Goal: Information Seeking & Learning: Learn about a topic

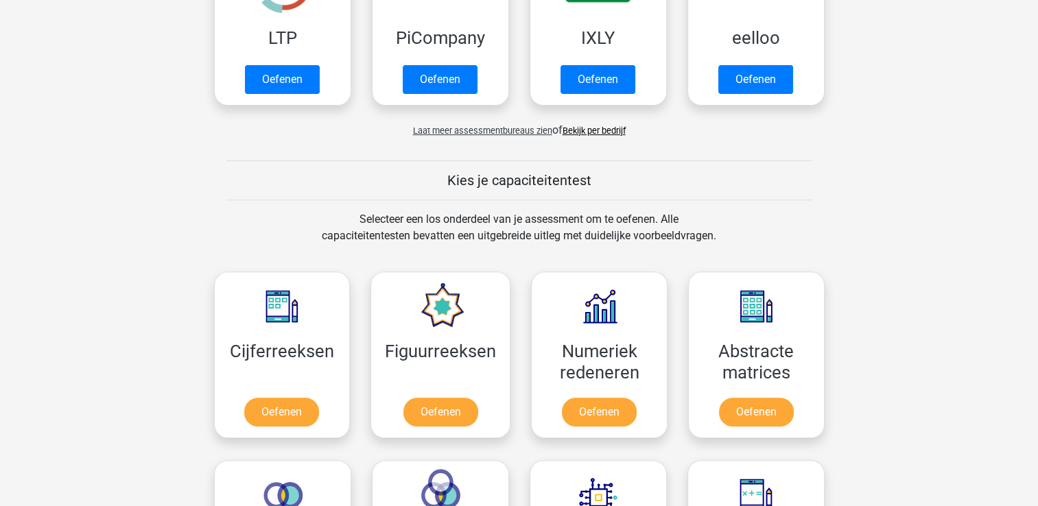
scroll to position [522, 0]
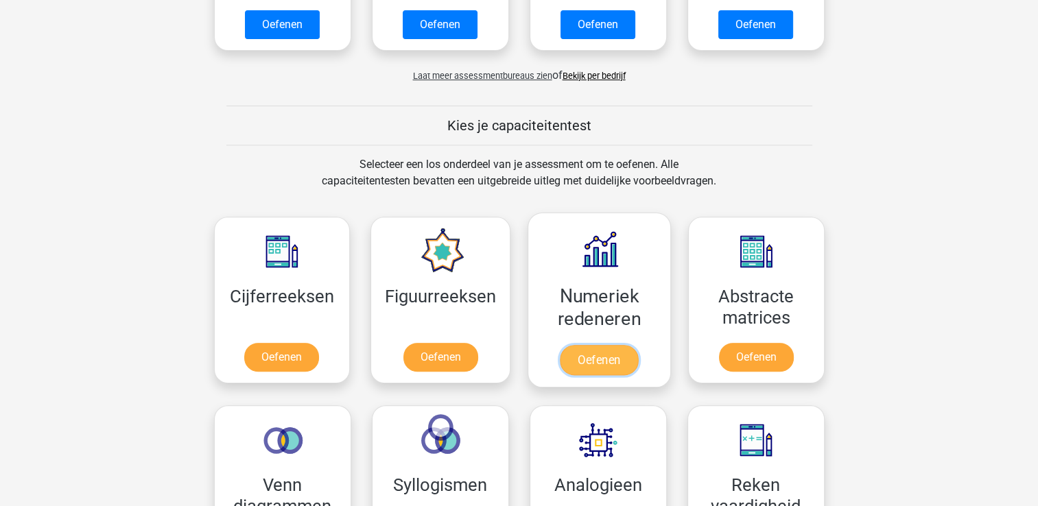
click at [638, 353] on link "Oefenen" at bounding box center [599, 360] width 78 height 30
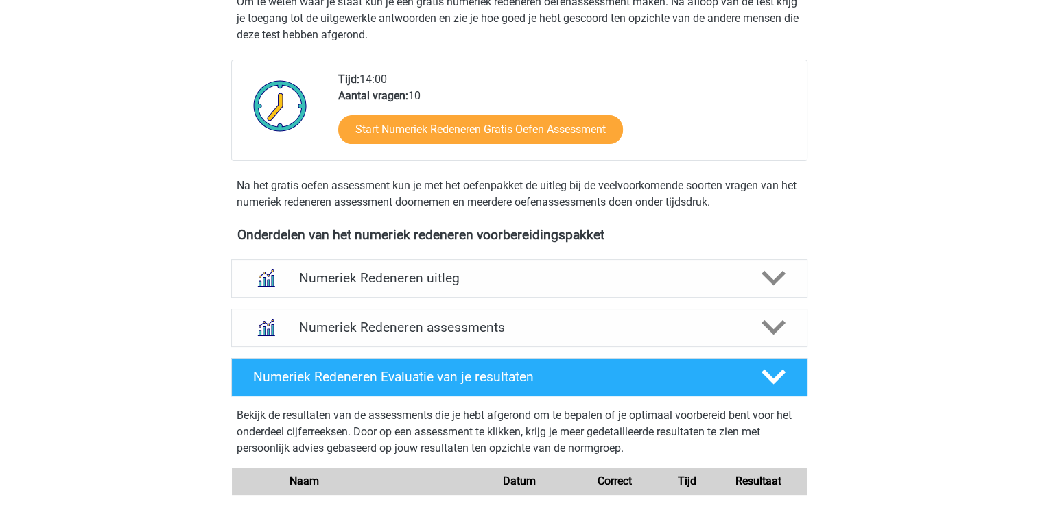
scroll to position [445, 0]
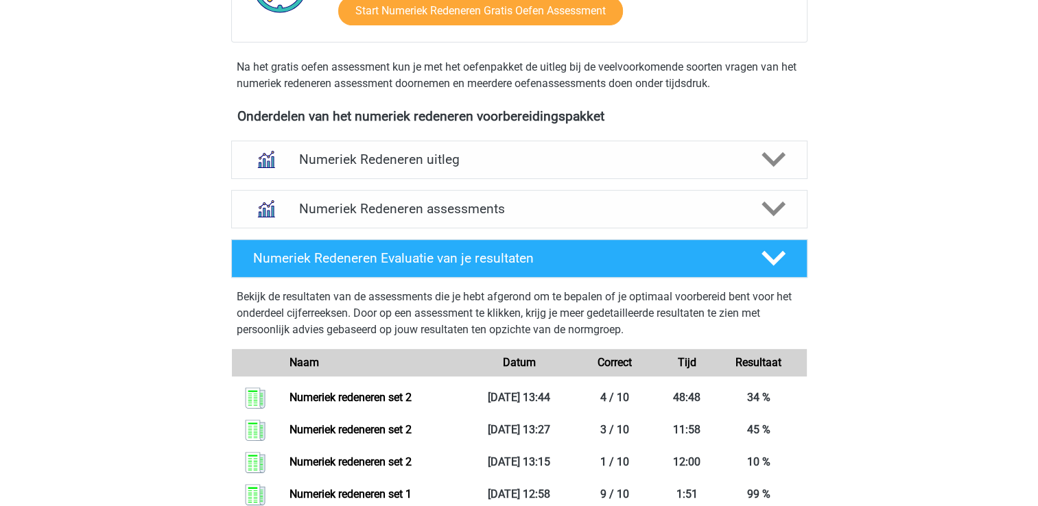
click at [1015, 273] on div "Isa isa.mailweustink@gmail.com Nederlands English" at bounding box center [519, 300] width 1038 height 1491
click at [719, 210] on h4 "Numeriek Redeneren assessments" at bounding box center [519, 209] width 441 height 16
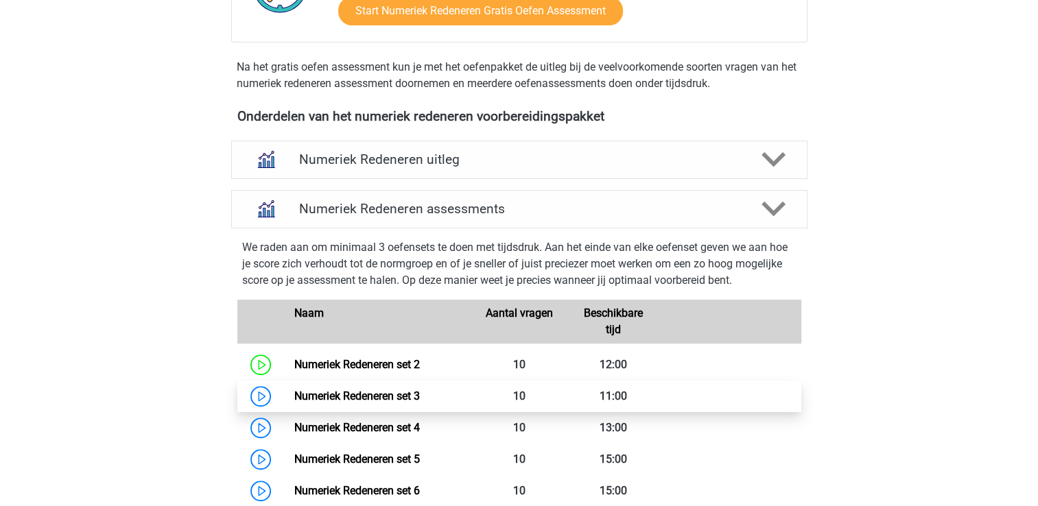
drag, startPoint x: 653, startPoint y: 336, endPoint x: 628, endPoint y: 394, distance: 63.0
click at [420, 394] on link "Numeriek Redeneren set 3" at bounding box center [357, 396] width 126 height 13
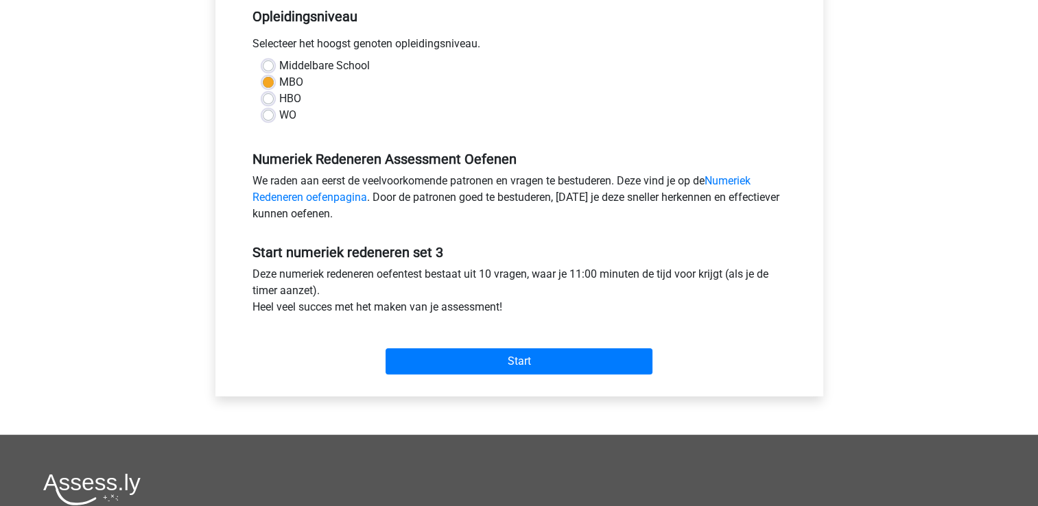
scroll to position [291, 0]
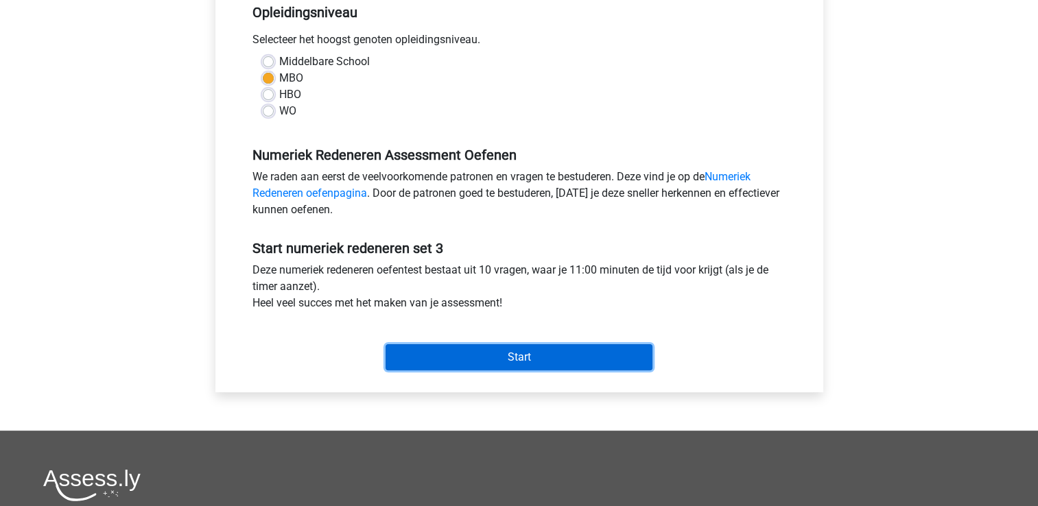
click at [642, 353] on input "Start" at bounding box center [519, 357] width 267 height 26
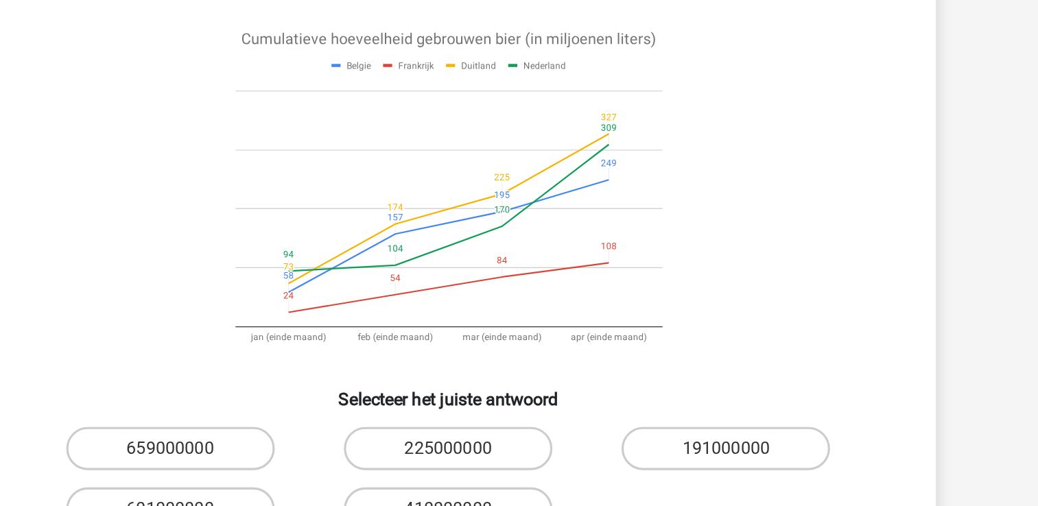
scroll to position [18, 0]
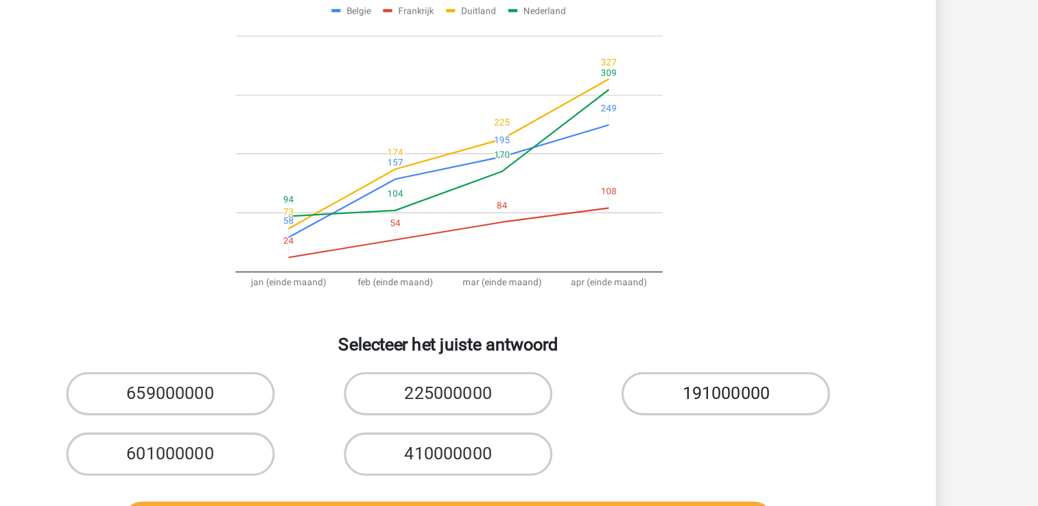
click at [690, 374] on label "191000000" at bounding box center [695, 383] width 132 height 27
click at [696, 384] on input "191000000" at bounding box center [700, 388] width 9 height 9
radio input "true"
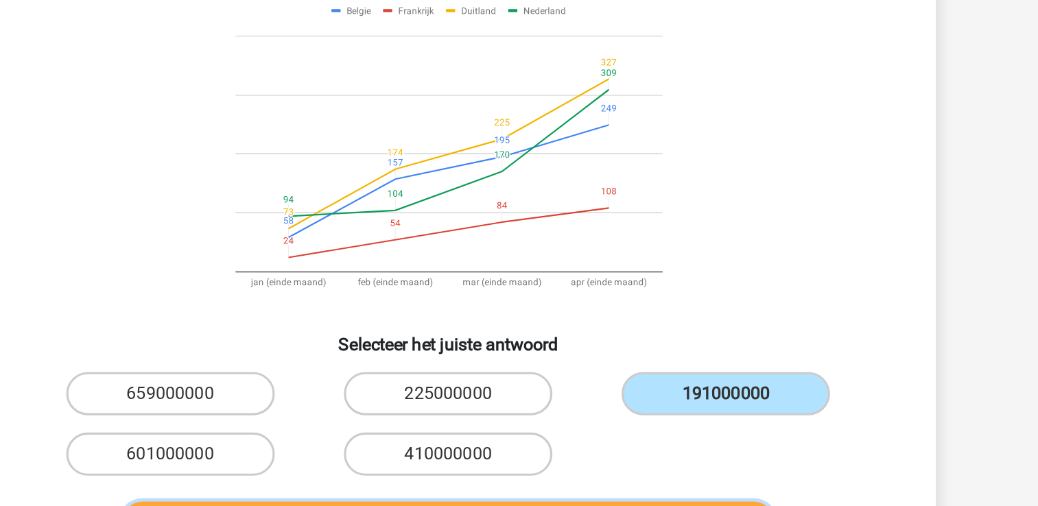
click at [679, 454] on button "Controleer" at bounding box center [519, 466] width 415 height 29
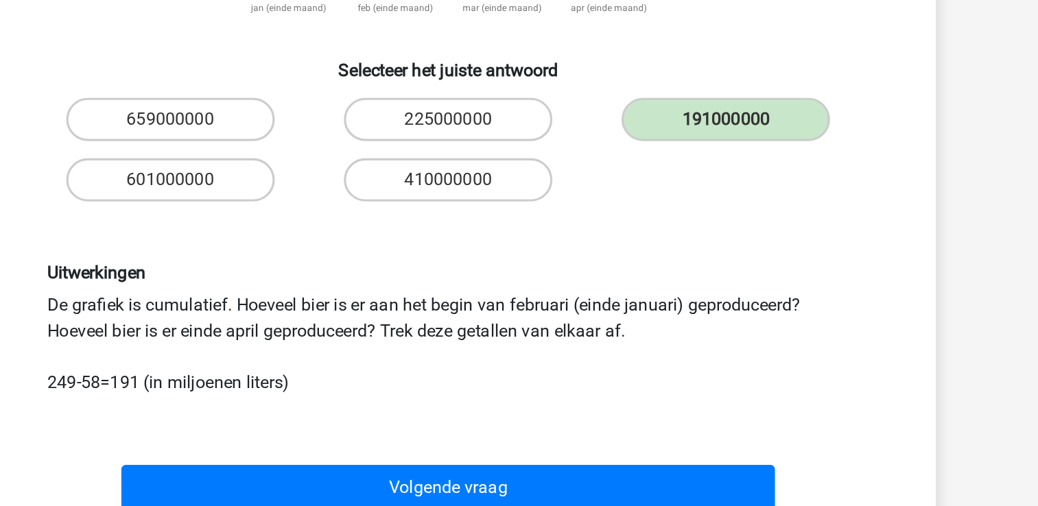
scroll to position [158, 0]
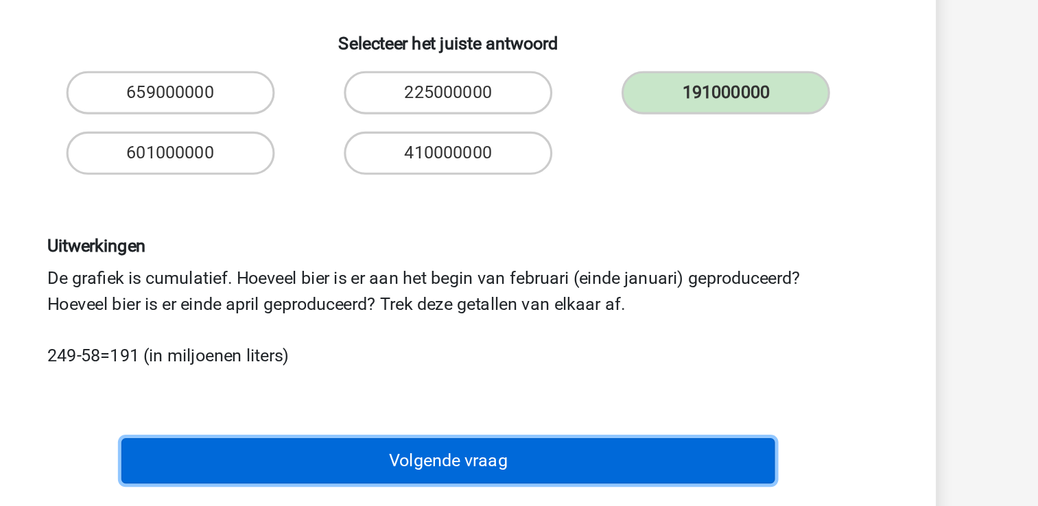
click at [690, 474] on button "Volgende vraag" at bounding box center [519, 477] width 415 height 29
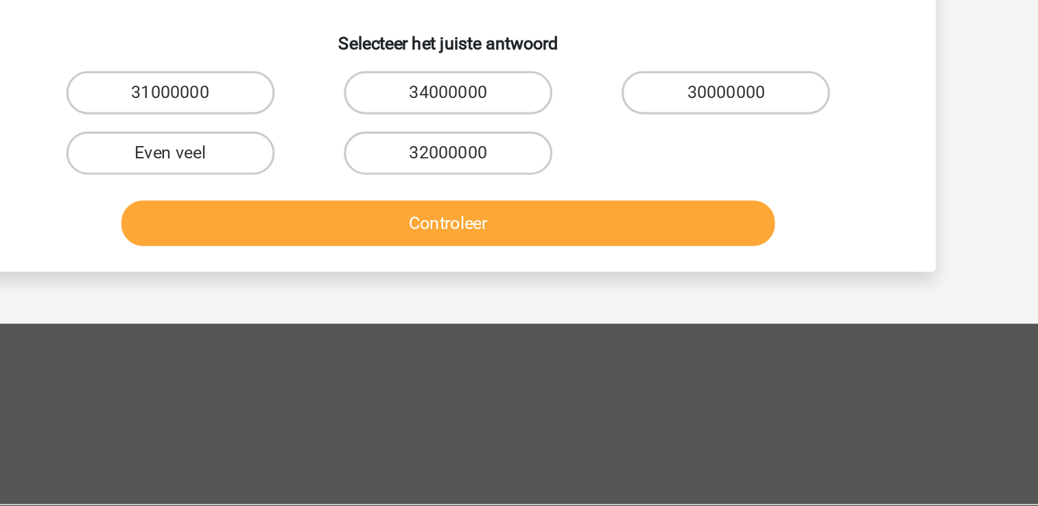
scroll to position [63, 0]
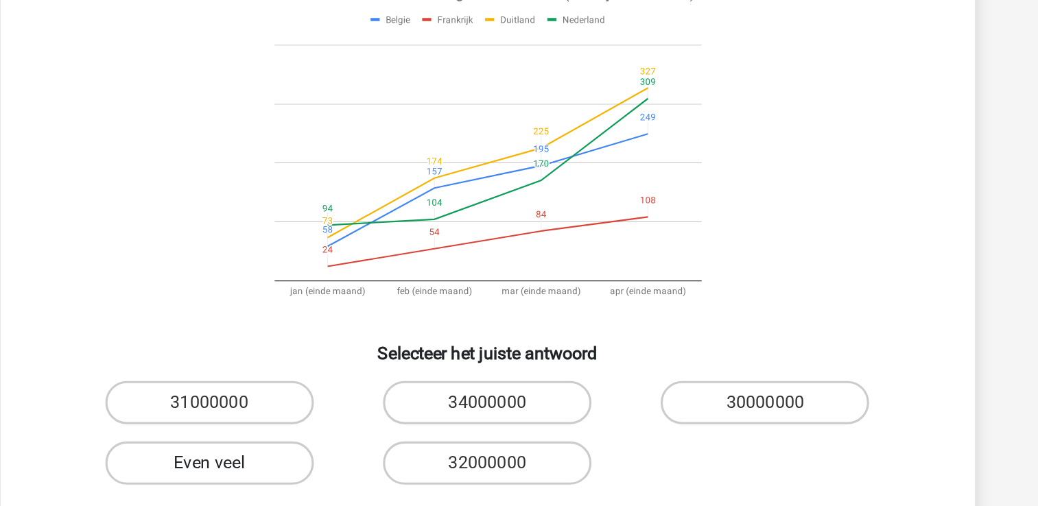
click at [331, 382] on label "Even veel" at bounding box center [343, 376] width 132 height 27
click at [342, 382] on input "Even veel" at bounding box center [346, 381] width 9 height 9
radio input "true"
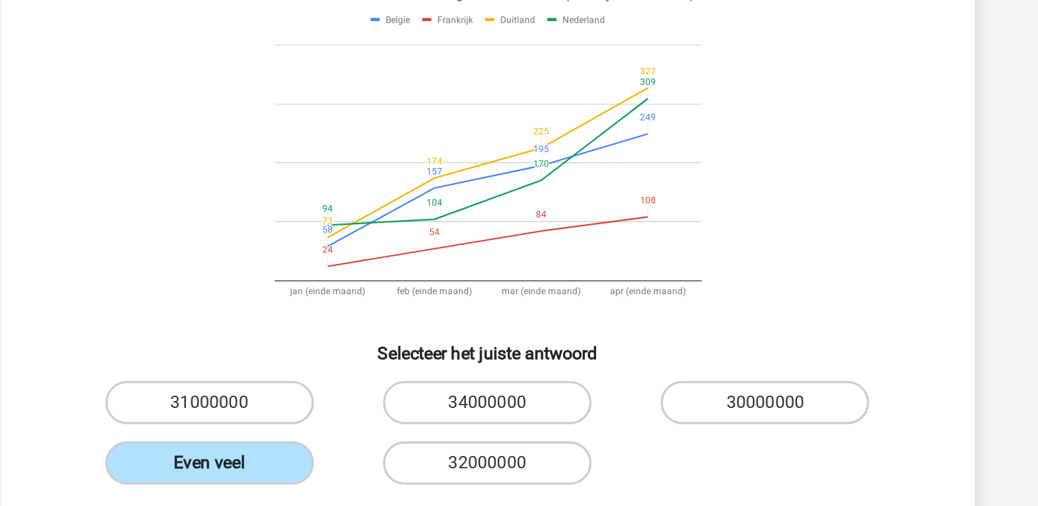
click at [519, 377] on input "32000000" at bounding box center [523, 381] width 9 height 9
radio input "true"
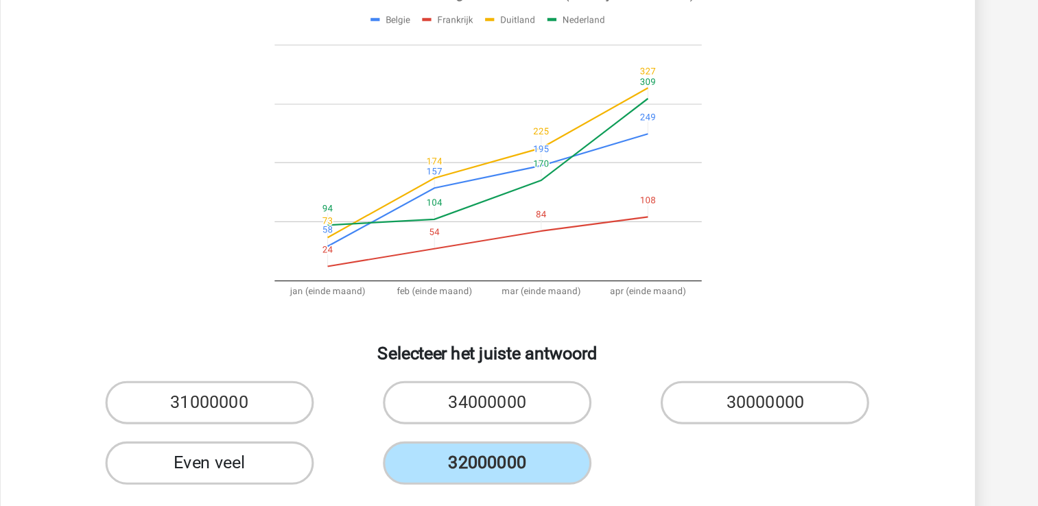
click at [342, 338] on input "31000000" at bounding box center [346, 342] width 9 height 9
radio input "true"
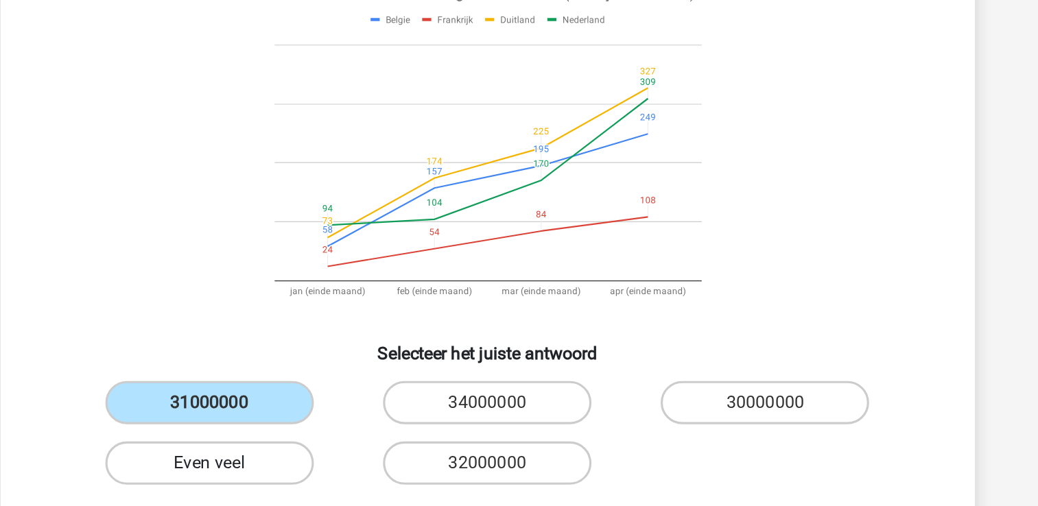
click at [331, 382] on label "Even veel" at bounding box center [343, 376] width 132 height 27
click at [342, 382] on input "Even veel" at bounding box center [346, 381] width 9 height 9
radio input "true"
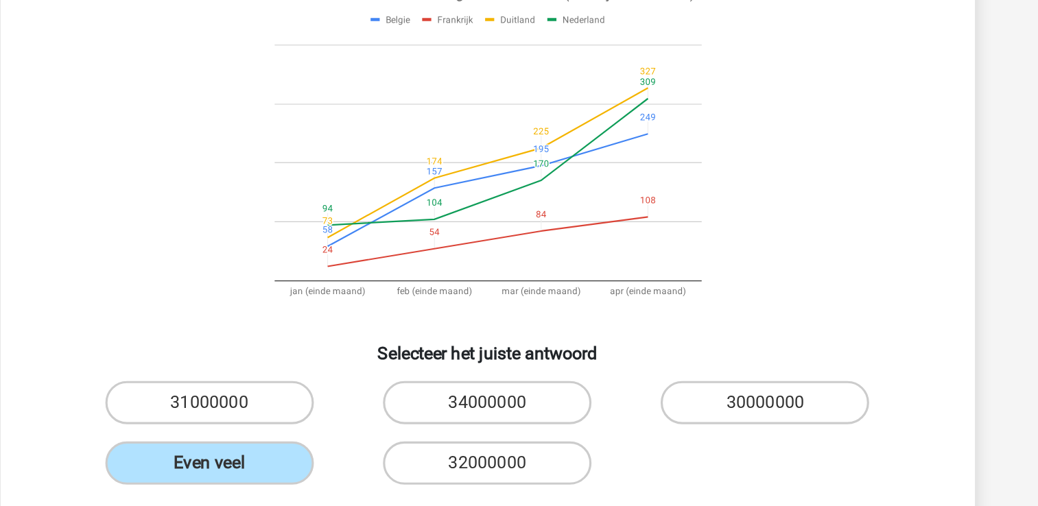
drag, startPoint x: 875, startPoint y: 206, endPoint x: 846, endPoint y: 141, distance: 70.7
click at [846, 141] on div "Isa isa.mailweustink@gmail.com Nederlands English" at bounding box center [519, 392] width 1038 height 911
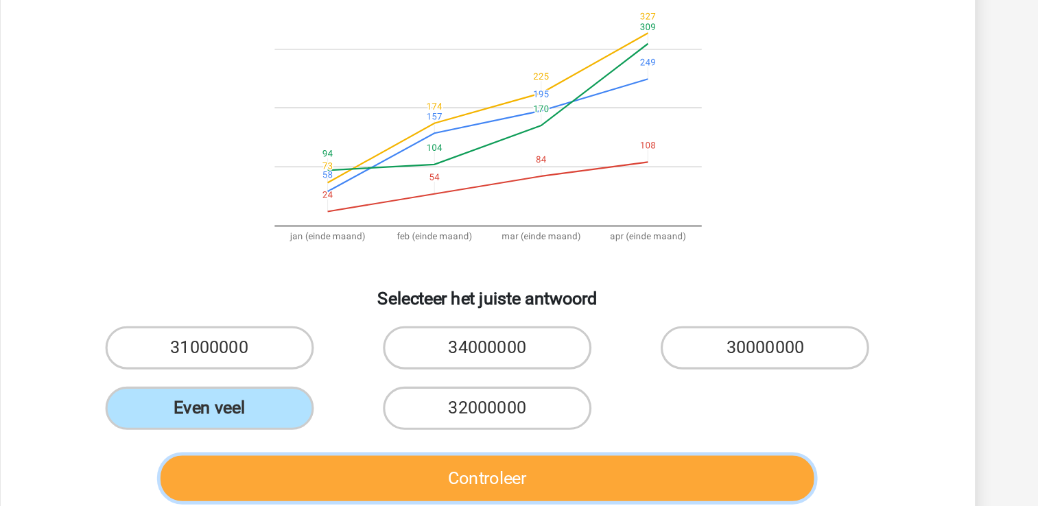
click at [484, 415] on button "Controleer" at bounding box center [519, 421] width 415 height 29
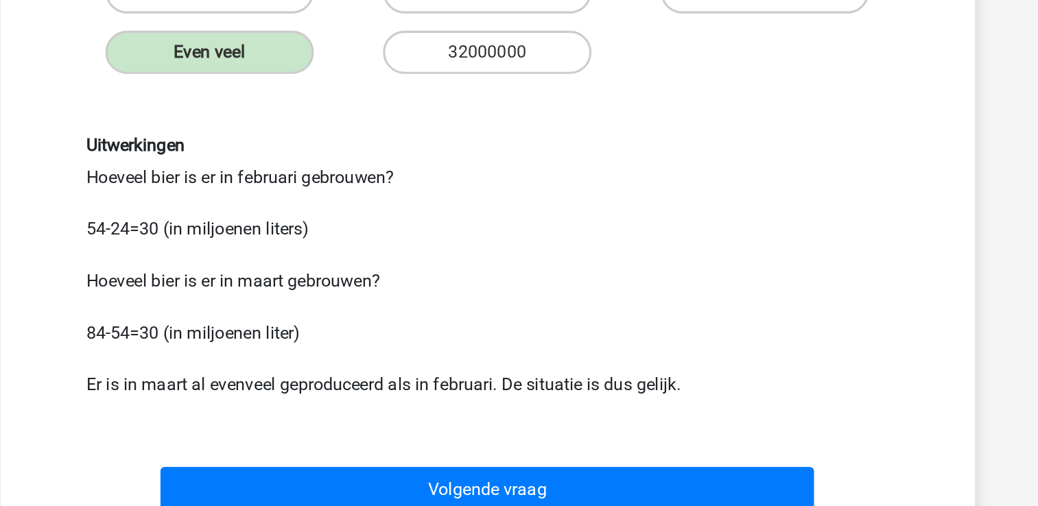
scroll to position [239, 0]
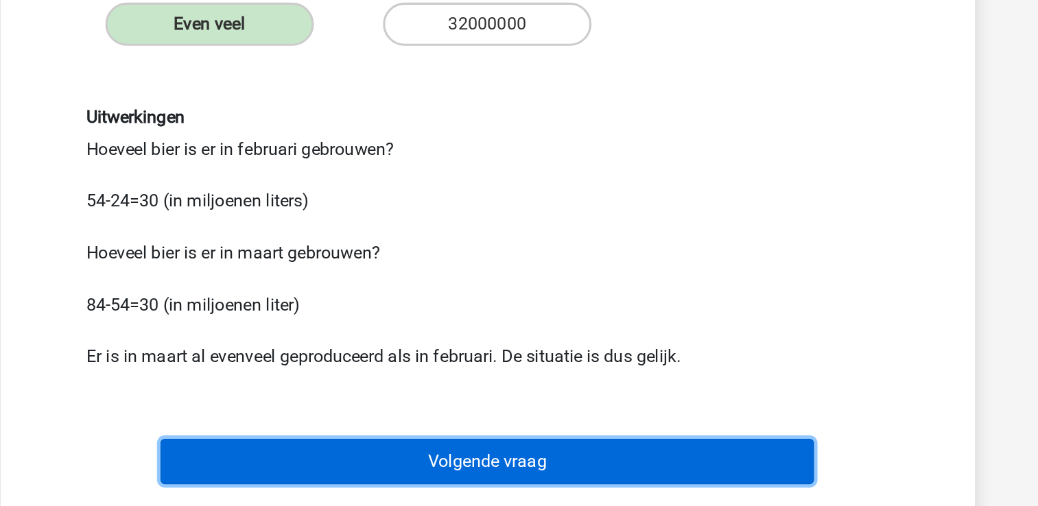
click at [684, 469] on button "Volgende vraag" at bounding box center [519, 478] width 415 height 29
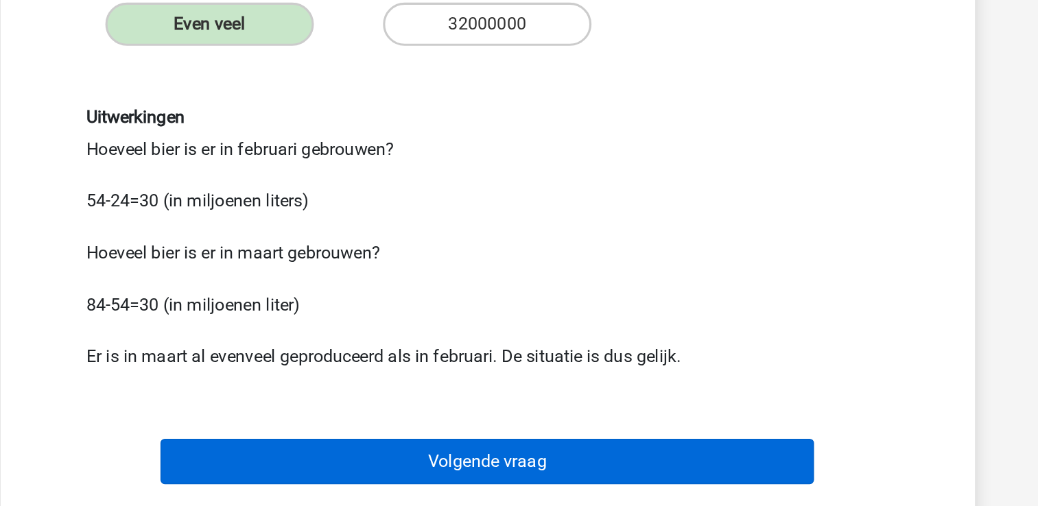
scroll to position [63, 0]
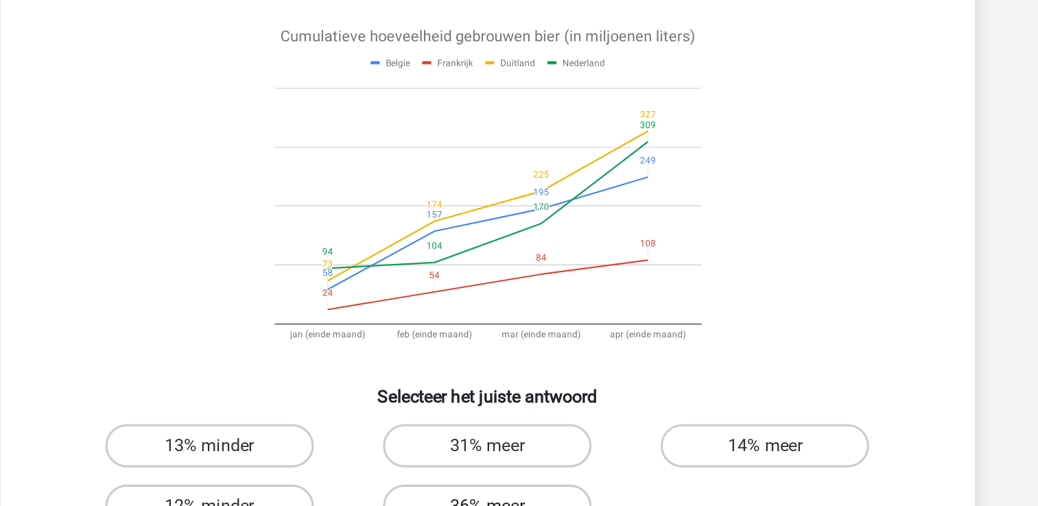
click at [533, 363] on label "36% meer" at bounding box center [519, 376] width 132 height 27
click at [528, 377] on input "36% meer" at bounding box center [523, 381] width 9 height 9
radio input "true"
click at [342, 338] on input "13% minder" at bounding box center [346, 342] width 9 height 9
radio input "true"
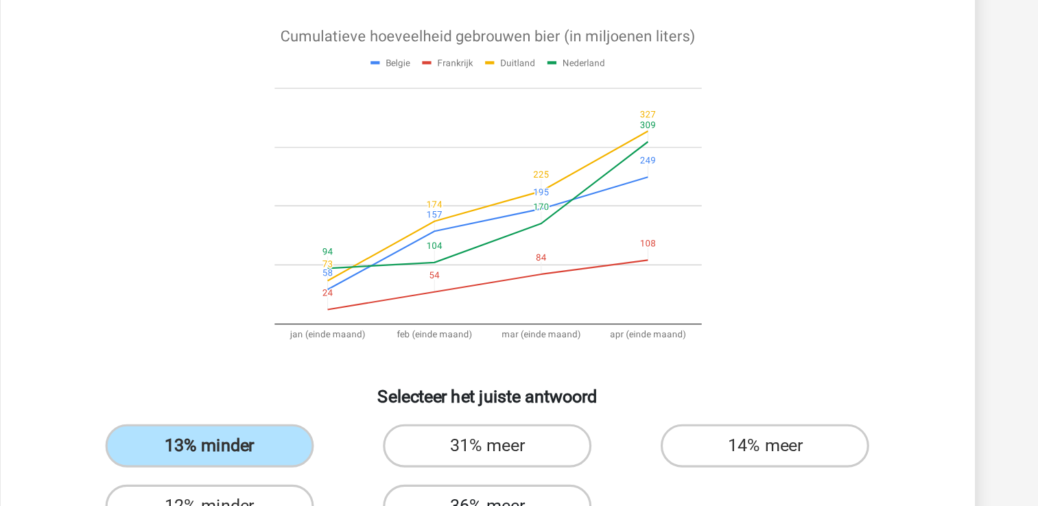
click at [519, 338] on input "31% meer" at bounding box center [523, 342] width 9 height 9
radio input "true"
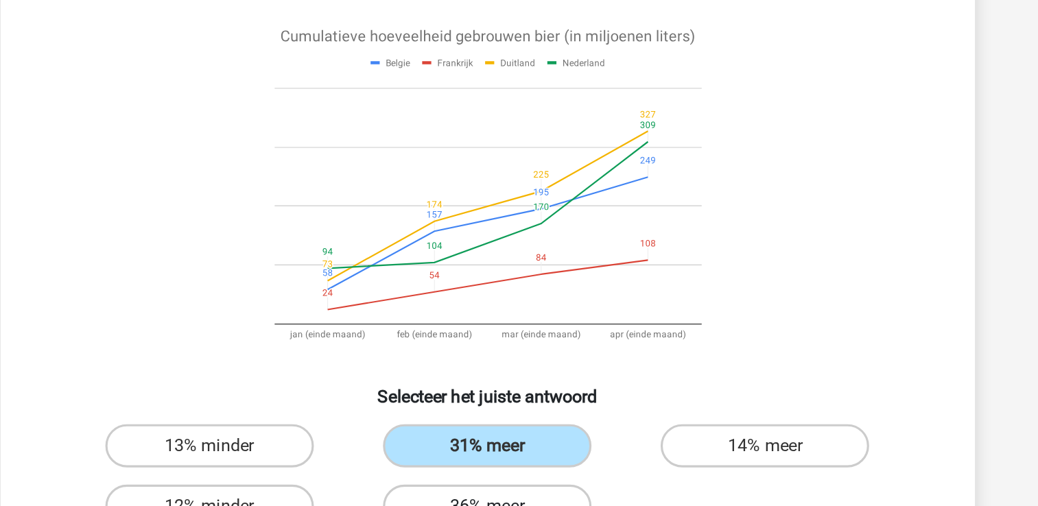
click at [696, 338] on input "14% meer" at bounding box center [700, 342] width 9 height 9
radio input "true"
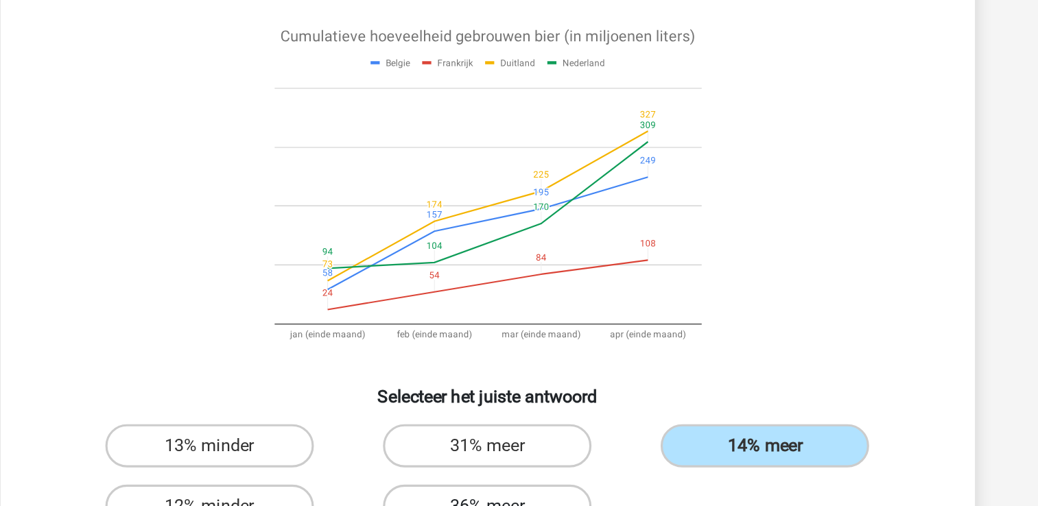
click at [342, 377] on input "12% minder" at bounding box center [346, 381] width 9 height 9
radio input "true"
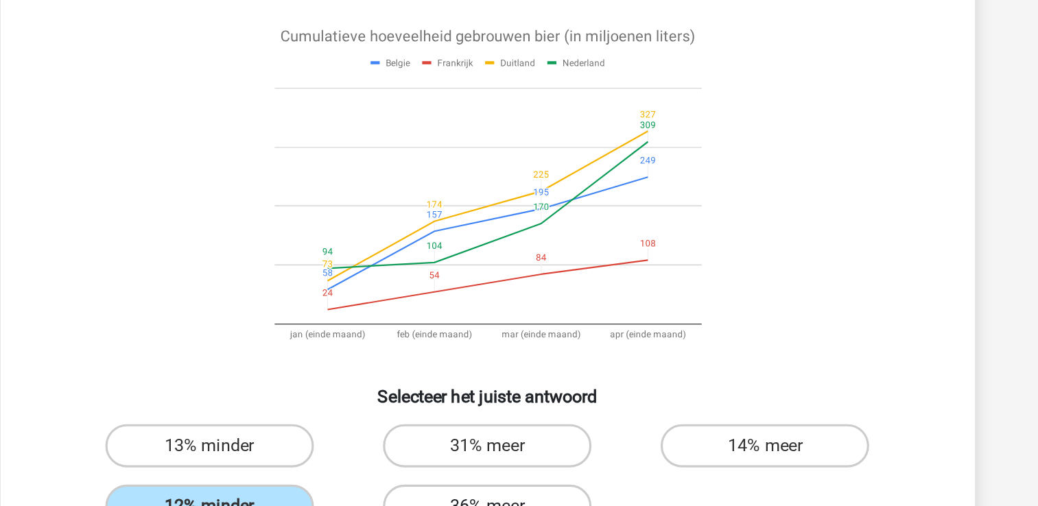
click at [519, 377] on input "36% meer" at bounding box center [523, 381] width 9 height 9
radio input "true"
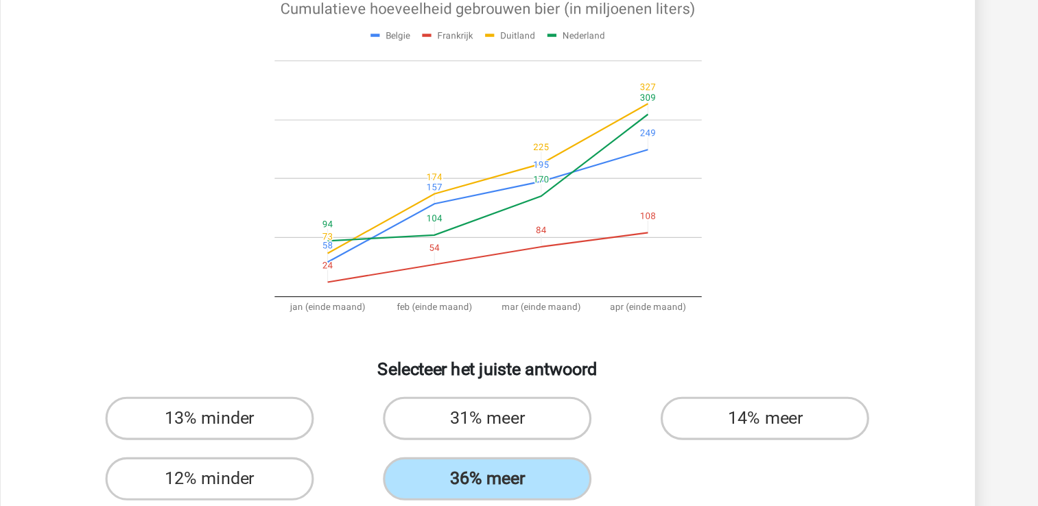
scroll to position [48, 0]
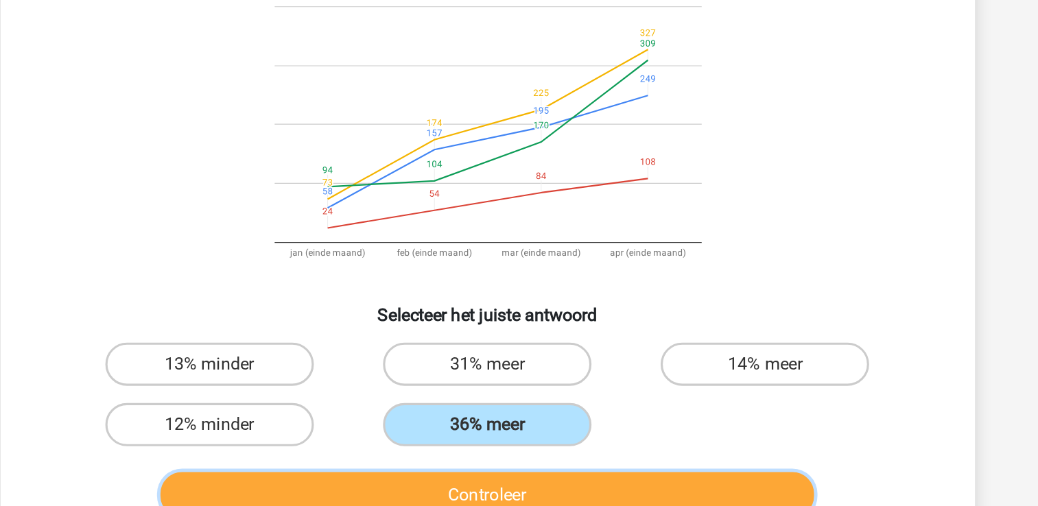
click at [621, 422] on button "Controleer" at bounding box center [519, 436] width 415 height 29
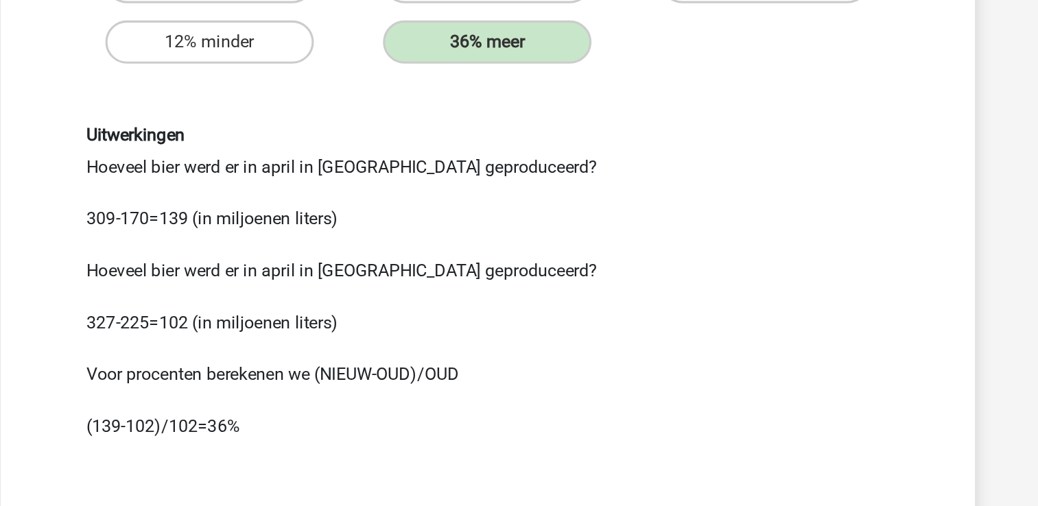
scroll to position [246, 0]
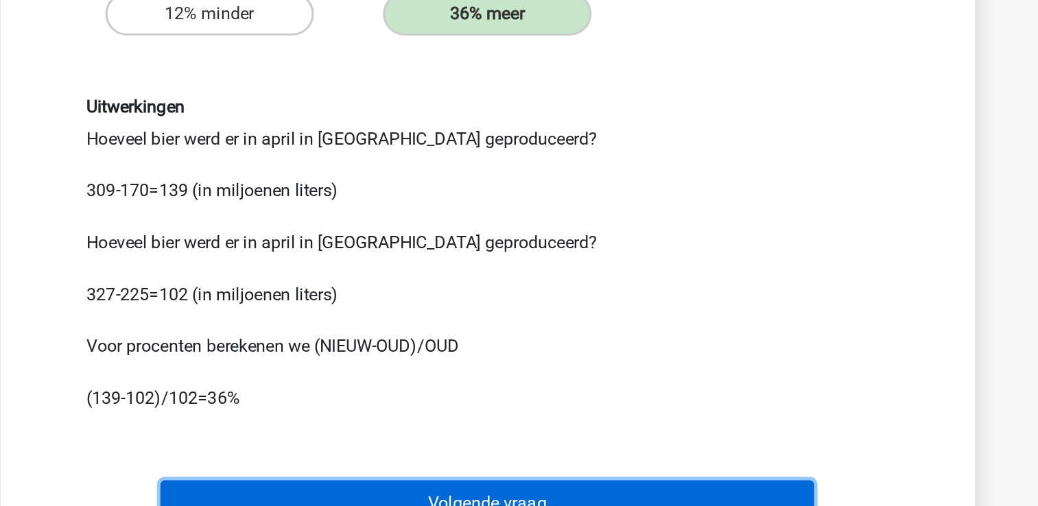
click at [601, 490] on button "Volgende vraag" at bounding box center [519, 504] width 415 height 29
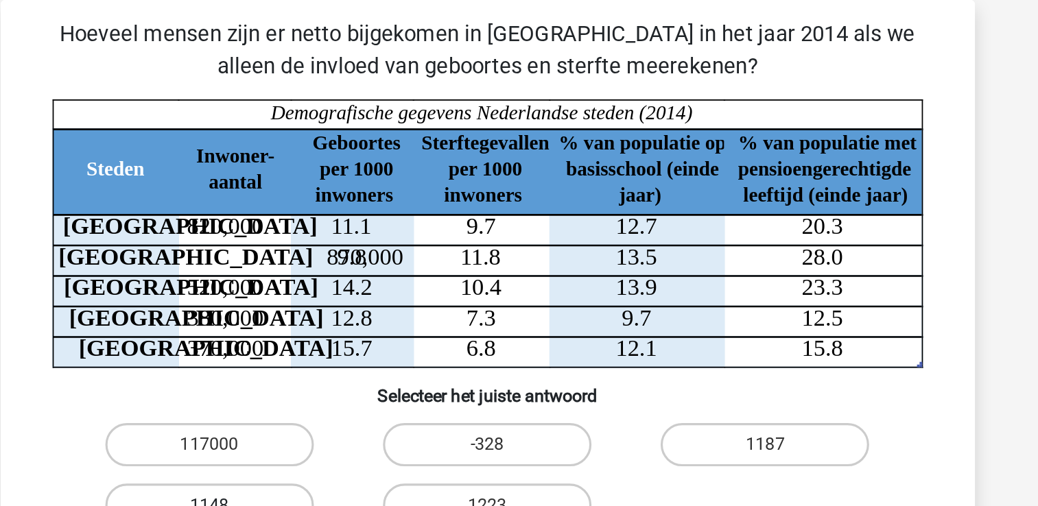
click at [353, 314] on label "1148" at bounding box center [343, 320] width 132 height 27
click at [351, 321] on input "1148" at bounding box center [346, 325] width 9 height 9
radio input "true"
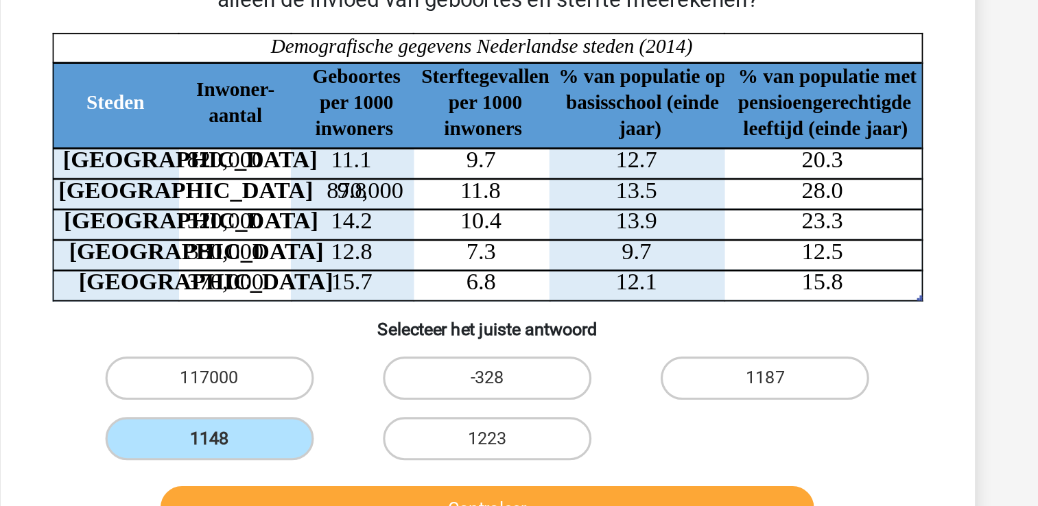
click at [869, 358] on div "Isa isa.mailweustink@gmail.com Nederlands English" at bounding box center [519, 364] width 1038 height 855
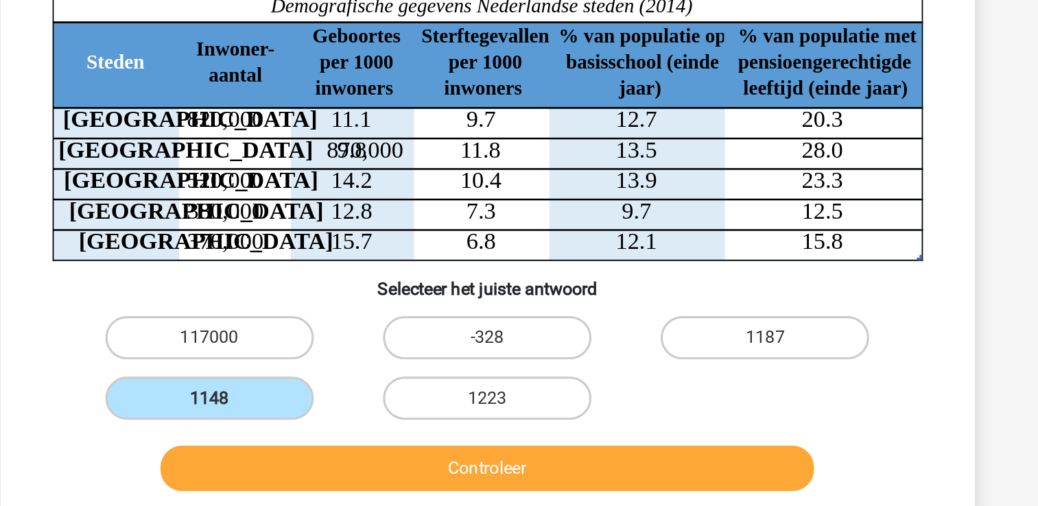
drag, startPoint x: 868, startPoint y: 340, endPoint x: 869, endPoint y: 375, distance: 34.3
click at [869, 375] on div "Isa isa.mailweustink@gmail.com Nederlands English" at bounding box center [519, 355] width 1038 height 855
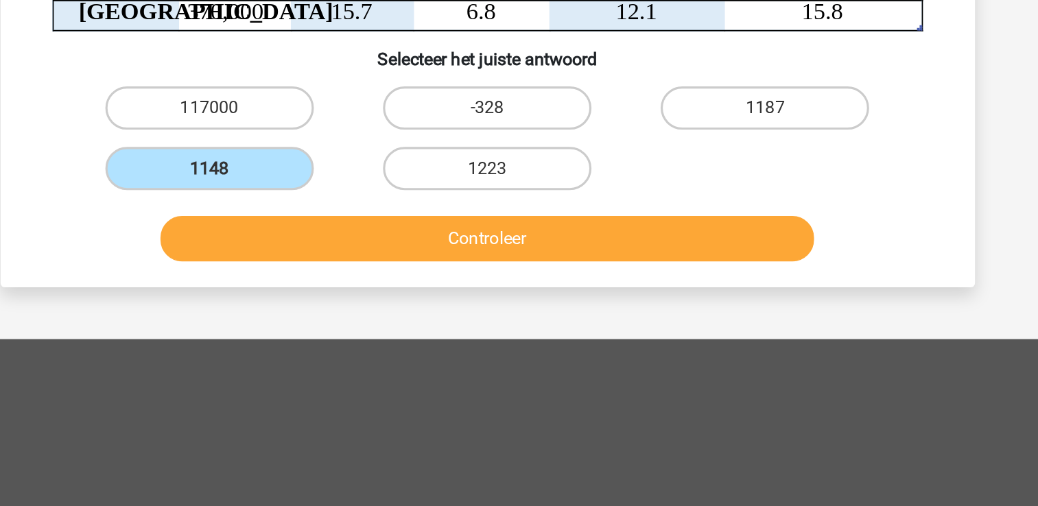
scroll to position [209, 0]
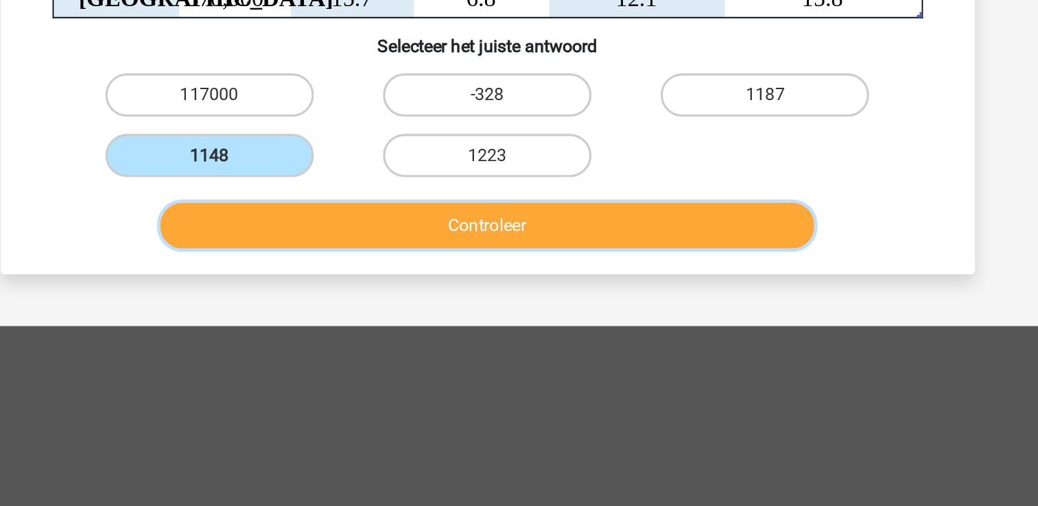
click at [611, 222] on button "Controleer" at bounding box center [519, 220] width 415 height 29
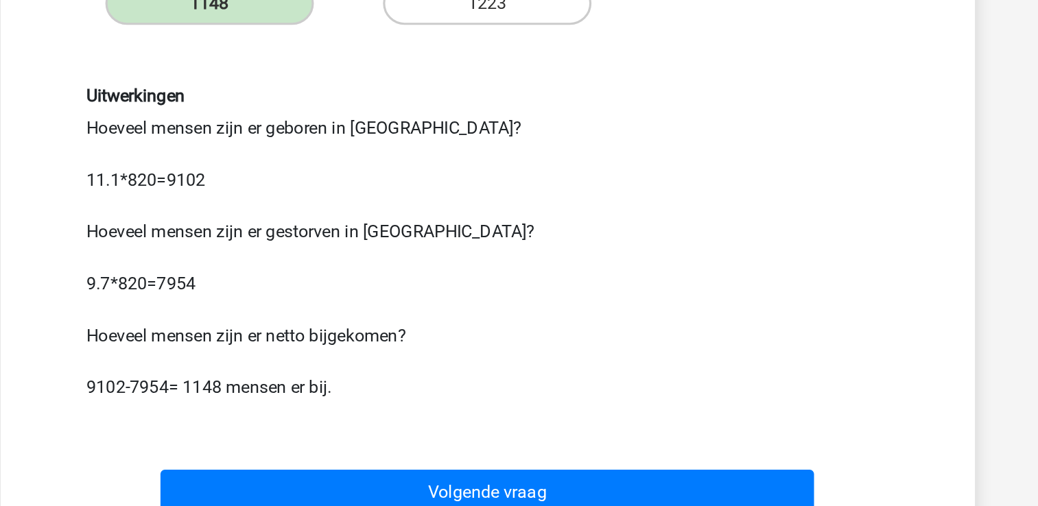
scroll to position [218, 0]
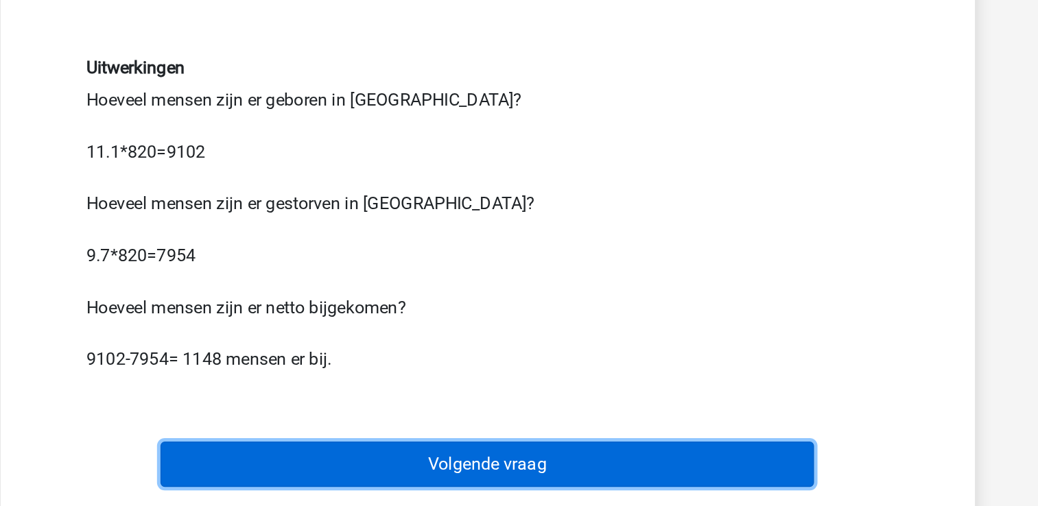
click at [614, 481] on button "Volgende vraag" at bounding box center [519, 477] width 415 height 29
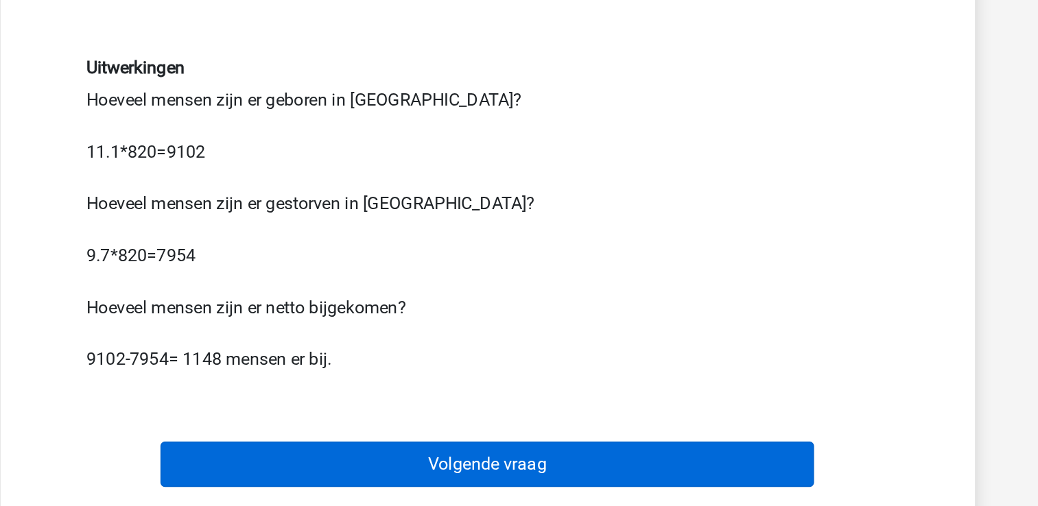
scroll to position [63, 0]
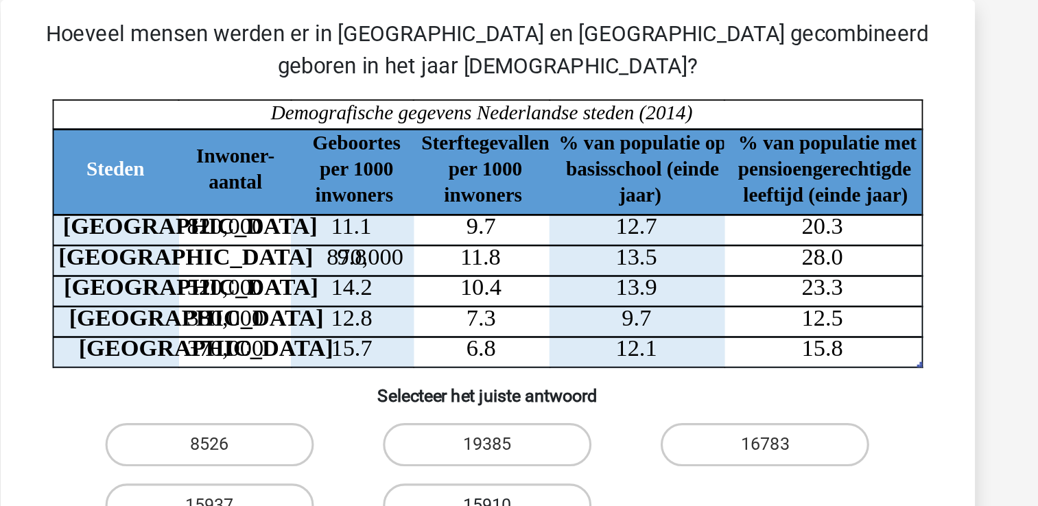
click at [524, 314] on label "15910" at bounding box center [519, 320] width 132 height 27
click at [524, 321] on input "15910" at bounding box center [523, 325] width 9 height 9
radio input "true"
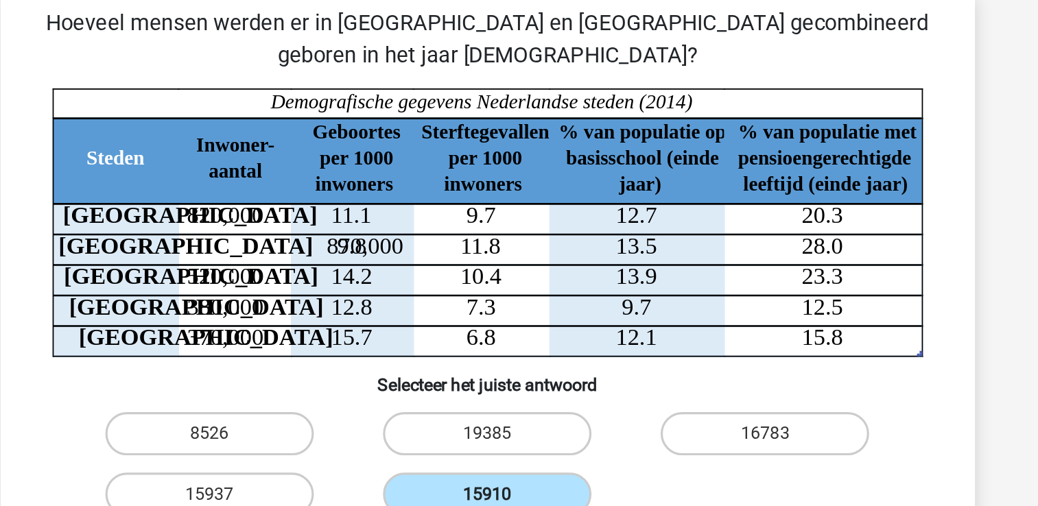
click at [342, 283] on input "8526" at bounding box center [346, 287] width 9 height 9
radio input "true"
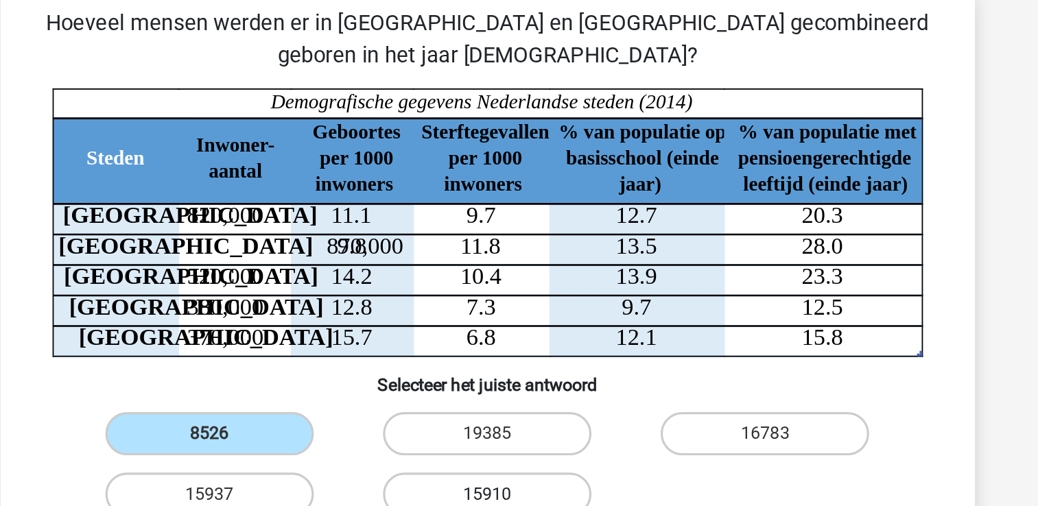
click at [519, 283] on input "19385" at bounding box center [523, 287] width 9 height 9
radio input "true"
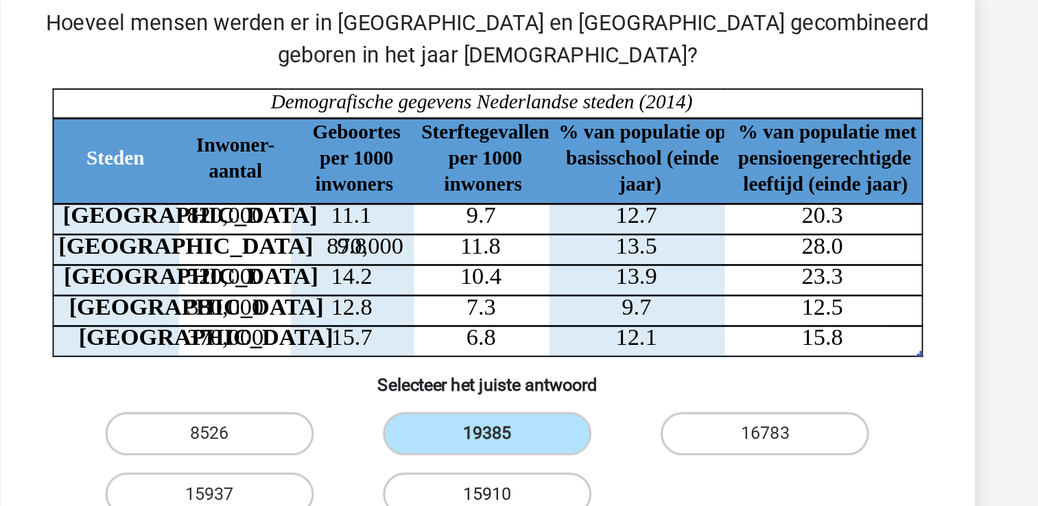
click at [696, 283] on input "16783" at bounding box center [700, 287] width 9 height 9
radio input "true"
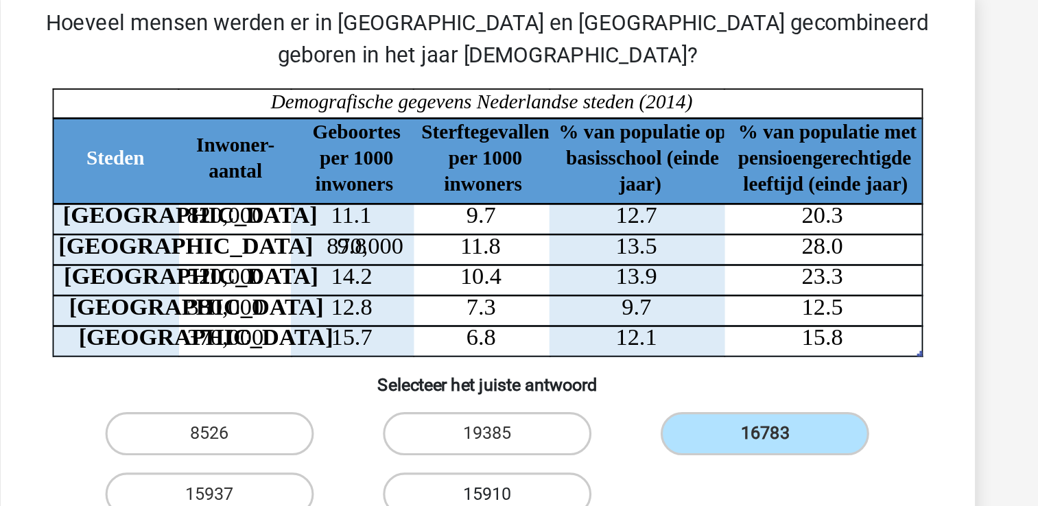
click at [342, 321] on input "15937" at bounding box center [346, 325] width 9 height 9
radio input "true"
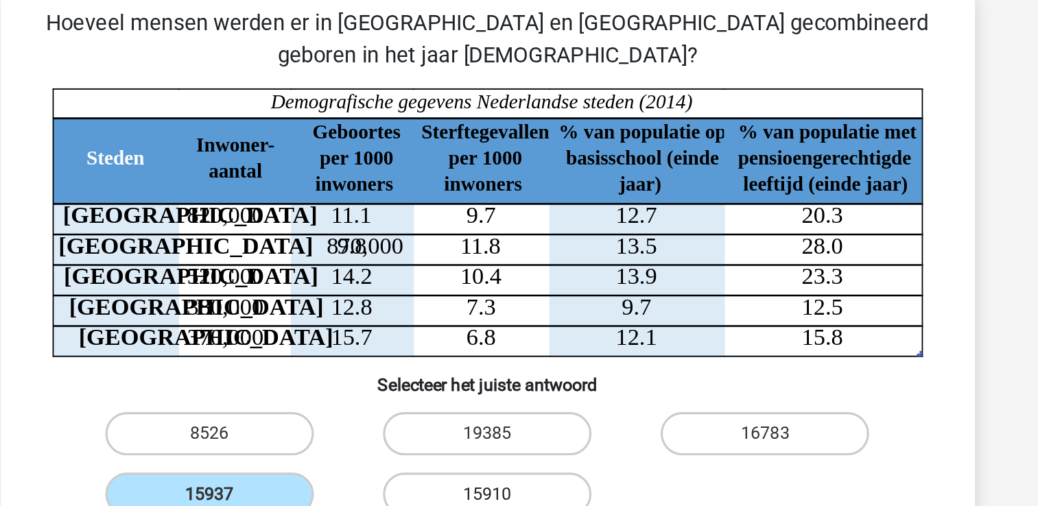
click at [519, 321] on input "15910" at bounding box center [523, 325] width 9 height 9
radio input "true"
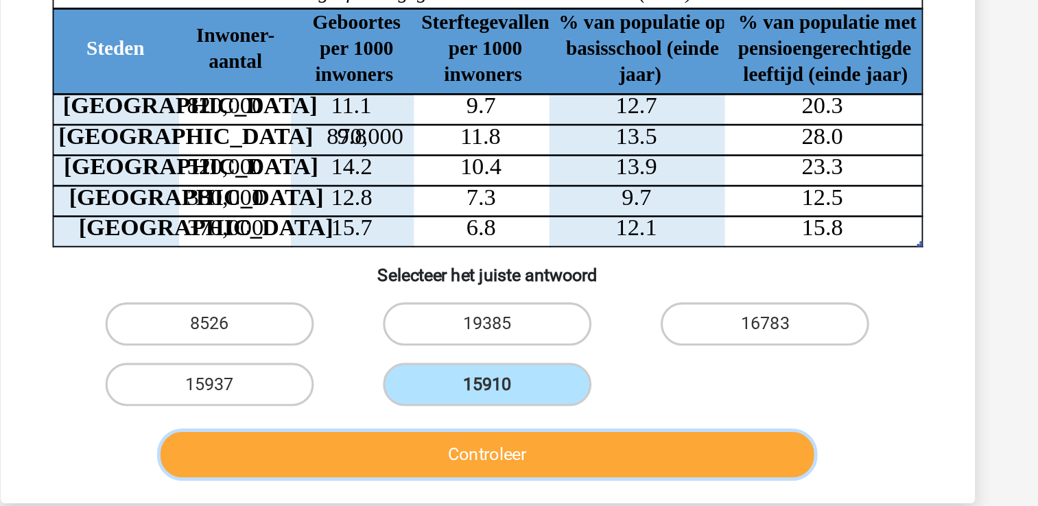
click at [689, 368] on button "Controleer" at bounding box center [519, 365] width 415 height 29
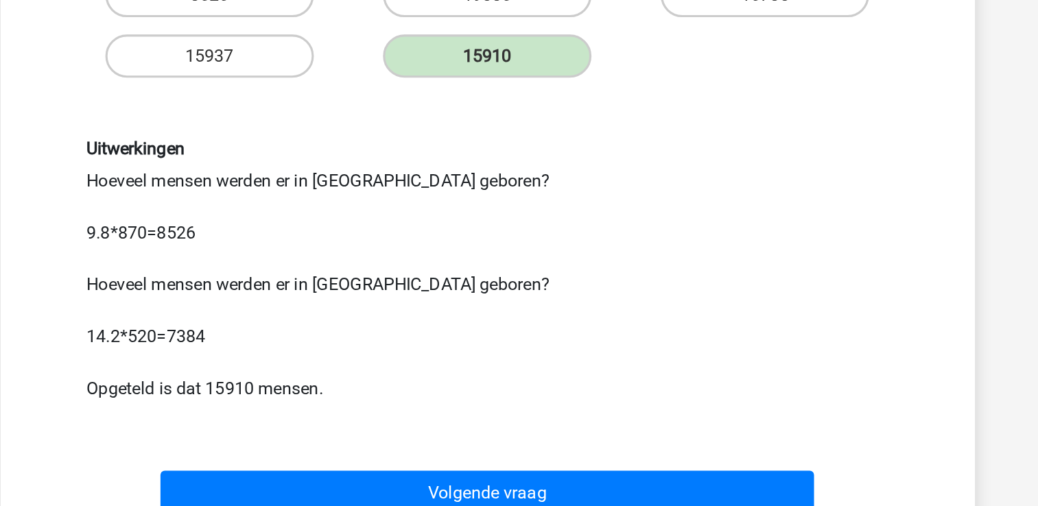
scroll to position [181, 0]
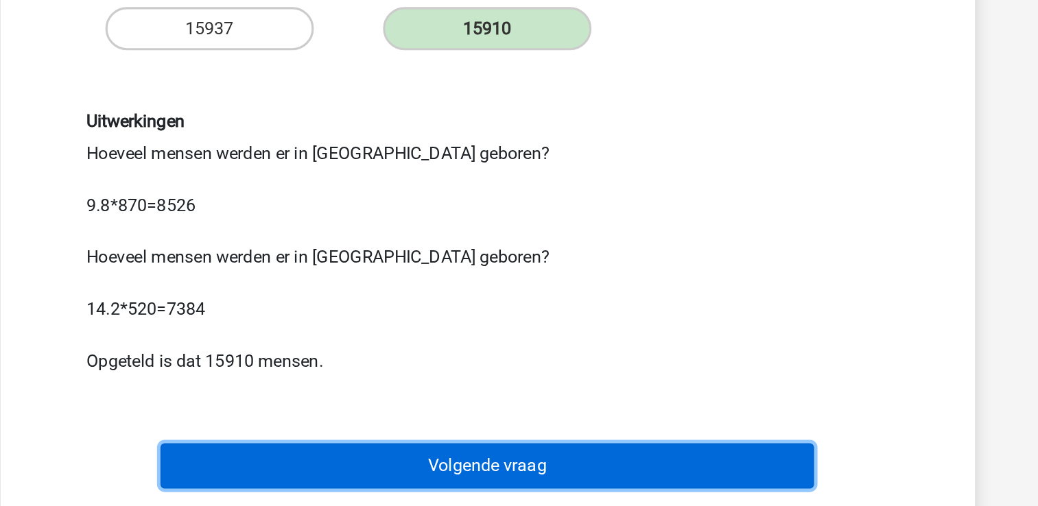
click at [584, 467] on button "Volgende vraag" at bounding box center [519, 481] width 415 height 29
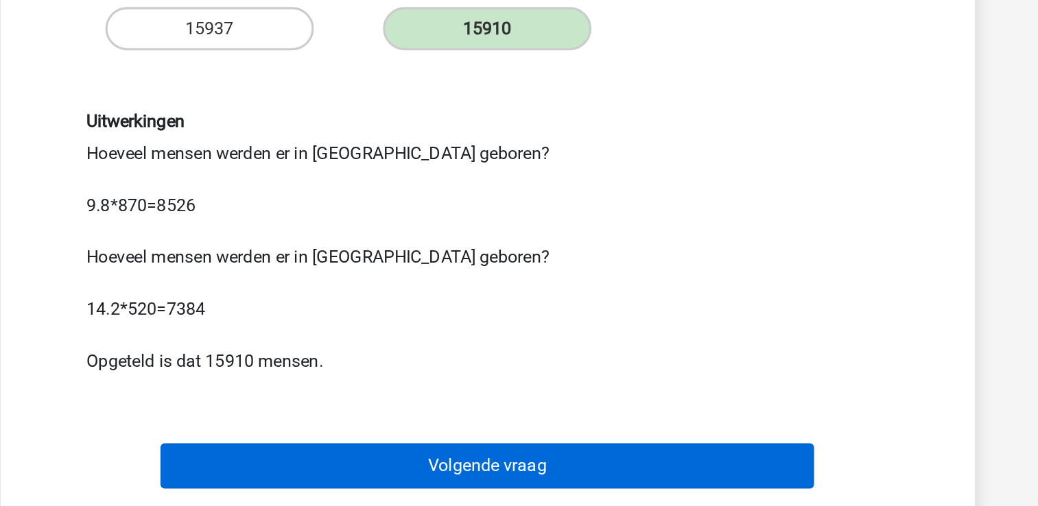
scroll to position [63, 0]
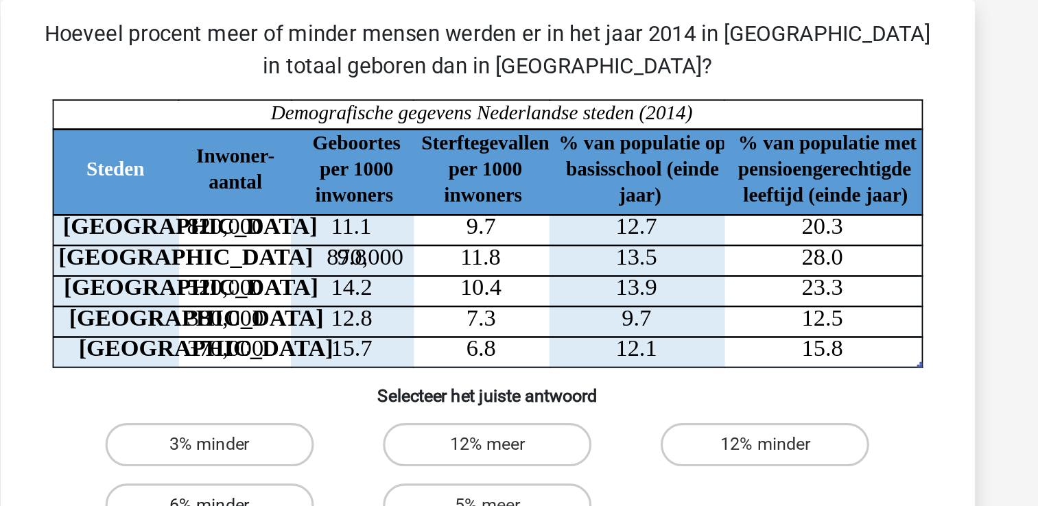
click at [338, 315] on label "6% minder" at bounding box center [343, 320] width 132 height 27
click at [342, 321] on input "6% minder" at bounding box center [346, 325] width 9 height 9
radio input "true"
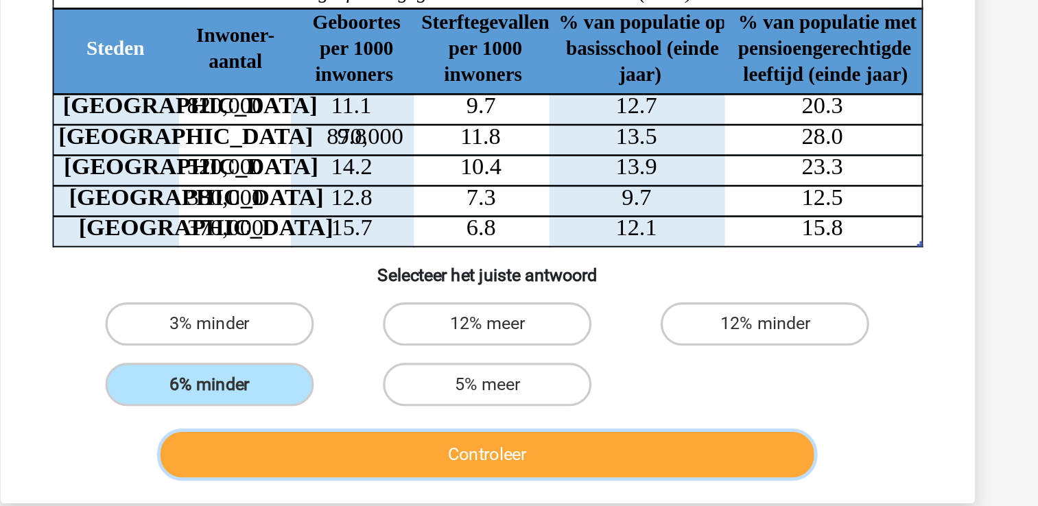
click at [644, 361] on button "Controleer" at bounding box center [519, 365] width 415 height 29
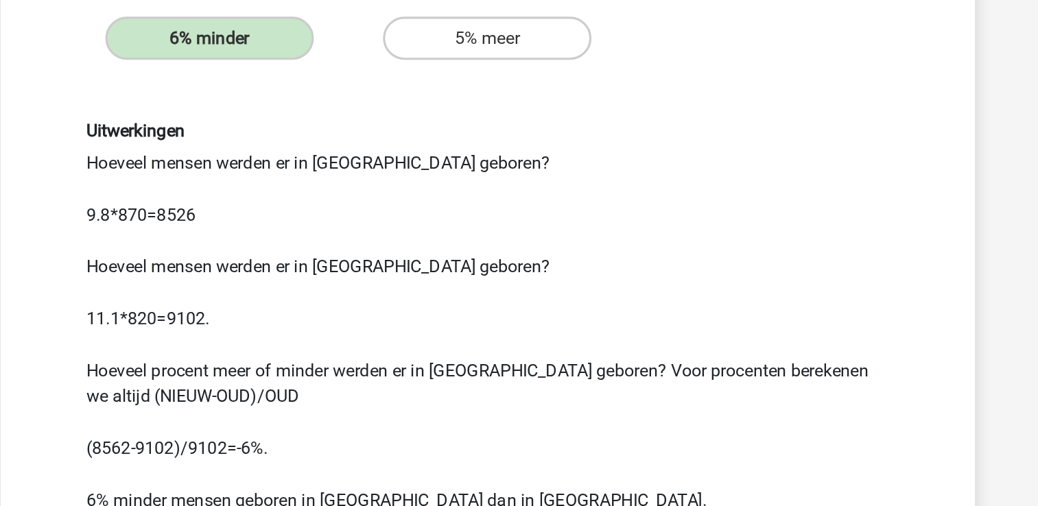
scroll to position [257, 0]
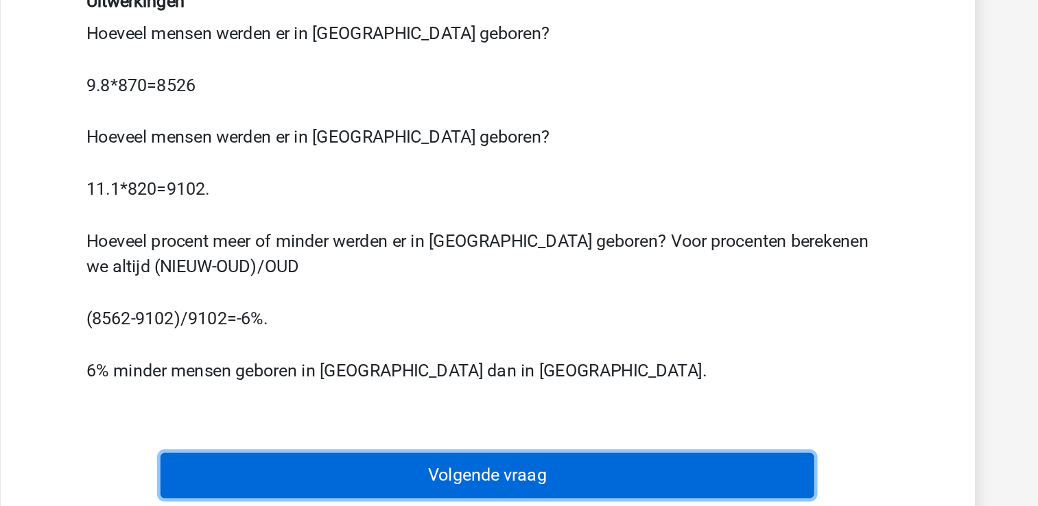
click at [721, 487] on button "Volgende vraag" at bounding box center [519, 487] width 415 height 29
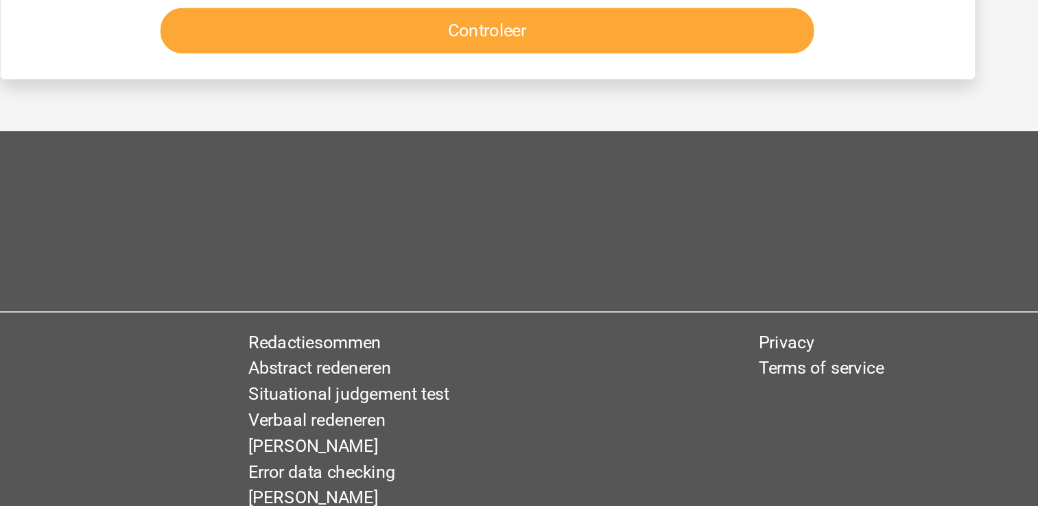
scroll to position [63, 0]
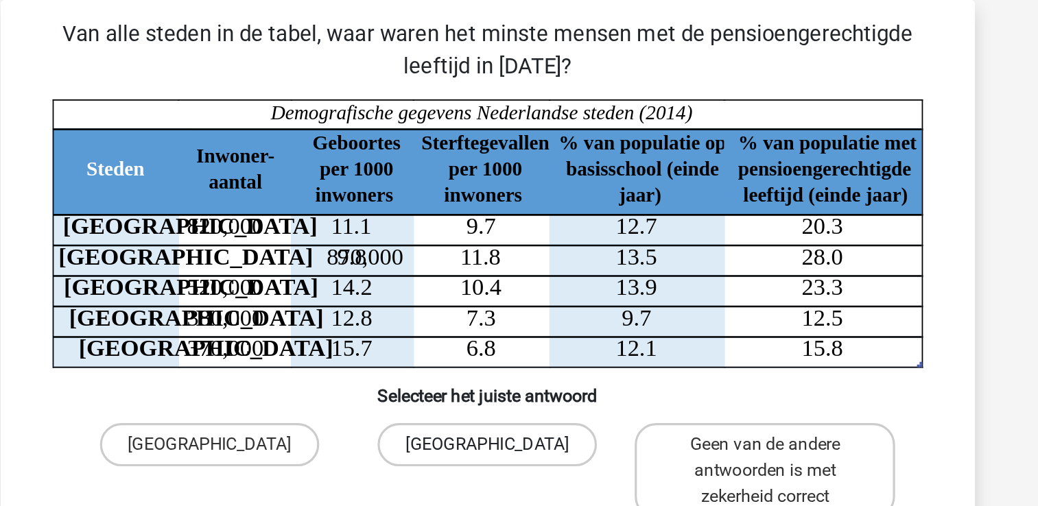
click at [512, 283] on label "[GEOGRAPHIC_DATA]" at bounding box center [518, 282] width 139 height 27
click at [519, 283] on input "[GEOGRAPHIC_DATA]" at bounding box center [523, 287] width 9 height 9
radio input "true"
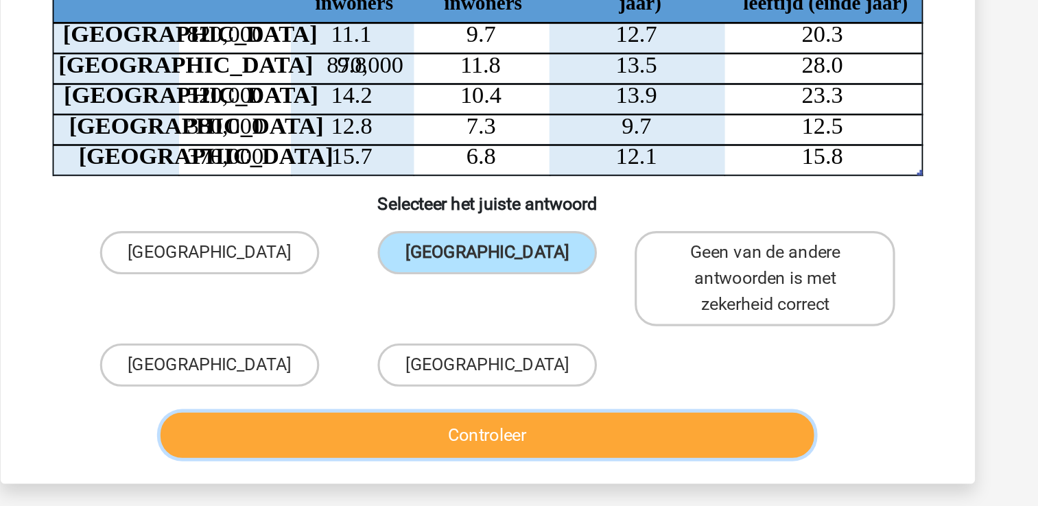
click at [686, 411] on button "Controleer" at bounding box center [519, 398] width 415 height 29
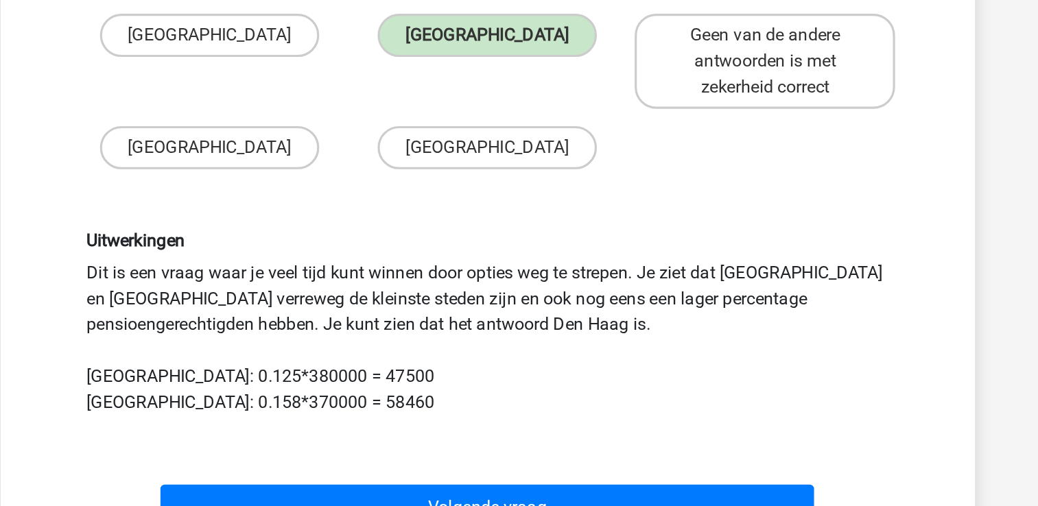
scroll to position [156, 0]
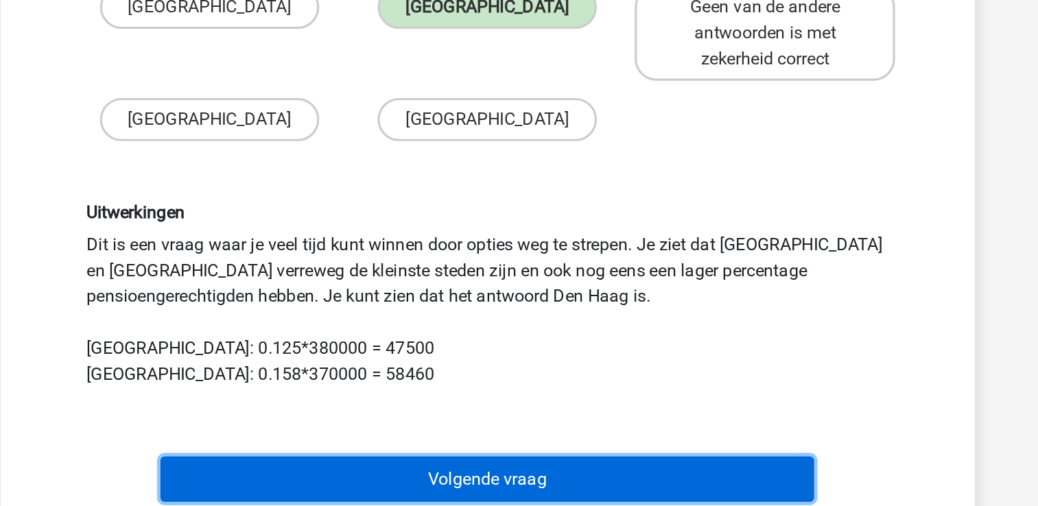
click at [627, 475] on button "Volgende vraag" at bounding box center [519, 489] width 415 height 29
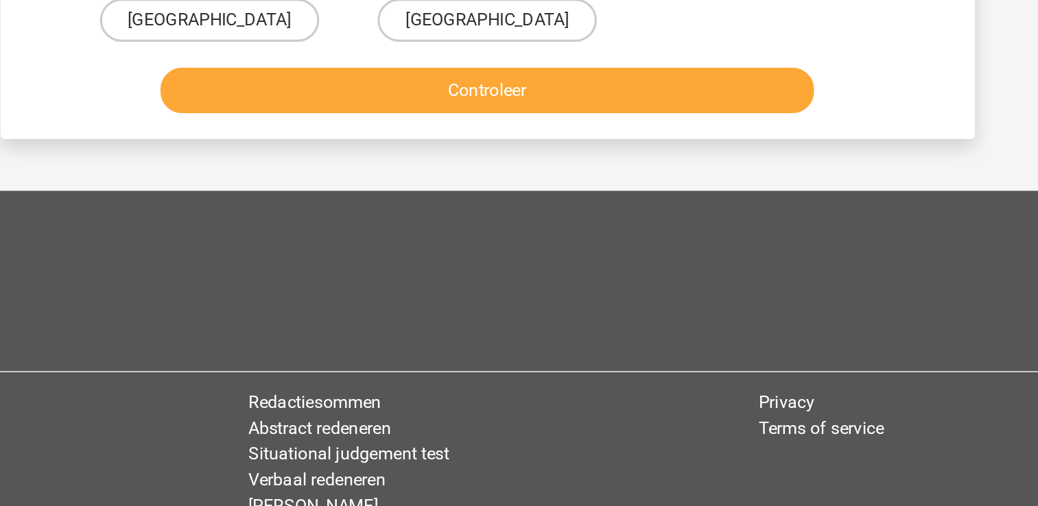
scroll to position [63, 0]
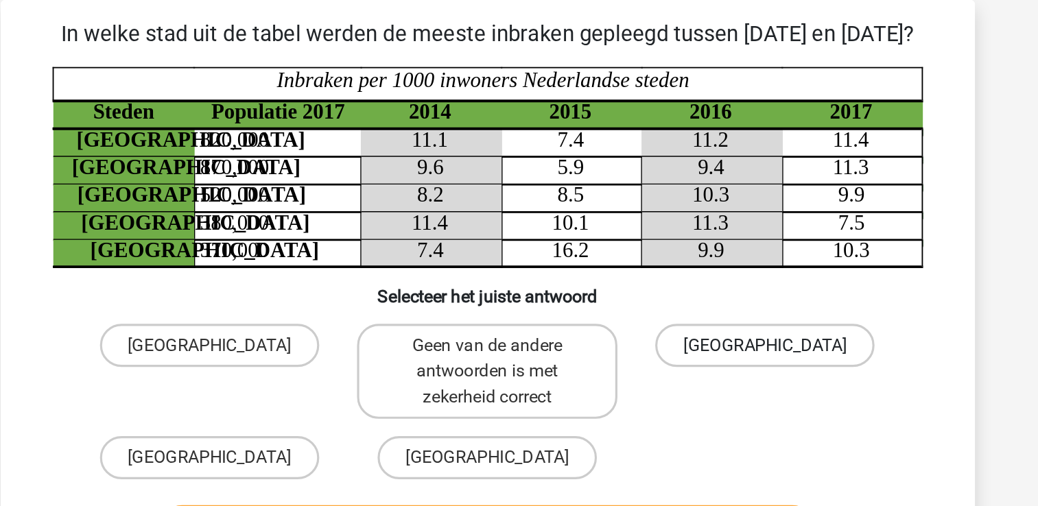
click at [714, 230] on label "[GEOGRAPHIC_DATA]" at bounding box center [695, 219] width 139 height 27
click at [705, 229] on input "[GEOGRAPHIC_DATA]" at bounding box center [700, 224] width 9 height 9
radio input "true"
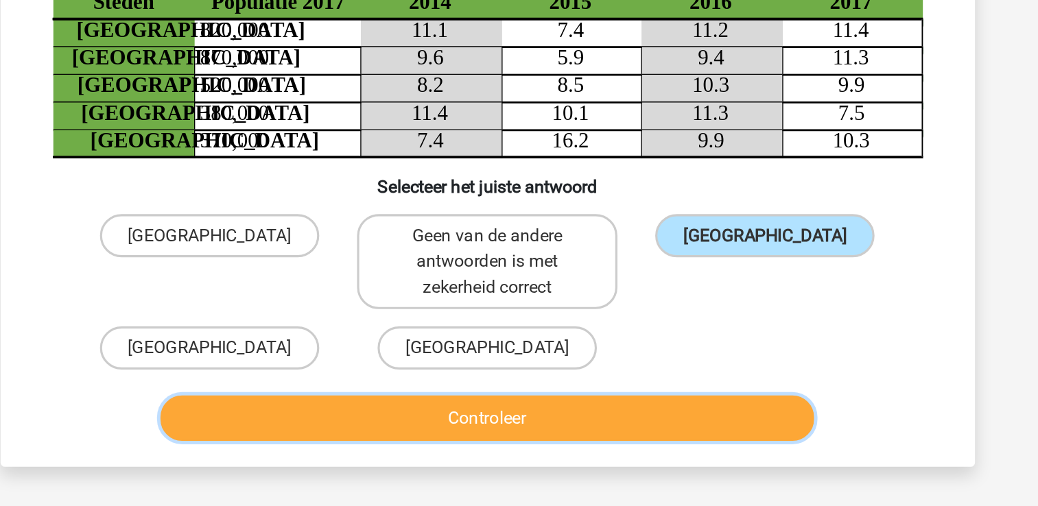
click at [666, 350] on button "Controleer" at bounding box center [519, 335] width 415 height 29
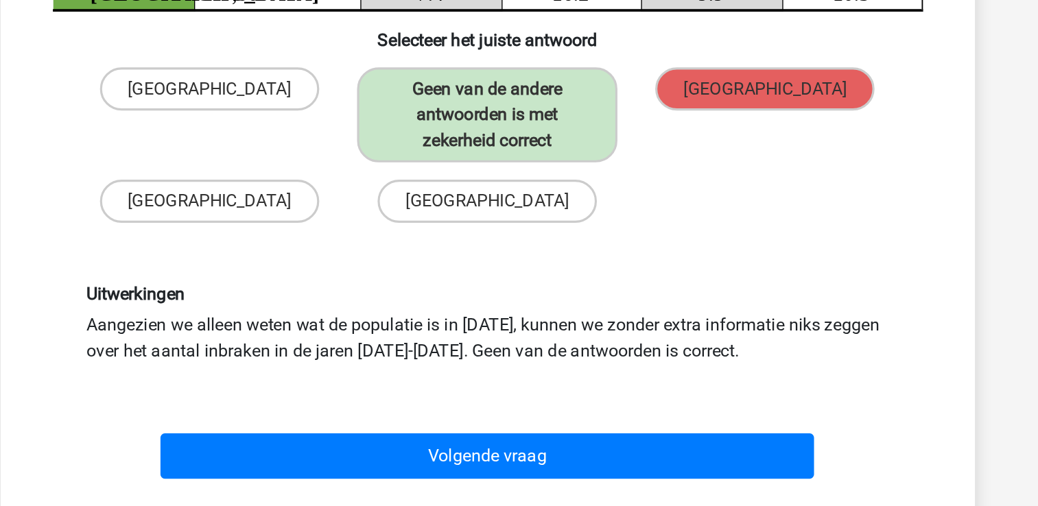
scroll to position [58, 0]
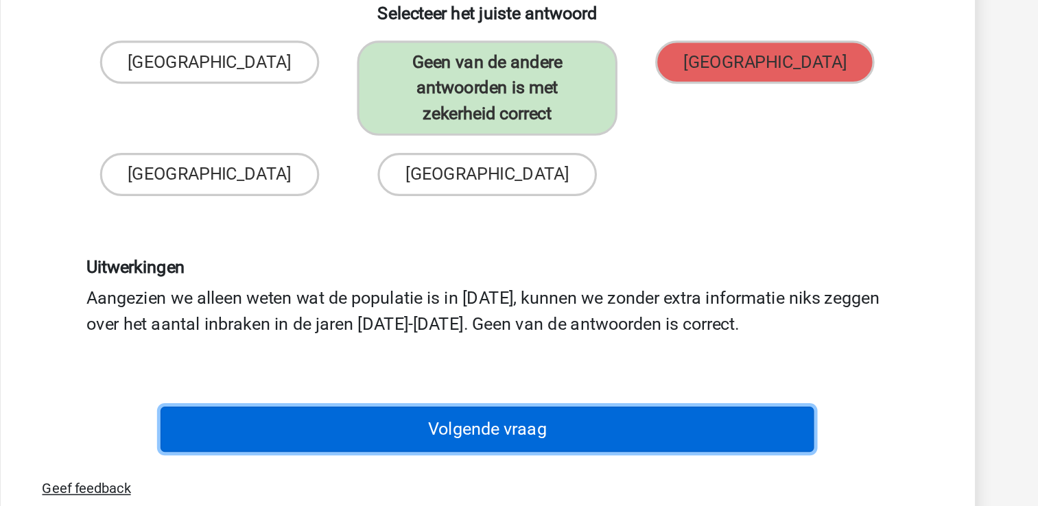
click at [690, 463] on button "Volgende vraag" at bounding box center [519, 457] width 415 height 29
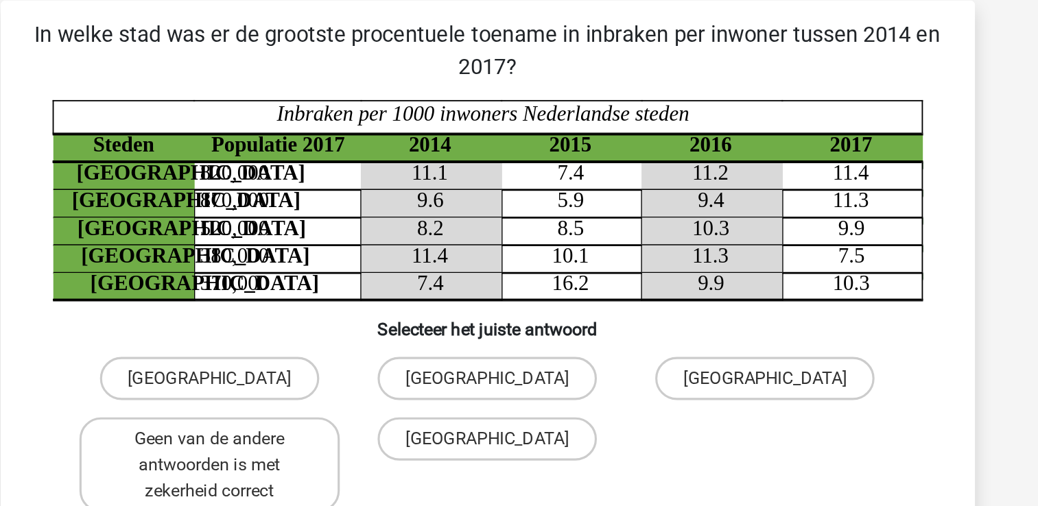
click at [349, 290] on input "Geen van de andere antwoorden is met zekerheid correct" at bounding box center [346, 287] width 9 height 9
radio input "true"
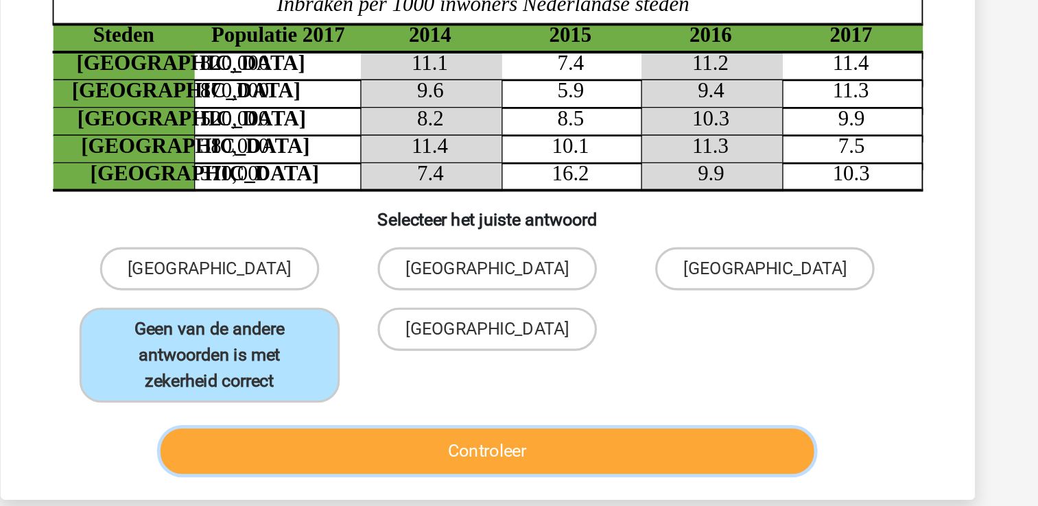
click at [688, 355] on button "Controleer" at bounding box center [519, 361] width 415 height 29
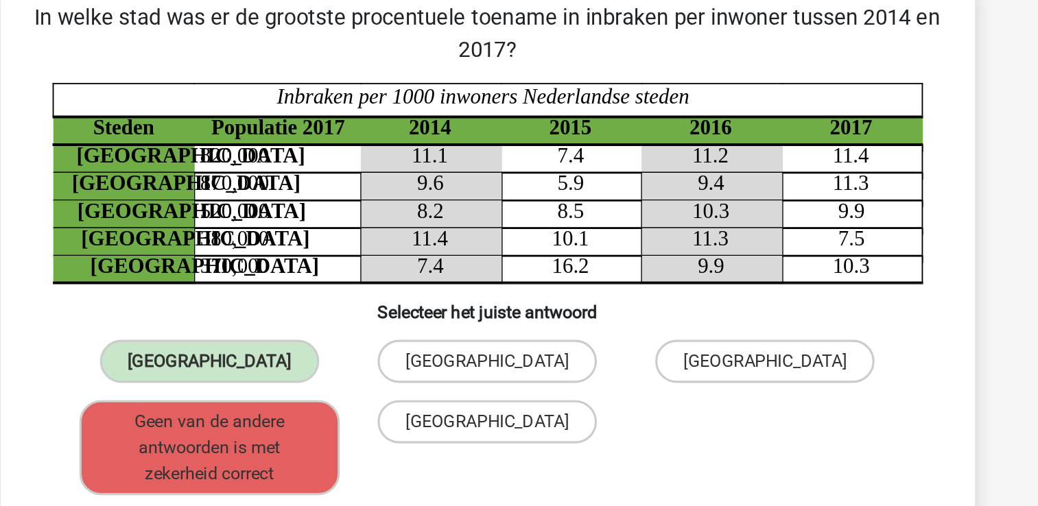
scroll to position [0, 0]
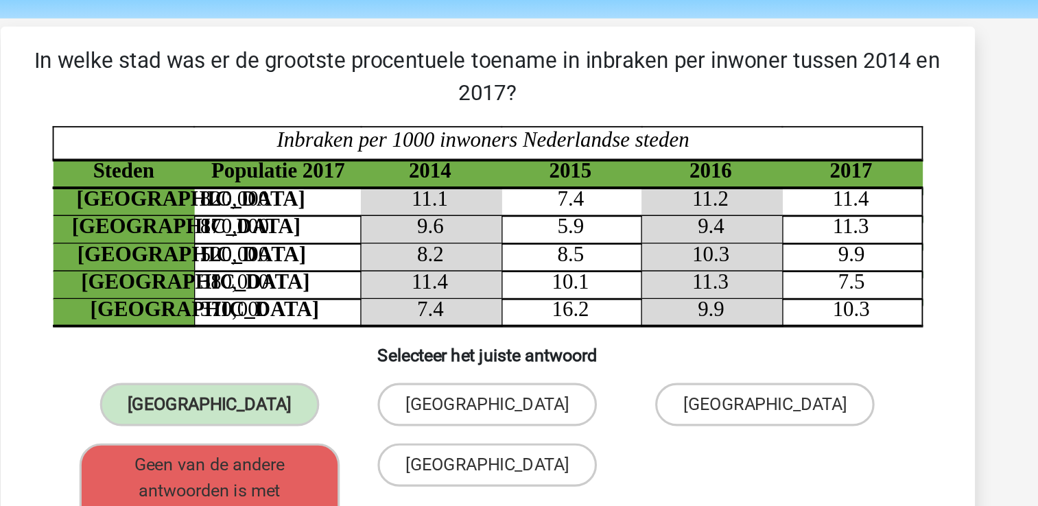
click at [749, 196] on tspan "11.3" at bounding box center [749, 190] width 23 height 14
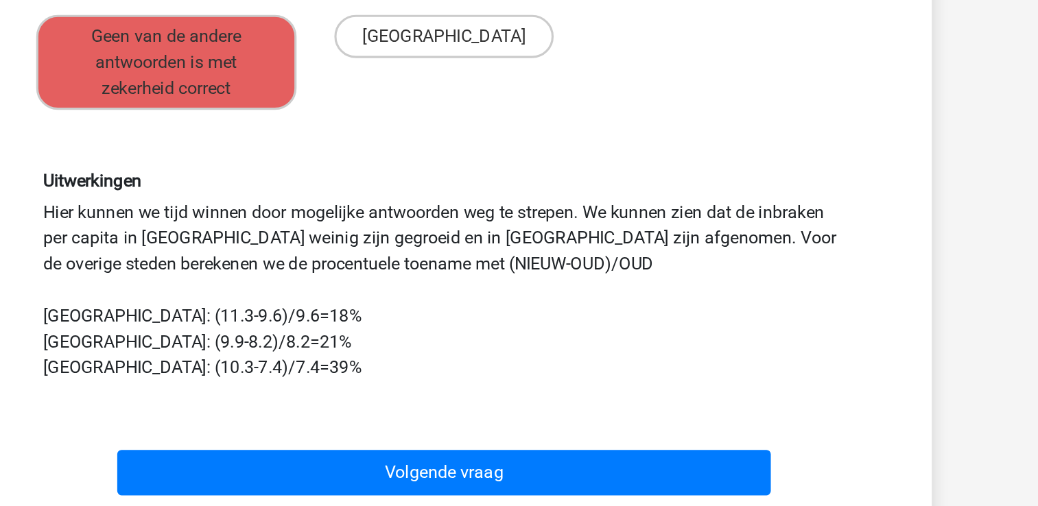
scroll to position [161, 0]
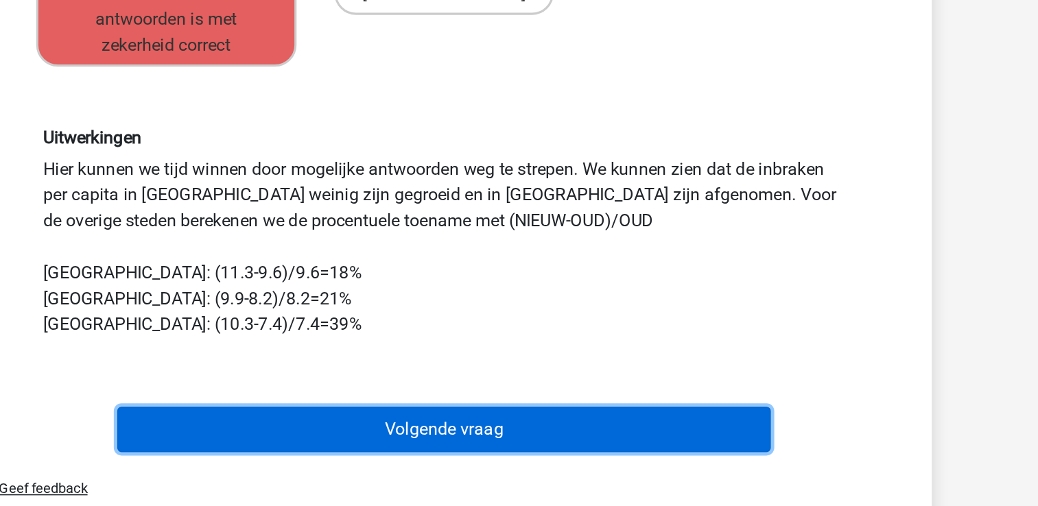
click at [695, 456] on button "Volgende vraag" at bounding box center [519, 457] width 415 height 29
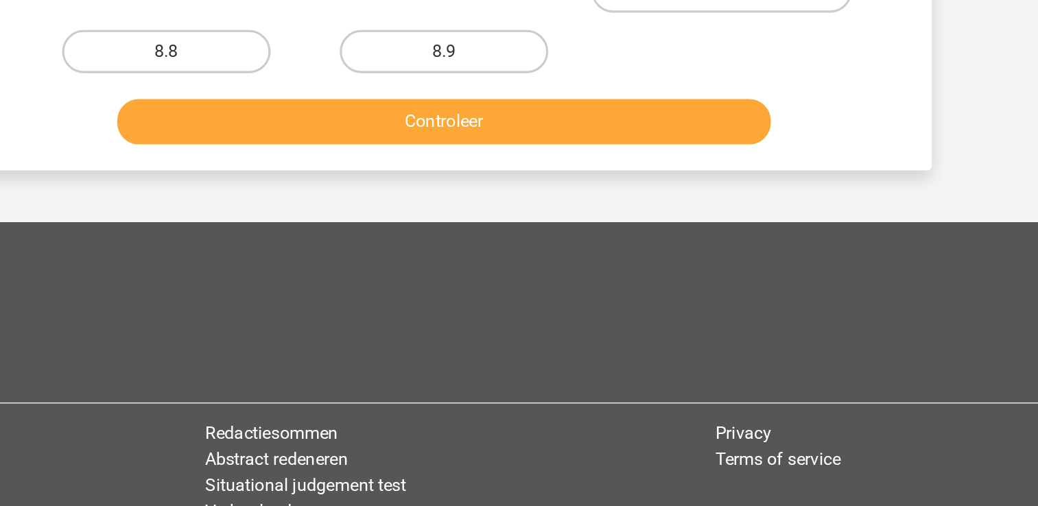
scroll to position [63, 0]
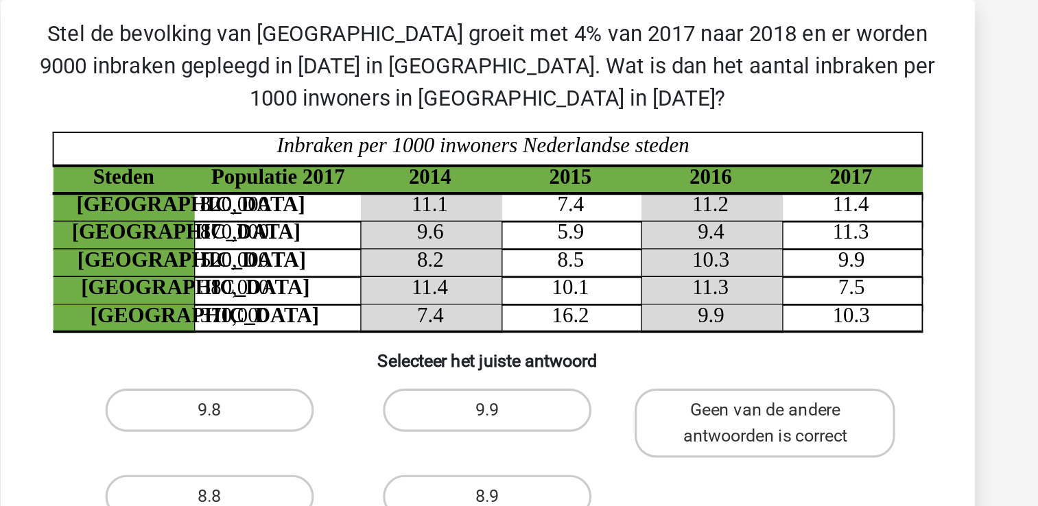
click at [668, 272] on label "Geen van de andere antwoorden is correct" at bounding box center [695, 269] width 165 height 44
click at [696, 270] on input "Geen van de andere antwoorden is correct" at bounding box center [700, 265] width 9 height 9
radio input "true"
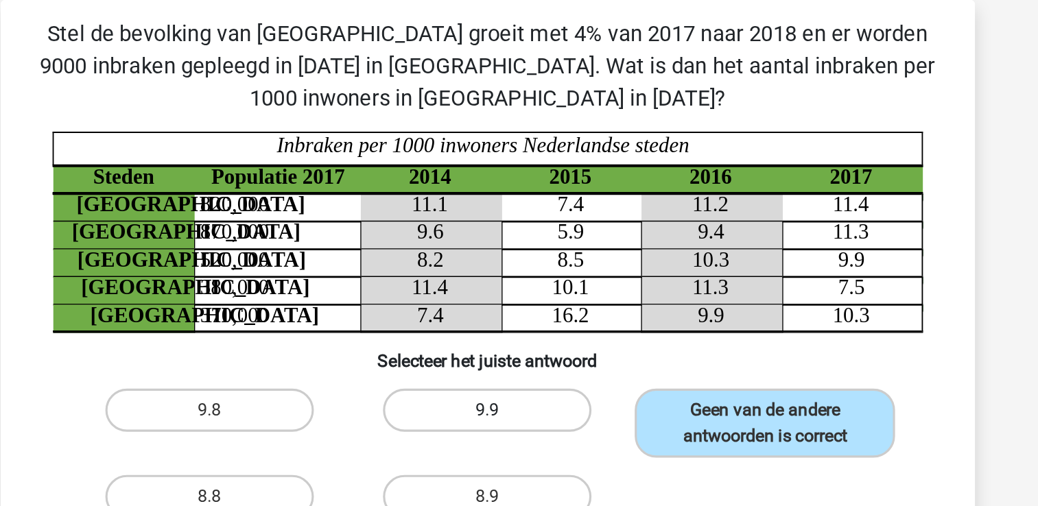
click at [554, 262] on label "9.9" at bounding box center [519, 260] width 132 height 27
click at [528, 262] on input "9.9" at bounding box center [523, 265] width 9 height 9
radio input "true"
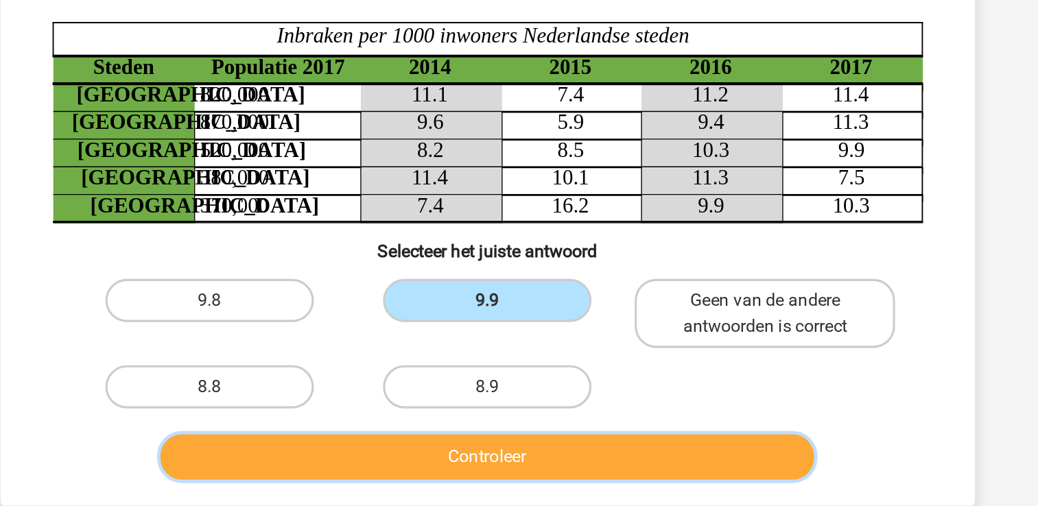
click at [708, 349] on button "Controleer" at bounding box center [519, 360] width 415 height 29
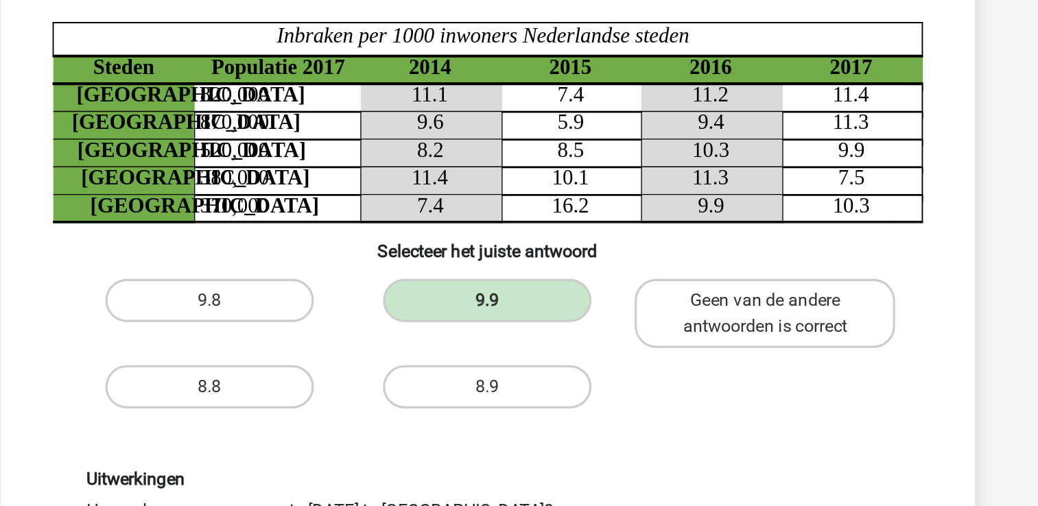
scroll to position [126, 0]
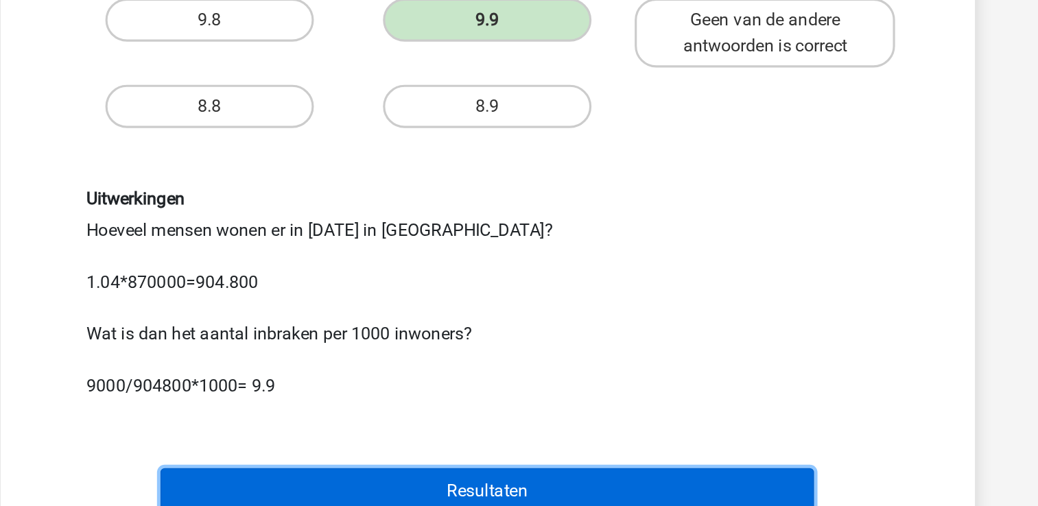
click at [701, 495] on button "Resultaten" at bounding box center [519, 496] width 415 height 29
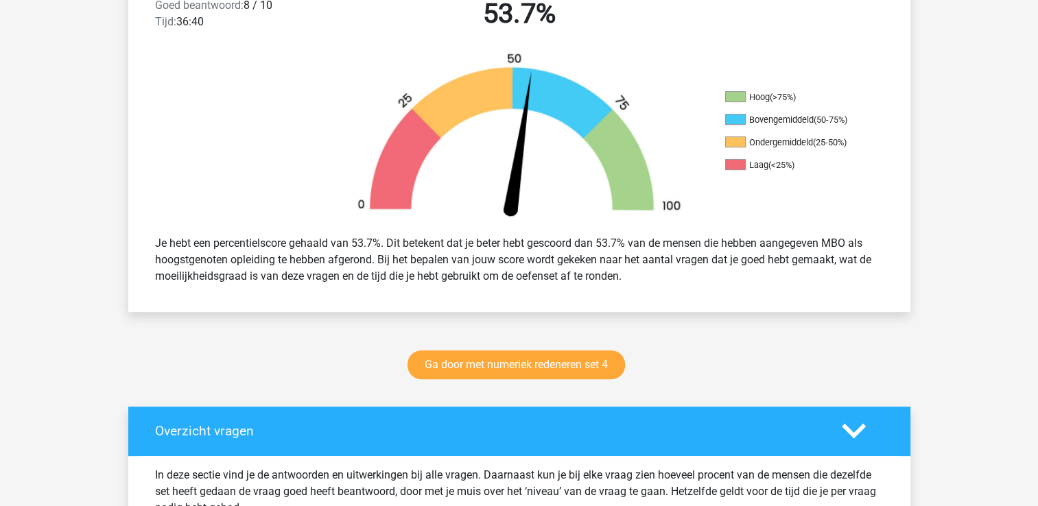
scroll to position [412, 0]
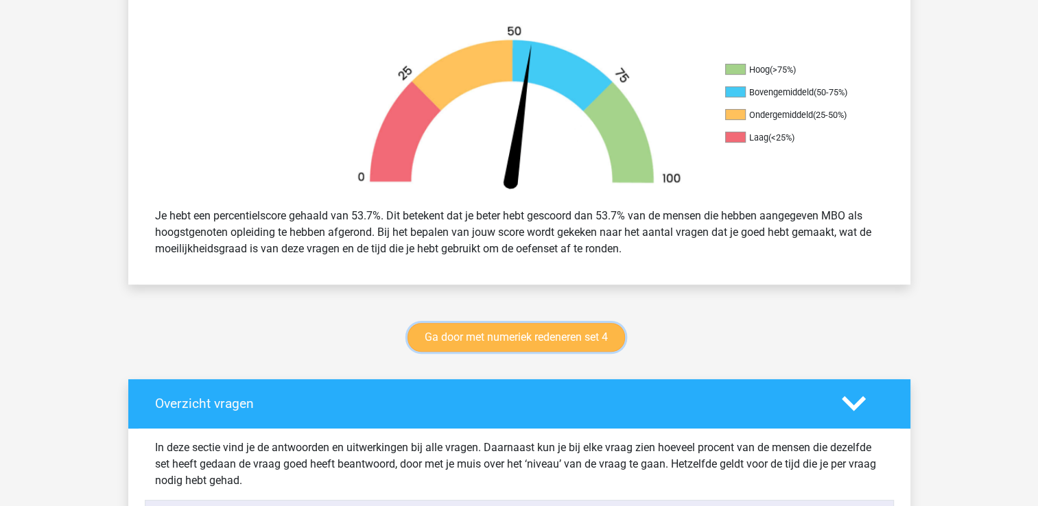
click at [552, 343] on link "Ga door met numeriek redeneren set 4" at bounding box center [517, 337] width 218 height 29
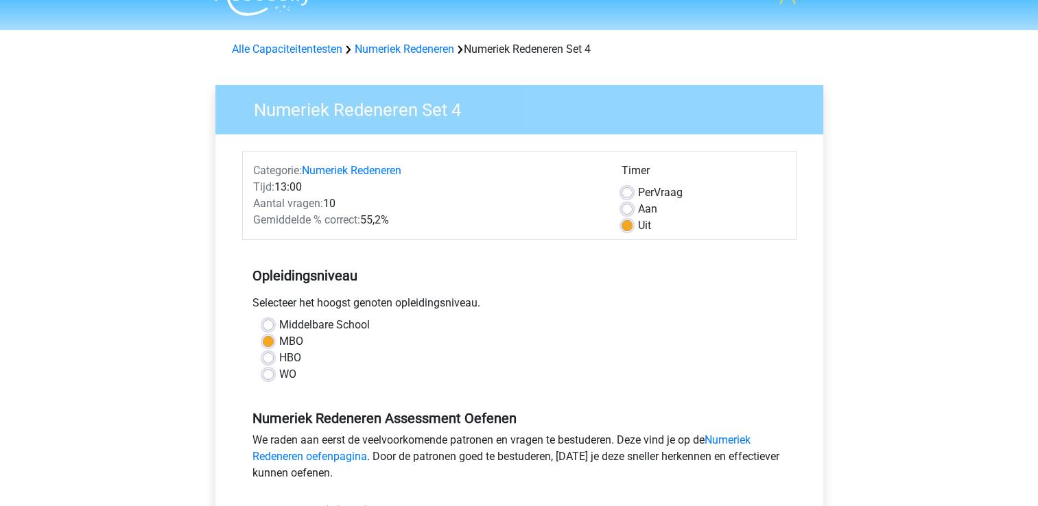
scroll to position [470, 0]
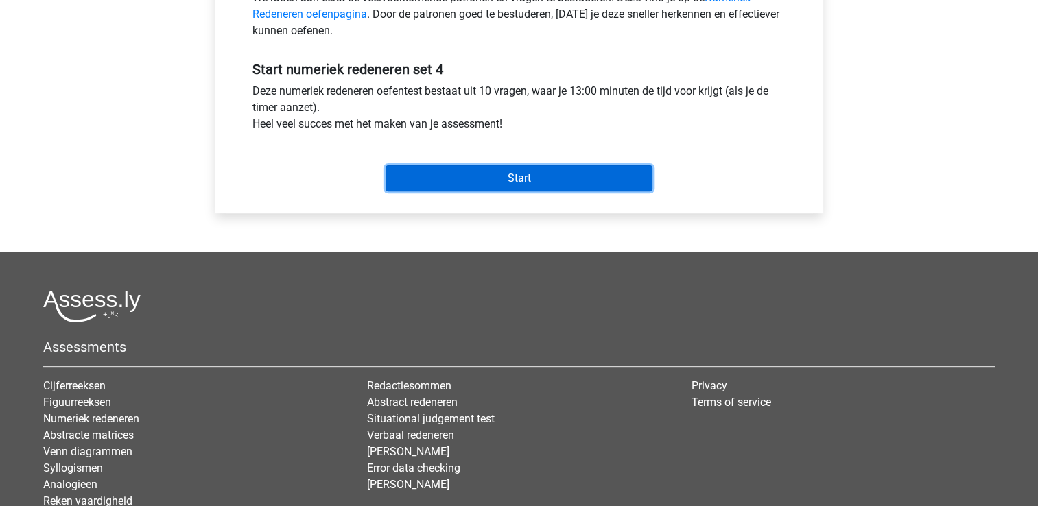
click at [516, 166] on input "Start" at bounding box center [519, 178] width 267 height 26
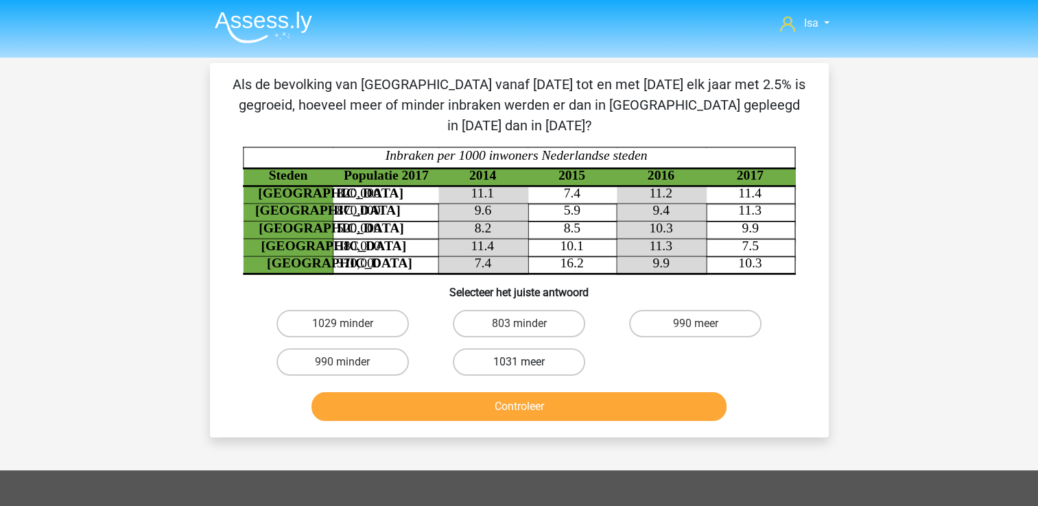
click at [541, 349] on label "1031 meer" at bounding box center [519, 362] width 132 height 27
click at [528, 362] on input "1031 meer" at bounding box center [523, 366] width 9 height 9
radio input "true"
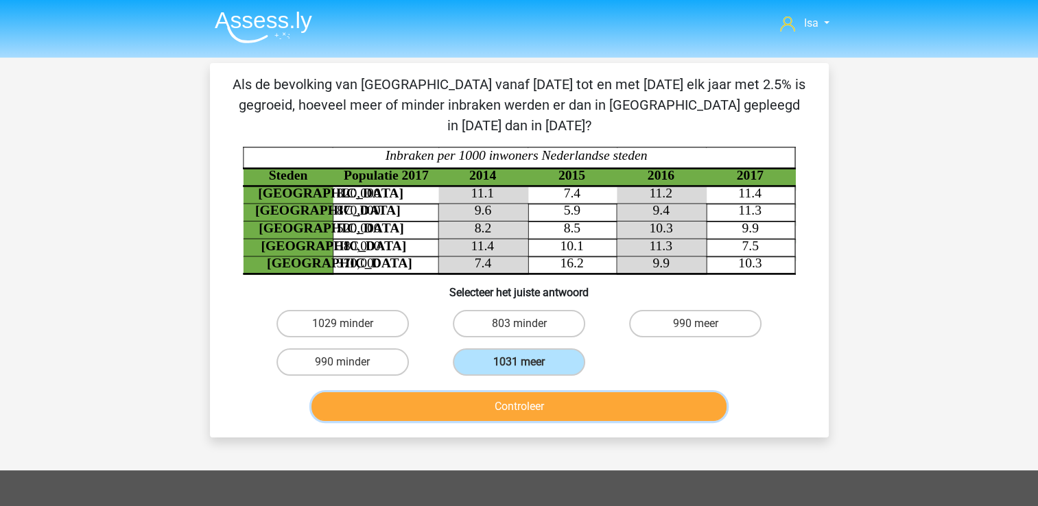
click at [571, 393] on button "Controleer" at bounding box center [519, 407] width 415 height 29
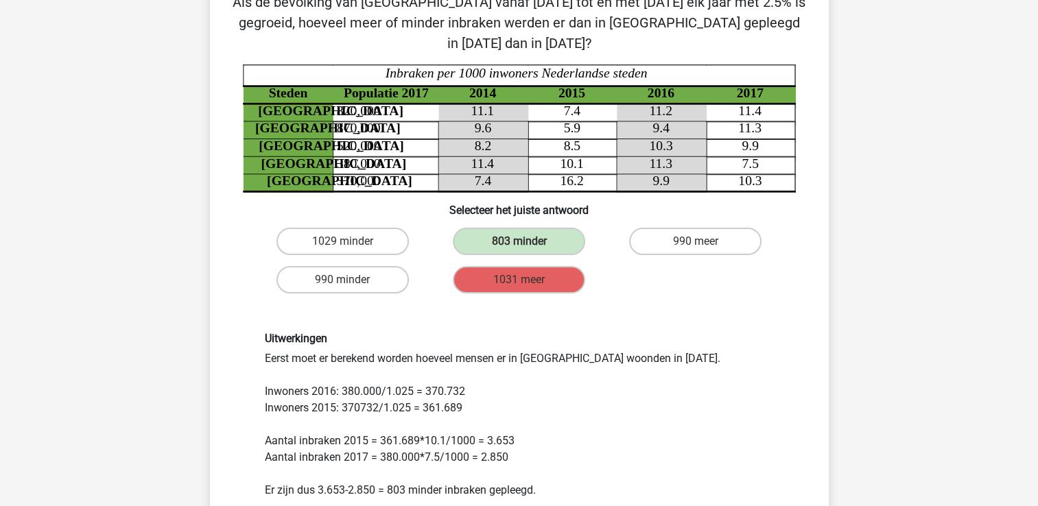
scroll to position [110, 0]
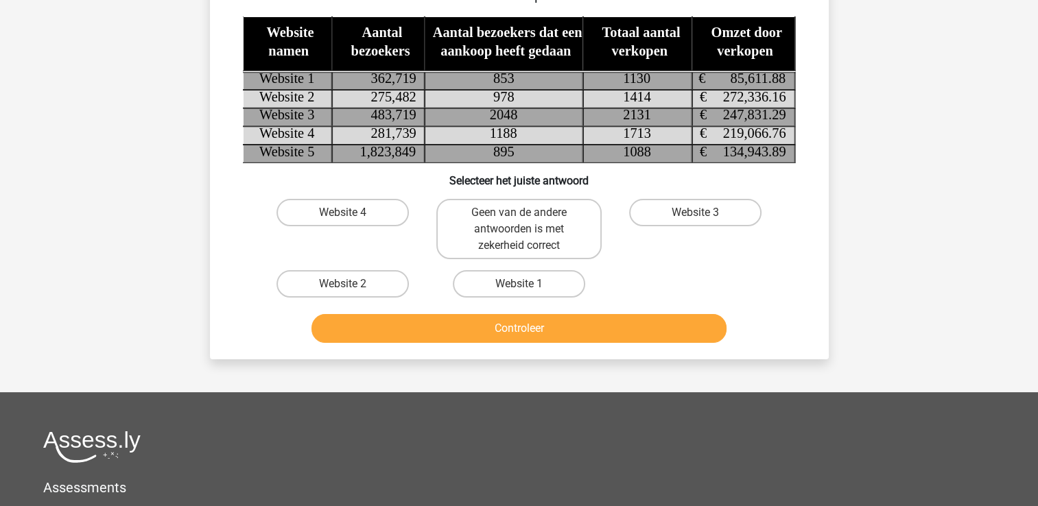
scroll to position [63, 0]
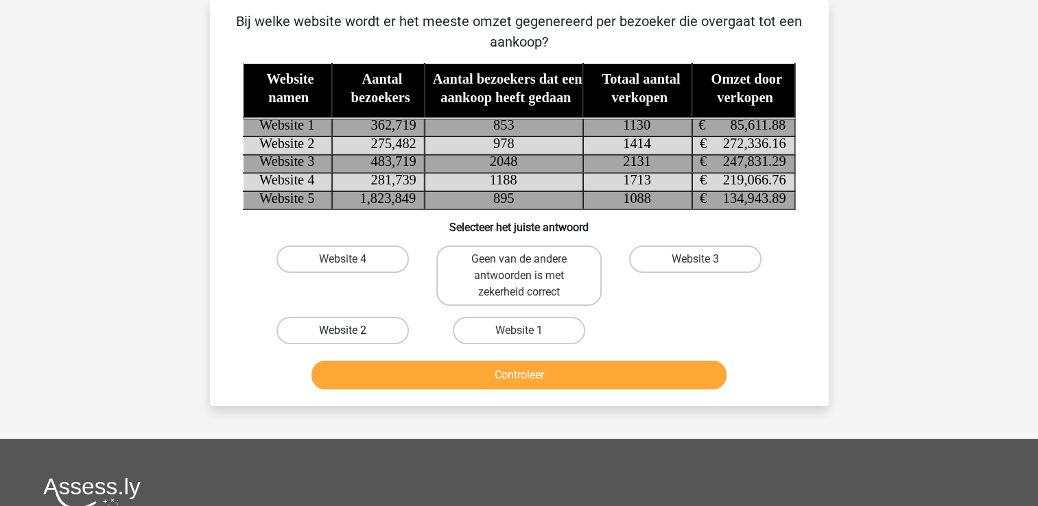
click at [321, 333] on label "Website 2" at bounding box center [343, 330] width 132 height 27
click at [342, 333] on input "Website 2" at bounding box center [346, 335] width 9 height 9
radio input "true"
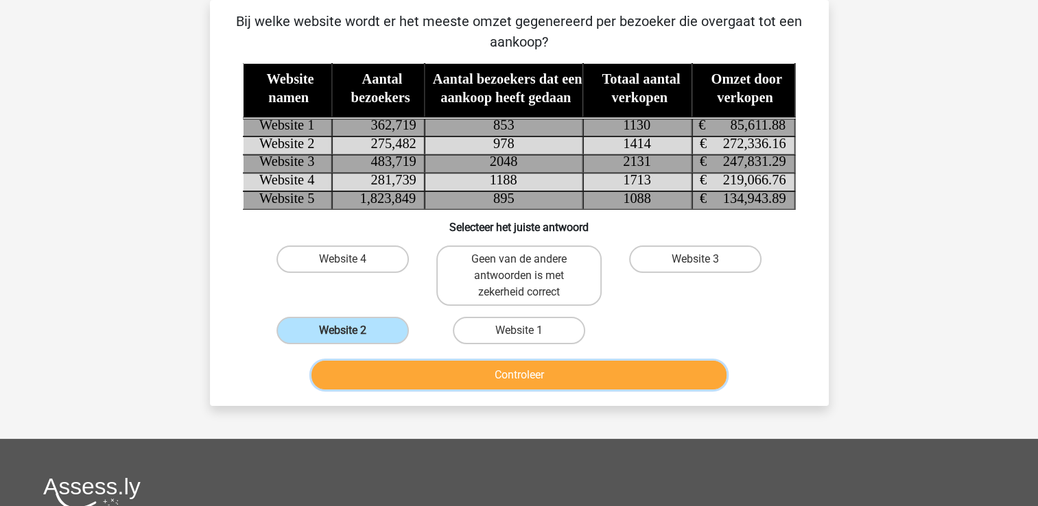
click at [362, 375] on button "Controleer" at bounding box center [519, 375] width 415 height 29
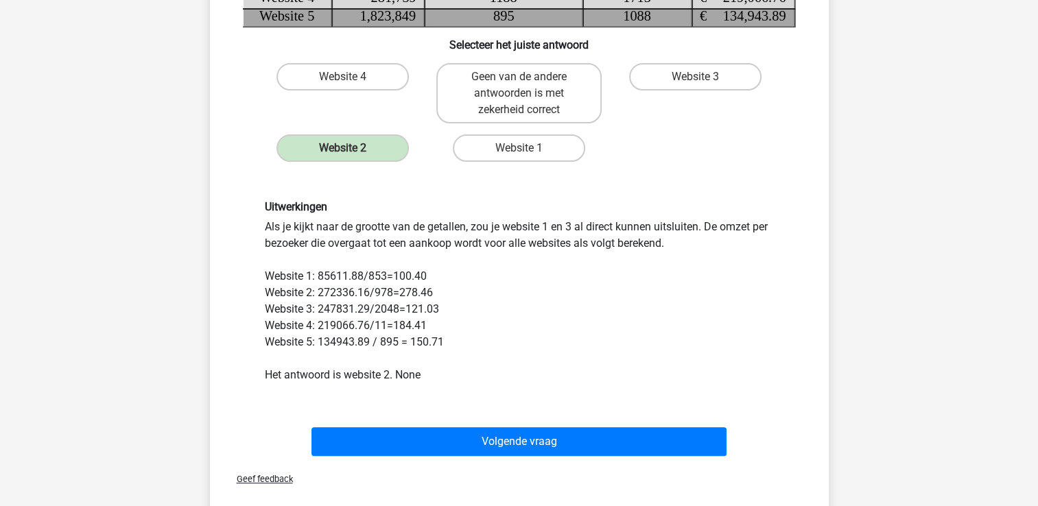
scroll to position [301, 0]
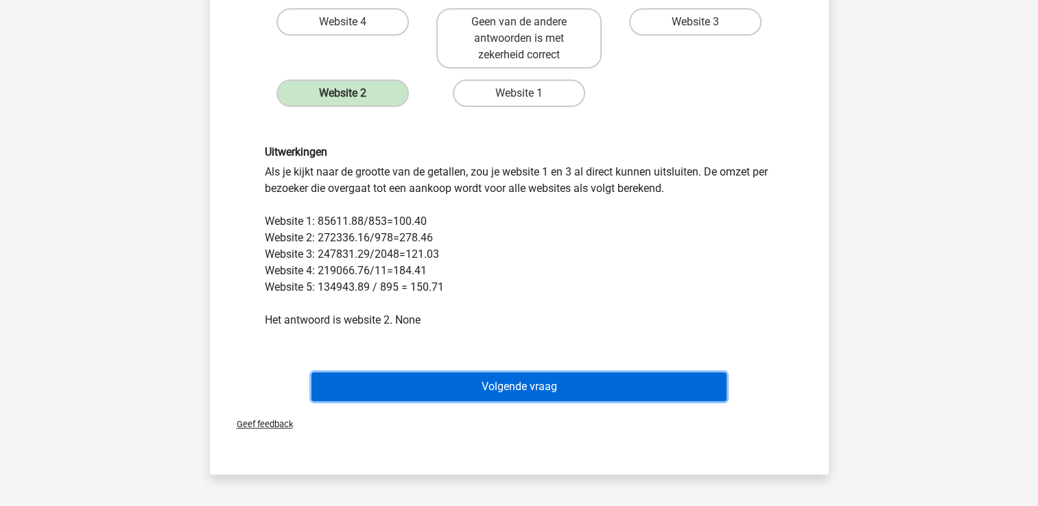
click at [513, 388] on button "Volgende vraag" at bounding box center [519, 387] width 415 height 29
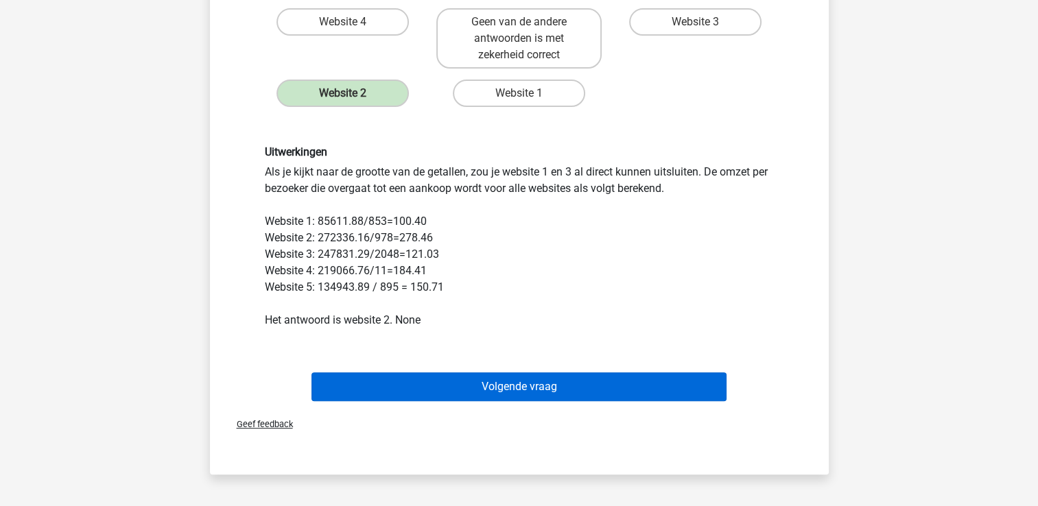
scroll to position [63, 0]
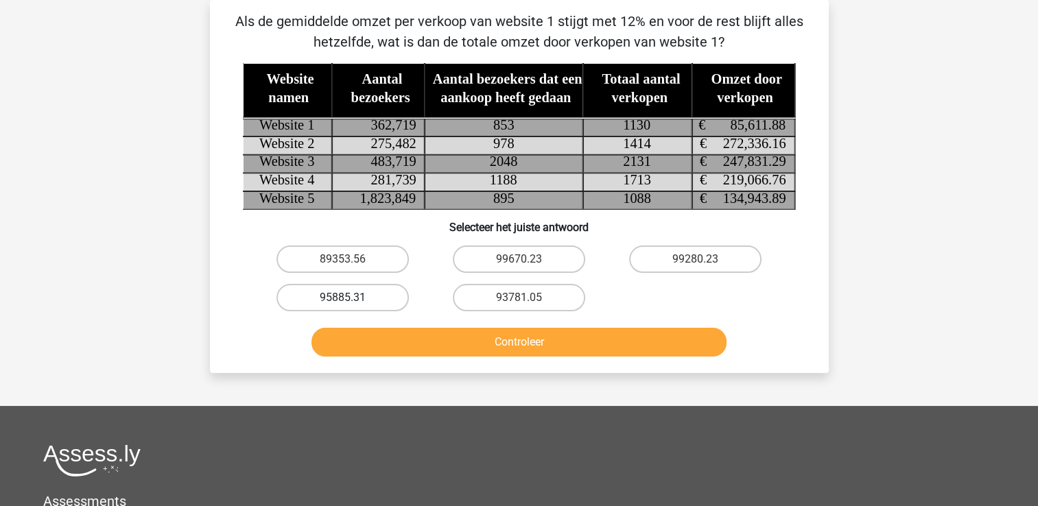
click at [334, 306] on label "95885.31" at bounding box center [343, 297] width 132 height 27
click at [342, 306] on input "95885.31" at bounding box center [346, 302] width 9 height 9
radio input "true"
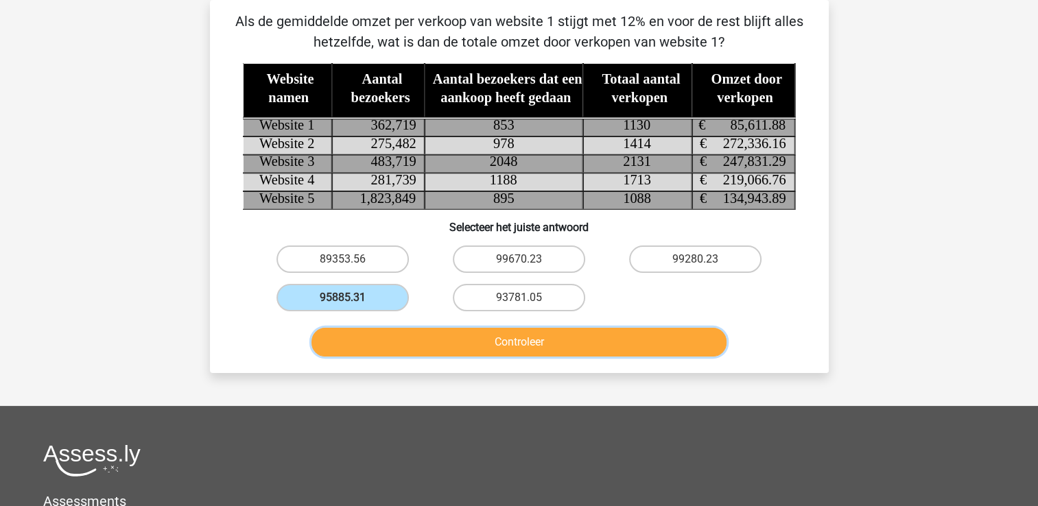
click at [366, 335] on button "Controleer" at bounding box center [519, 342] width 415 height 29
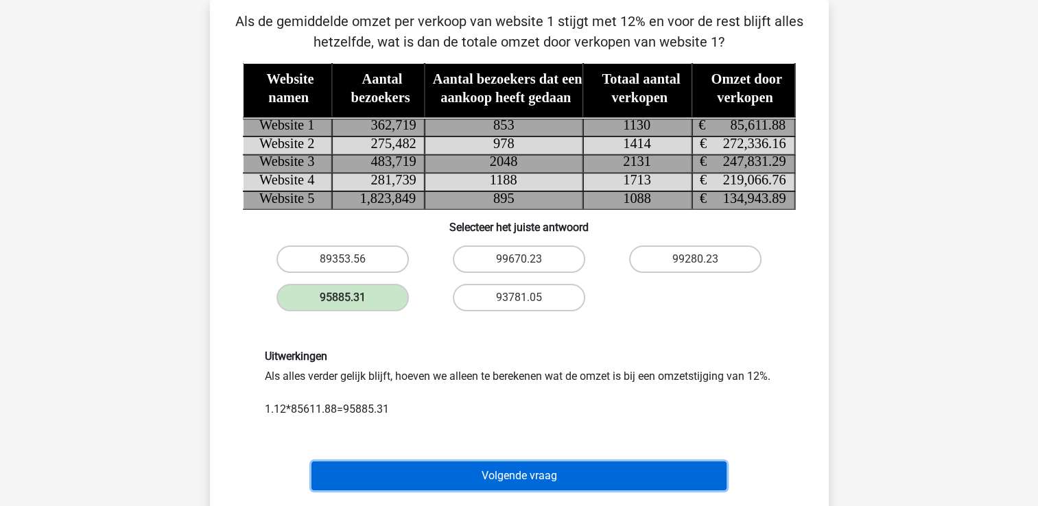
click at [419, 491] on button "Volgende vraag" at bounding box center [519, 476] width 415 height 29
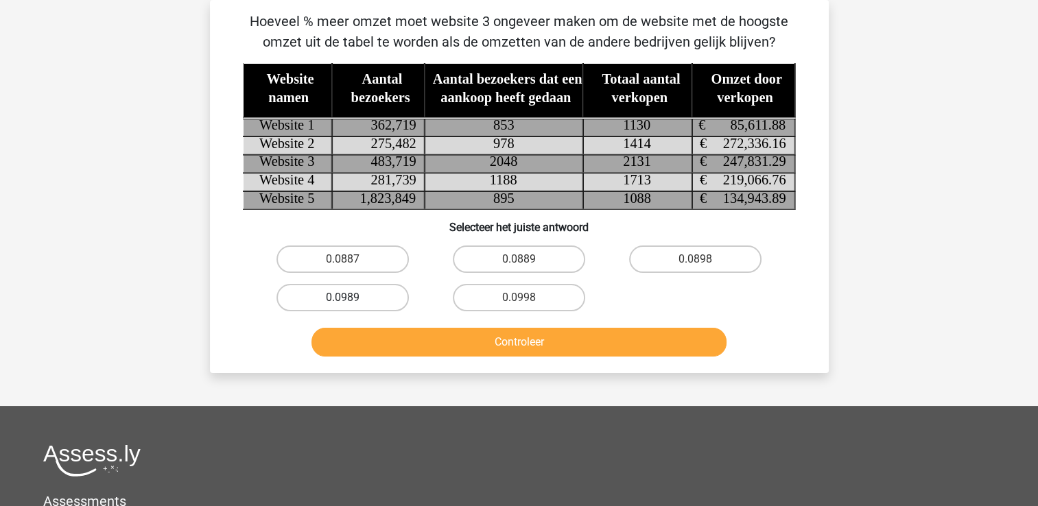
click at [315, 292] on label "0.0989" at bounding box center [343, 297] width 132 height 27
click at [342, 298] on input "0.0989" at bounding box center [346, 302] width 9 height 9
radio input "true"
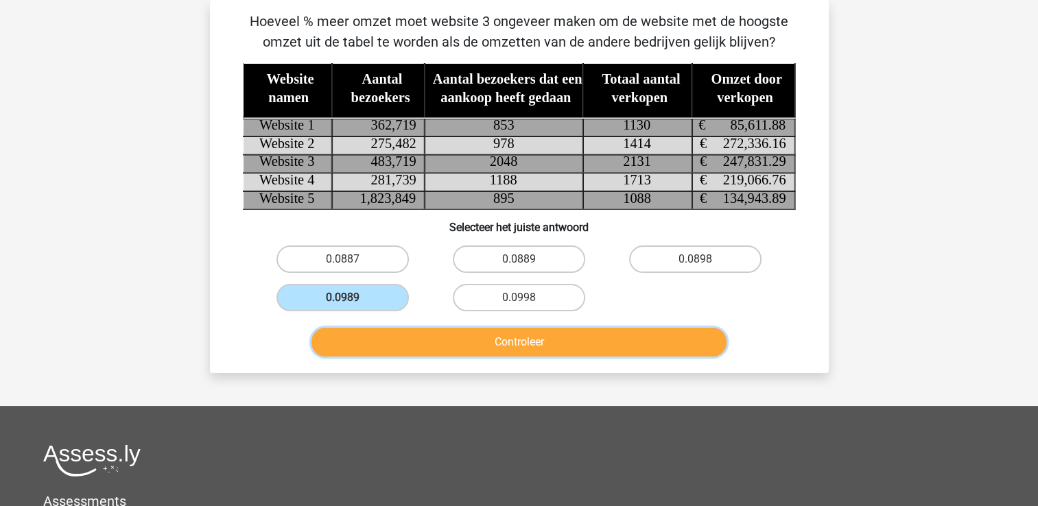
click at [592, 347] on button "Controleer" at bounding box center [519, 342] width 415 height 29
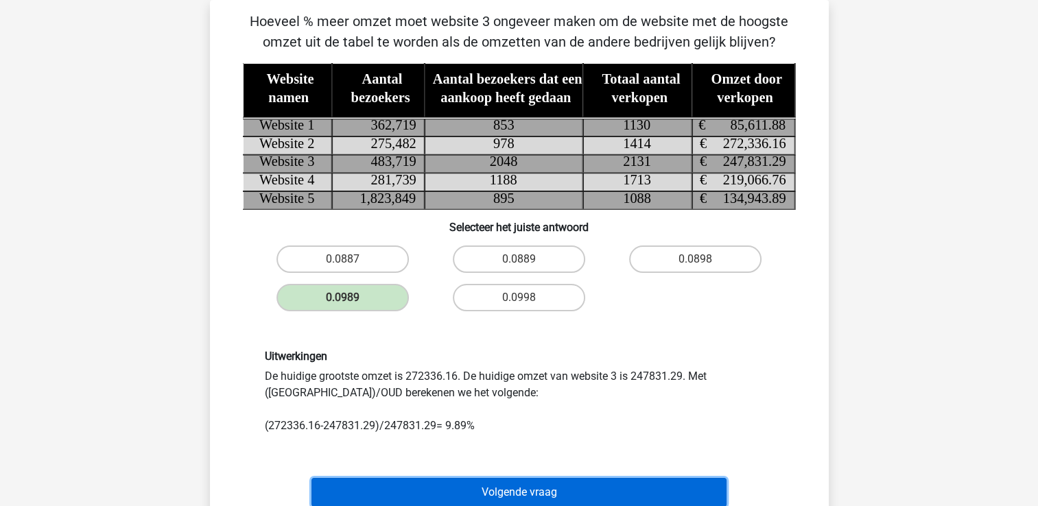
click at [539, 488] on button "Volgende vraag" at bounding box center [519, 492] width 415 height 29
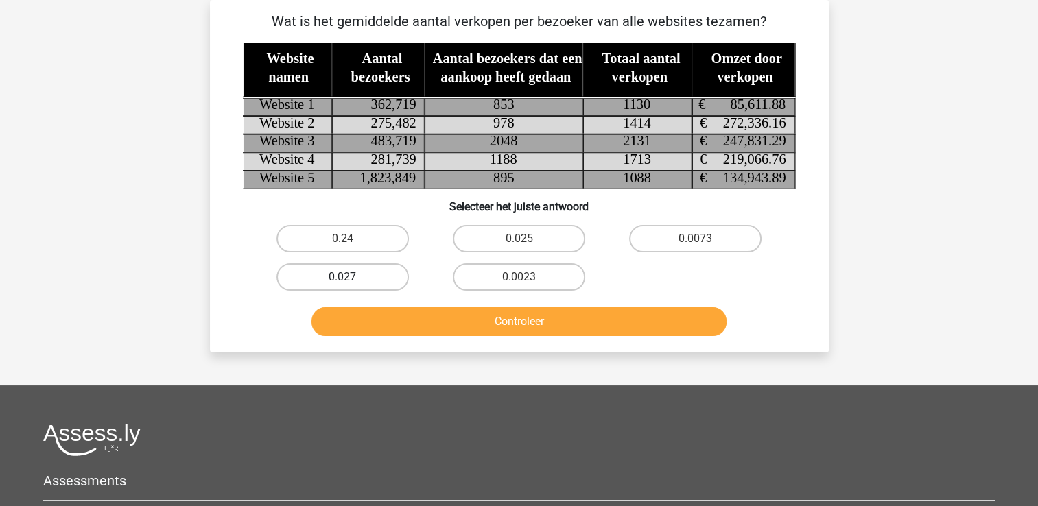
click at [325, 279] on label "0.027" at bounding box center [343, 277] width 132 height 27
click at [342, 279] on input "0.027" at bounding box center [346, 281] width 9 height 9
radio input "true"
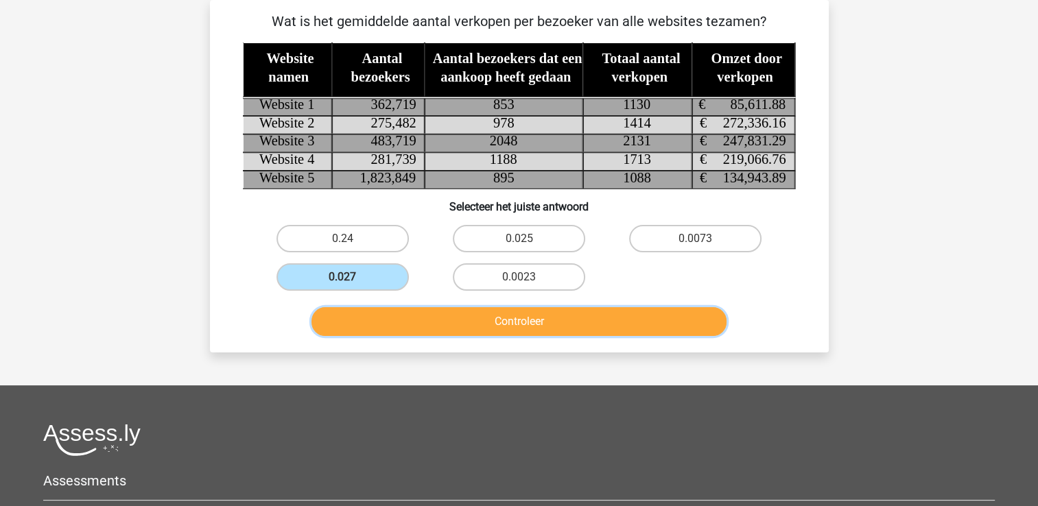
click at [401, 320] on button "Controleer" at bounding box center [519, 321] width 415 height 29
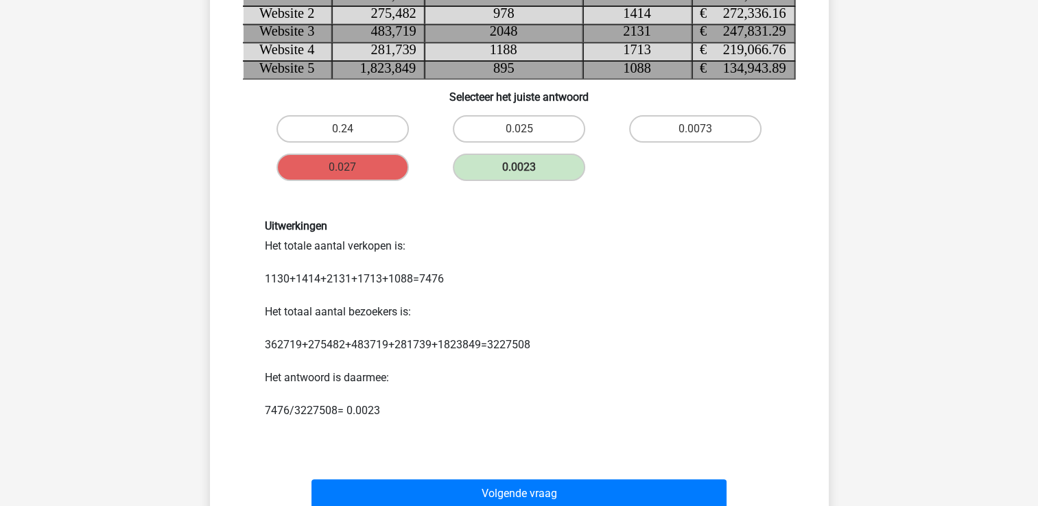
scroll to position [200, 0]
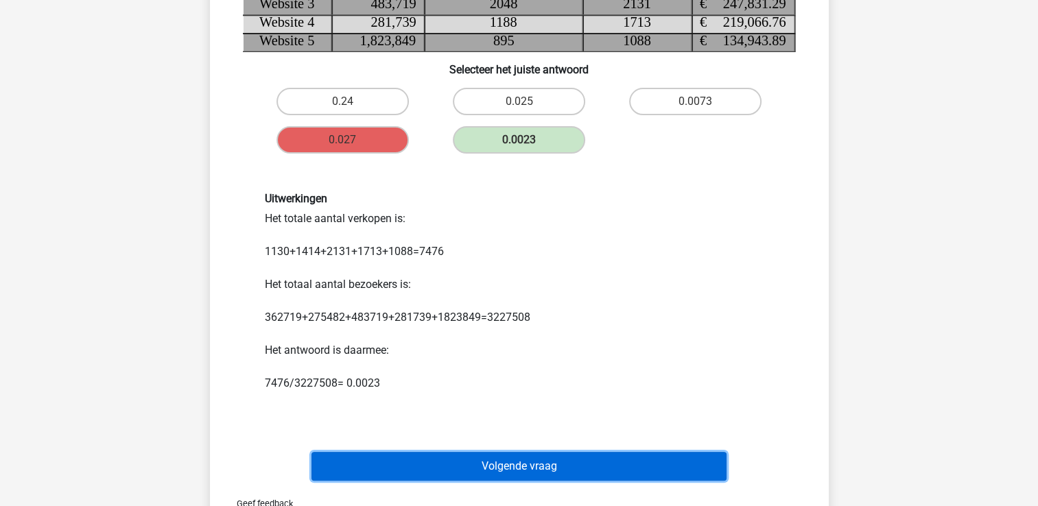
click at [502, 463] on button "Volgende vraag" at bounding box center [519, 466] width 415 height 29
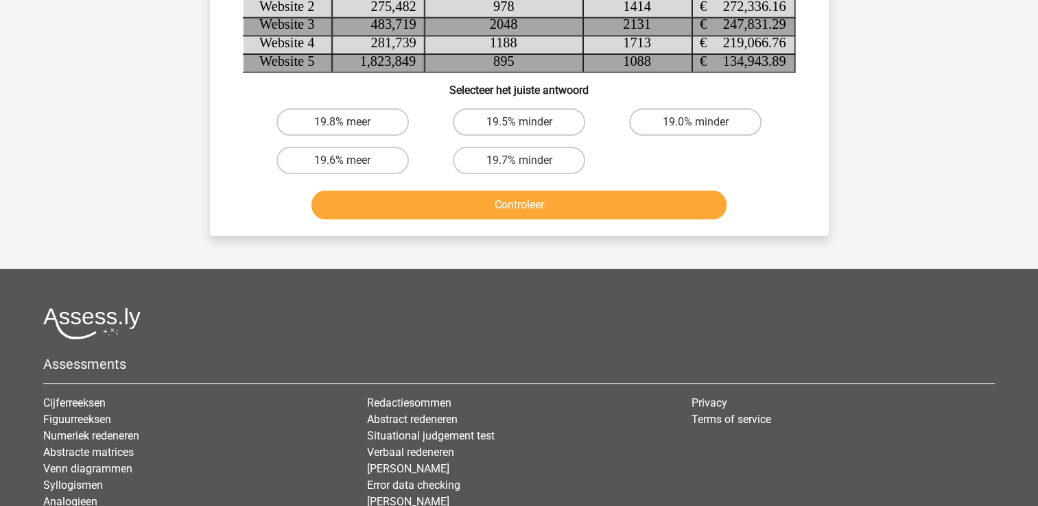
scroll to position [63, 0]
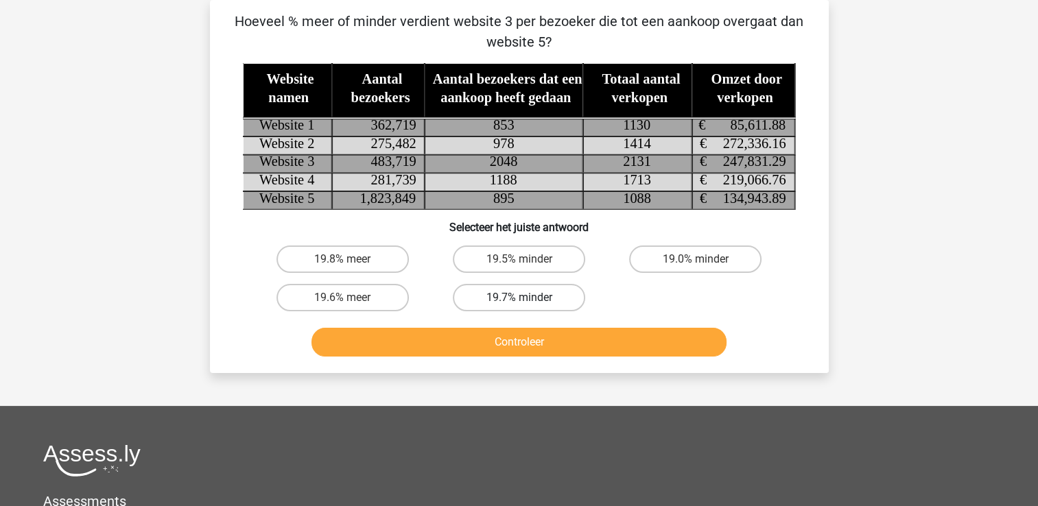
click at [555, 300] on label "19.7% minder" at bounding box center [519, 297] width 132 height 27
click at [528, 300] on input "19.7% minder" at bounding box center [523, 302] width 9 height 9
radio input "true"
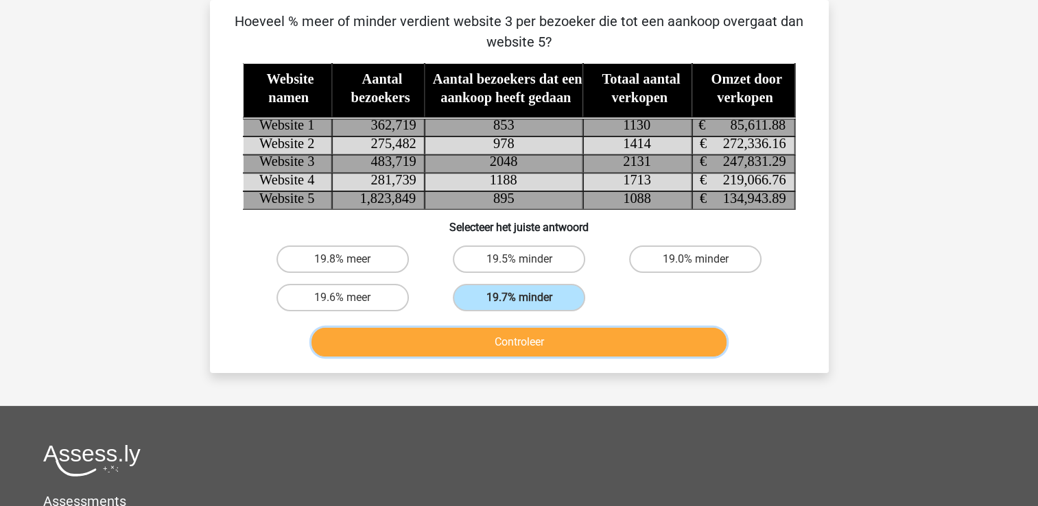
click at [553, 347] on button "Controleer" at bounding box center [519, 342] width 415 height 29
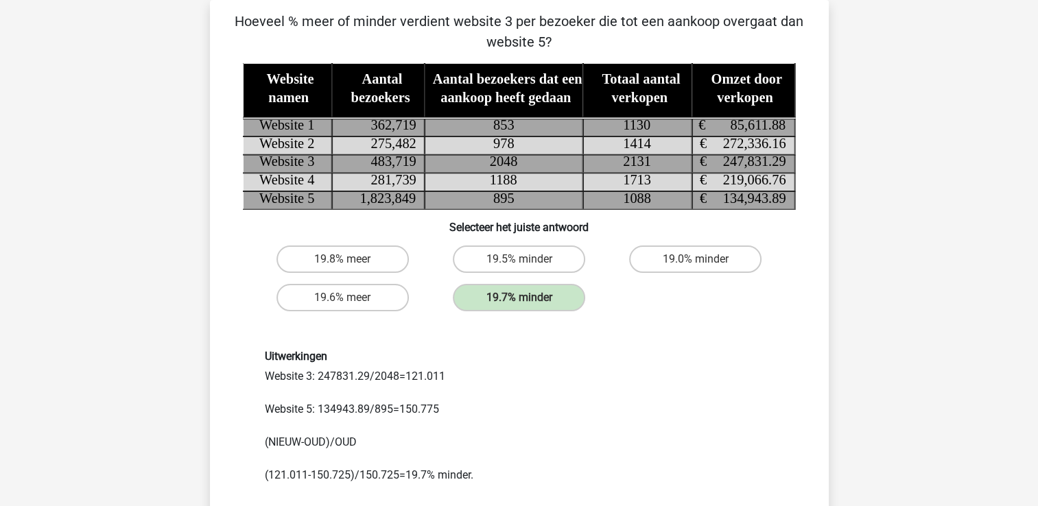
scroll to position [506, 0]
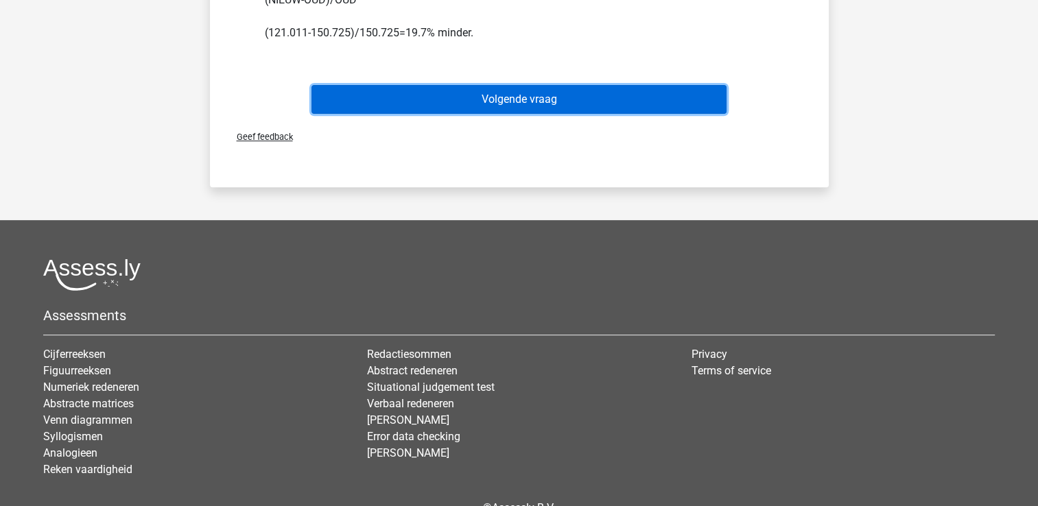
click at [653, 87] on button "Volgende vraag" at bounding box center [519, 99] width 415 height 29
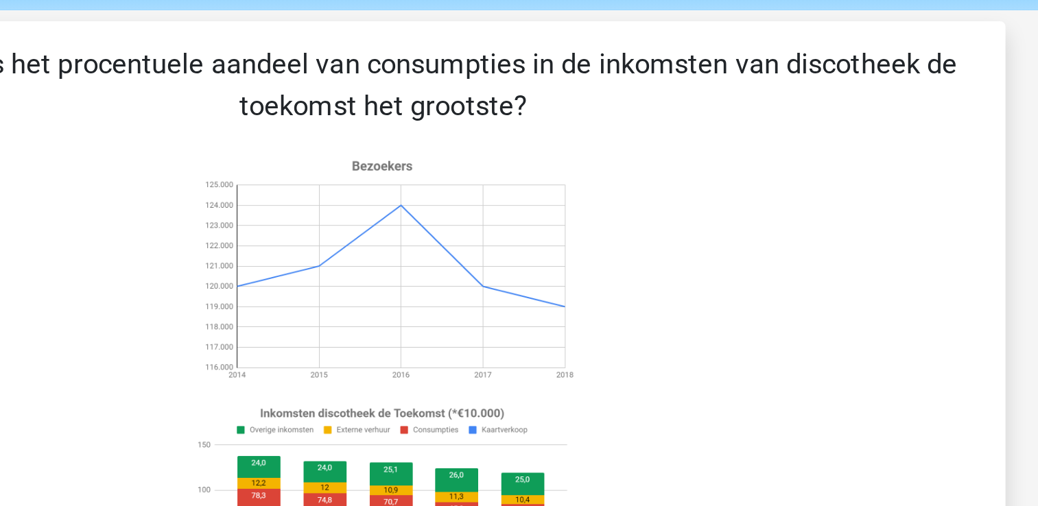
scroll to position [0, 0]
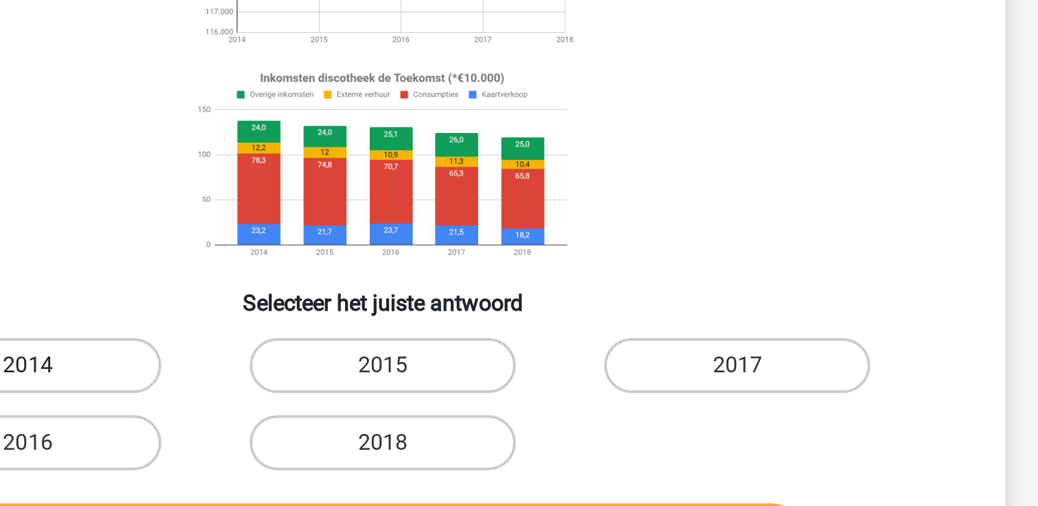
click at [377, 411] on label "2014" at bounding box center [343, 401] width 132 height 27
click at [351, 410] on input "2014" at bounding box center [346, 405] width 9 height 9
radio input "true"
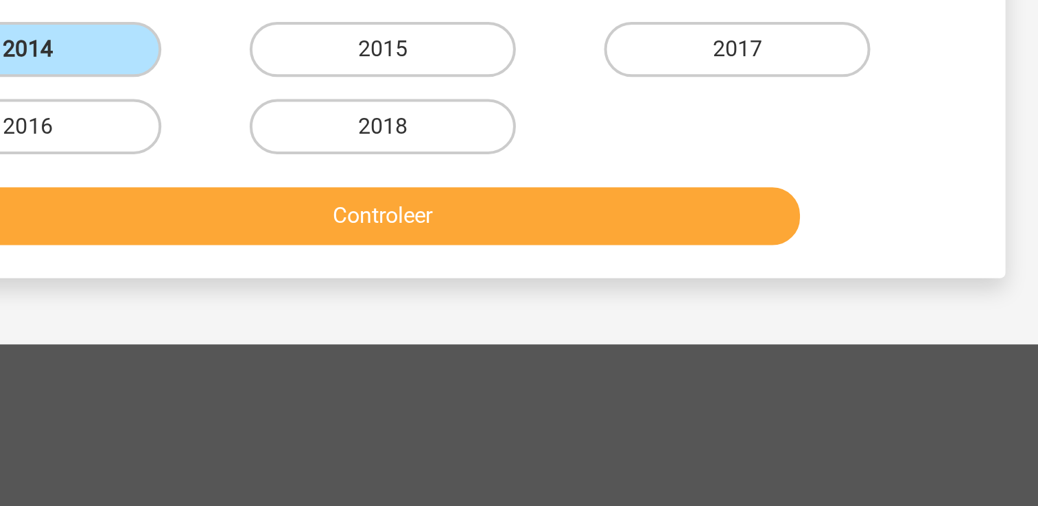
scroll to position [126, 0]
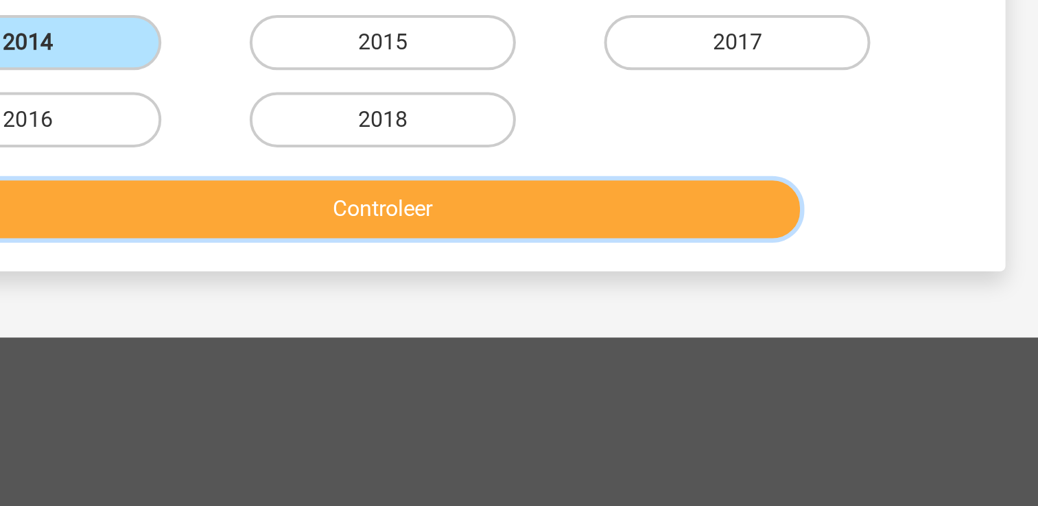
click at [644, 369] on button "Controleer" at bounding box center [519, 358] width 415 height 29
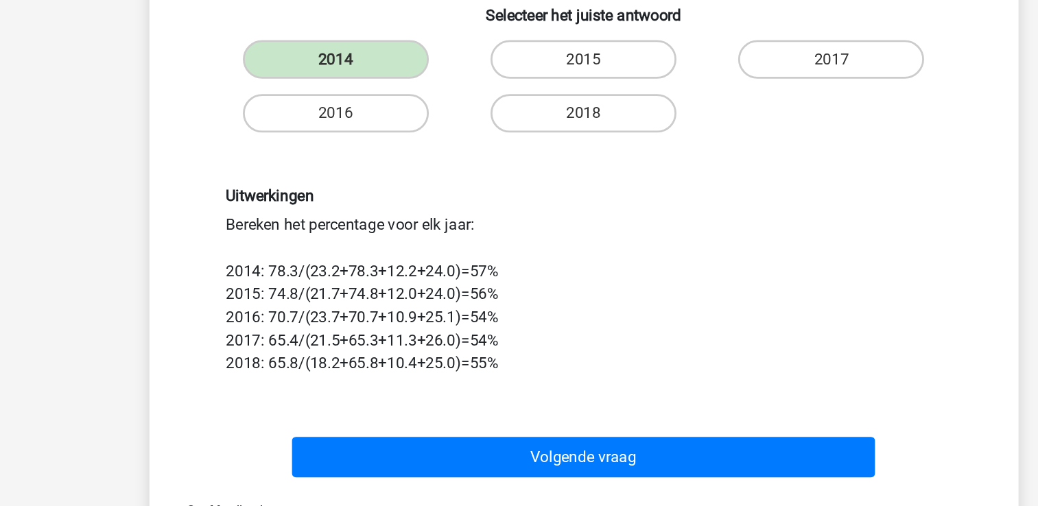
scroll to position [246, 0]
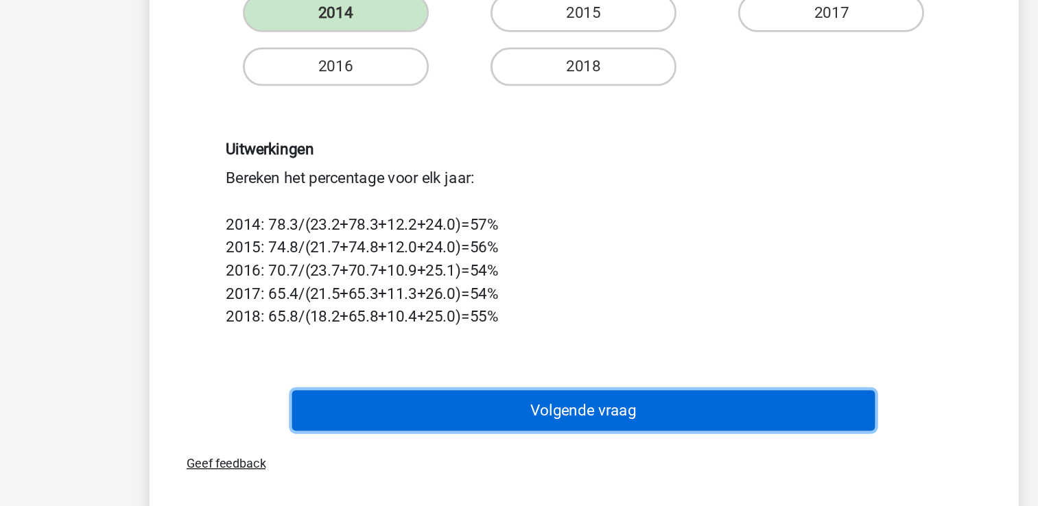
click at [568, 436] on button "Volgende vraag" at bounding box center [519, 438] width 415 height 29
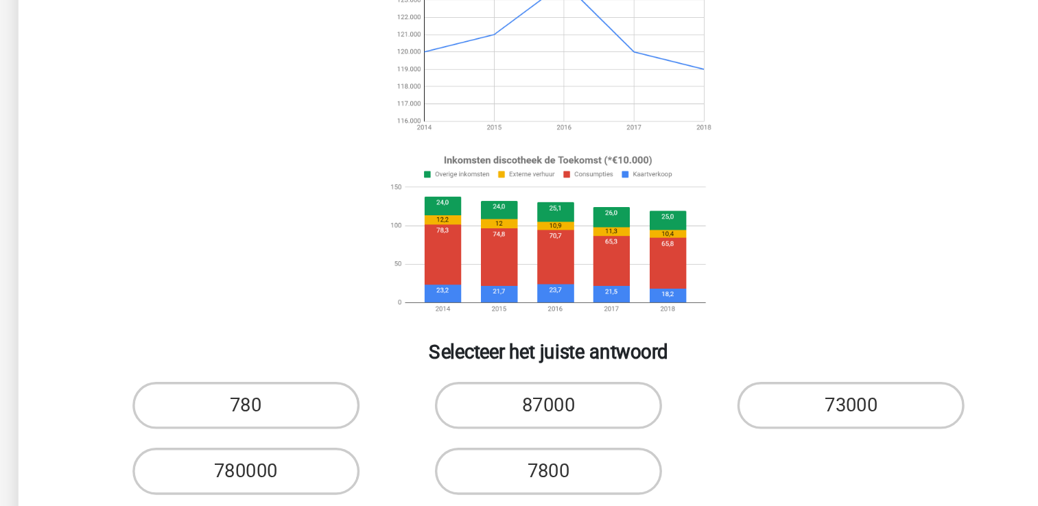
scroll to position [55, 0]
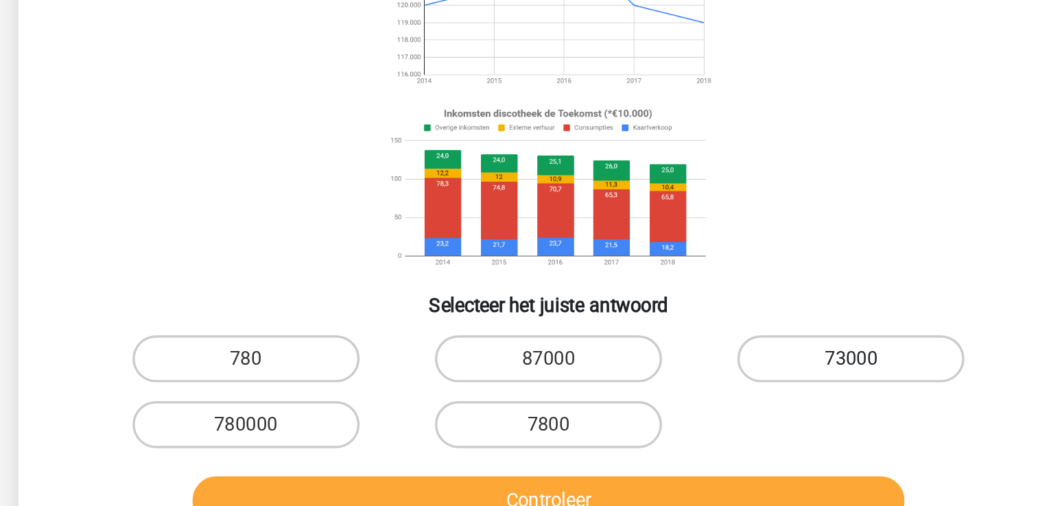
click at [692, 338] on label "73000" at bounding box center [695, 346] width 132 height 27
click at [696, 347] on input "73000" at bounding box center [700, 351] width 9 height 9
radio input "true"
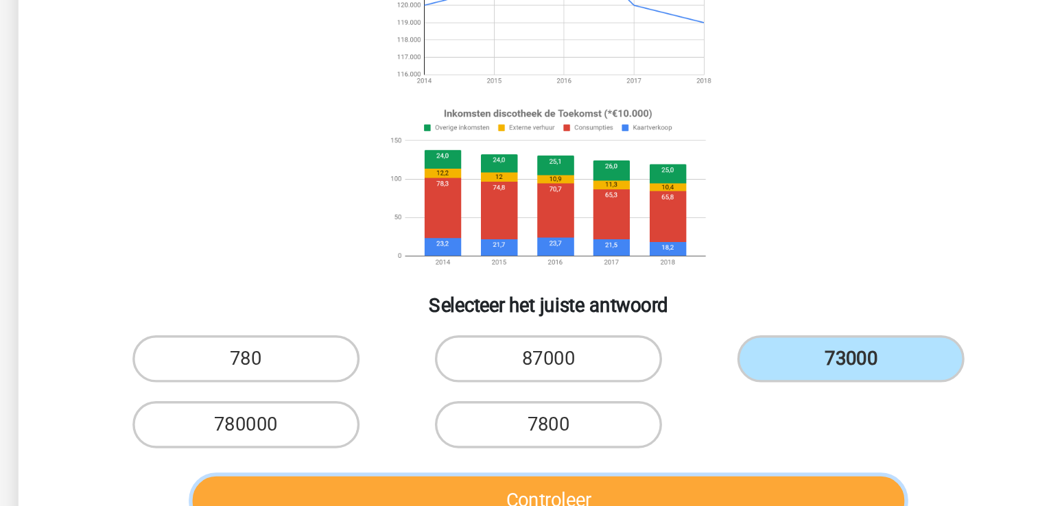
click at [657, 419] on button "Controleer" at bounding box center [519, 429] width 415 height 29
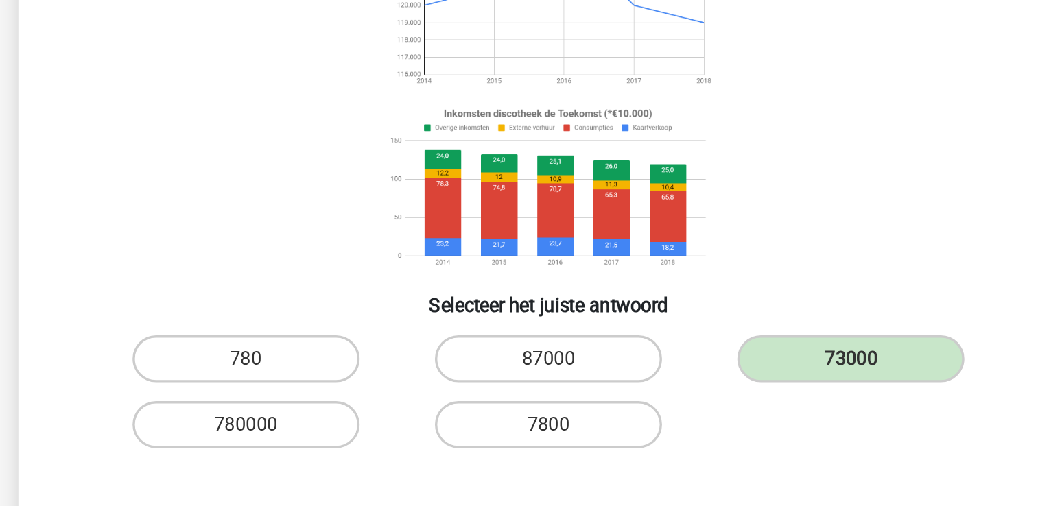
scroll to position [132, 0]
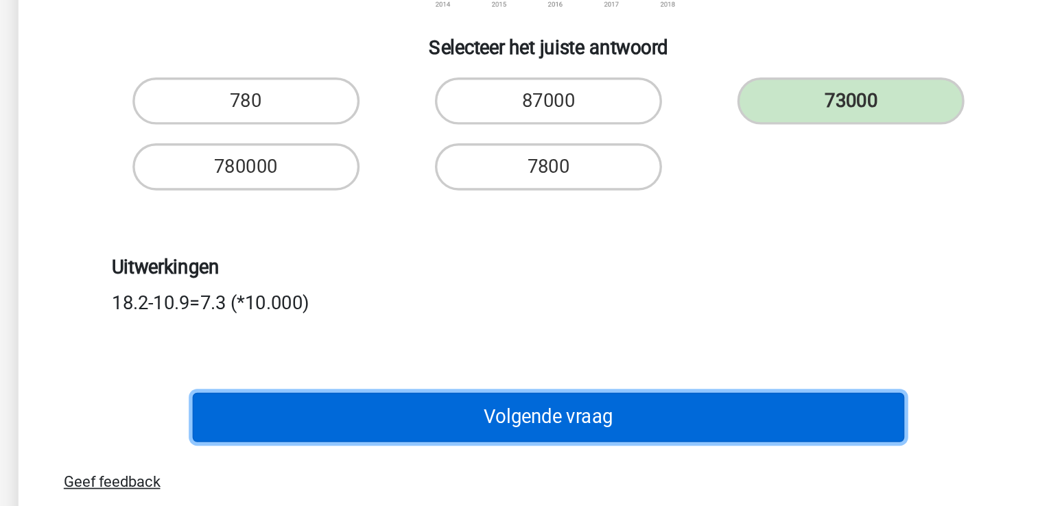
click at [421, 440] on button "Volgende vraag" at bounding box center [519, 454] width 415 height 29
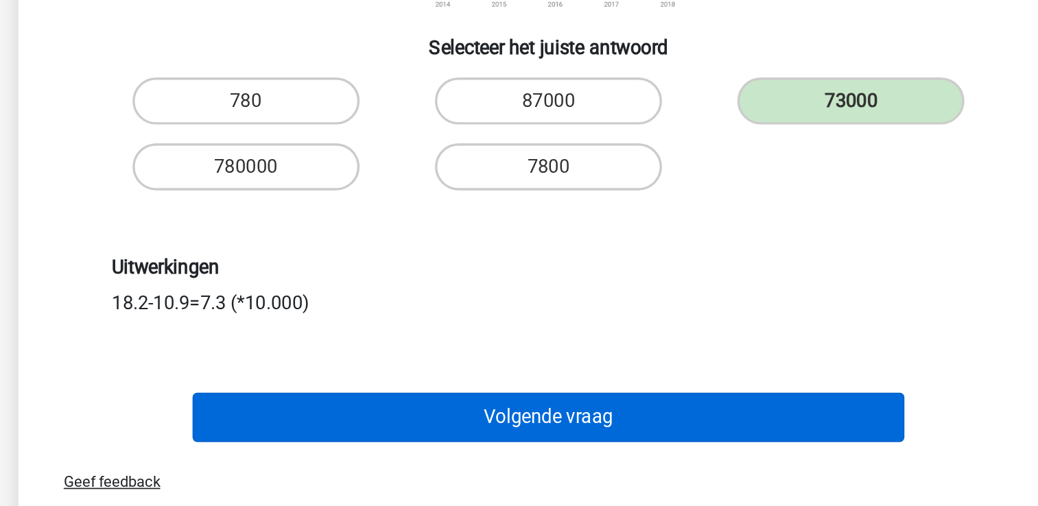
scroll to position [63, 0]
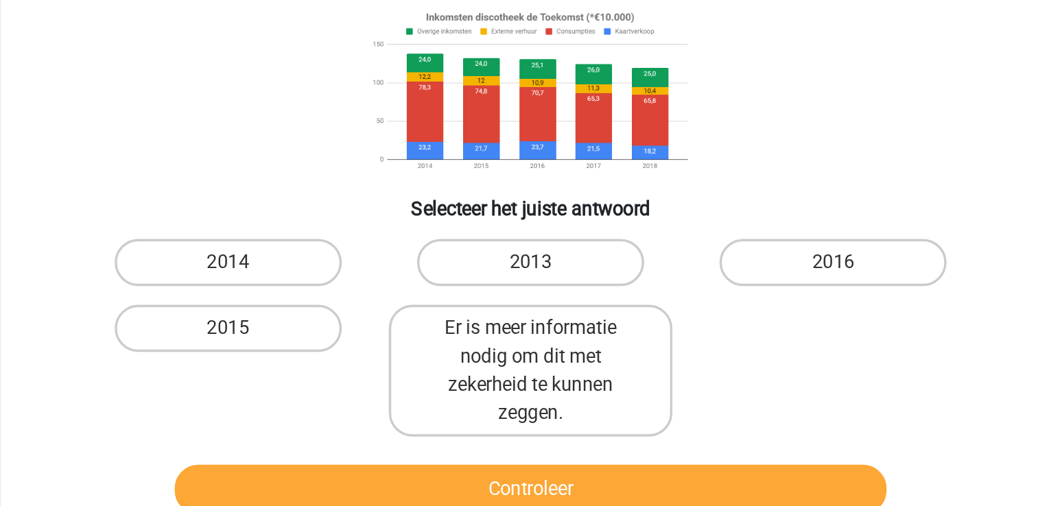
click at [668, 422] on div "2014 2013 2016 2015 Er is meer informatie nodig om dit met zekerheid te kunnen …" at bounding box center [520, 362] width 530 height 126
click at [691, 307] on label "2016" at bounding box center [695, 317] width 132 height 27
click at [696, 318] on input "2016" at bounding box center [700, 322] width 9 height 9
radio input "true"
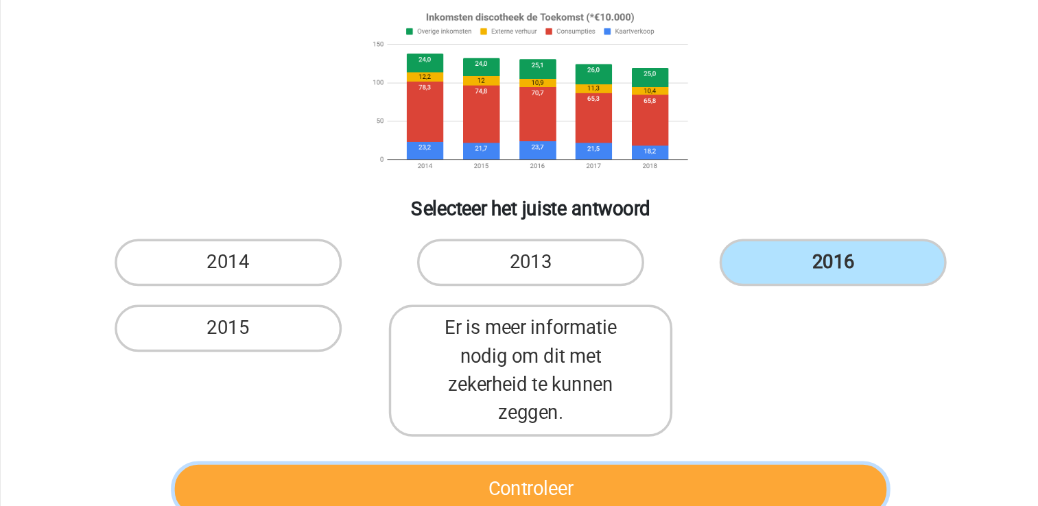
click at [579, 441] on button "Controleer" at bounding box center [519, 450] width 415 height 29
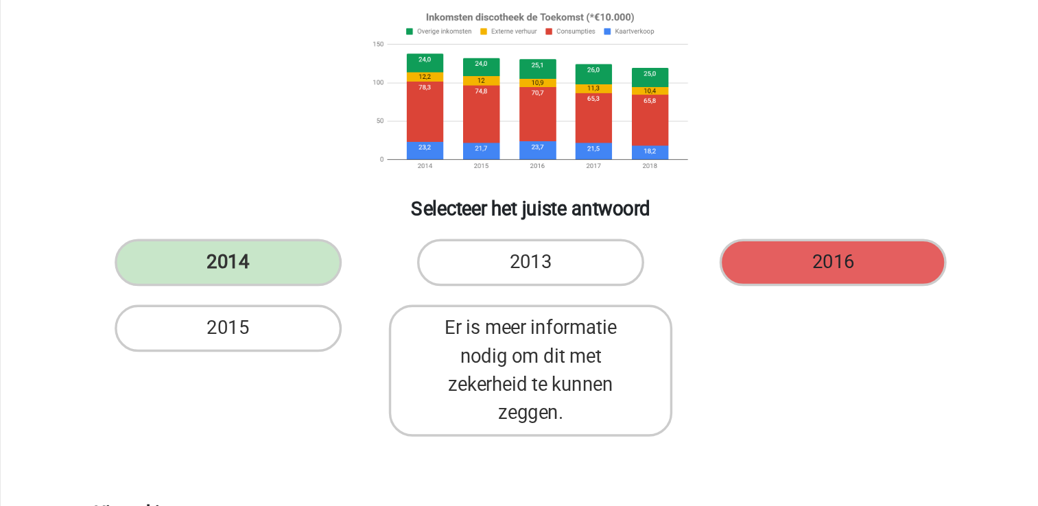
click at [734, 327] on label "2016" at bounding box center [695, 317] width 132 height 27
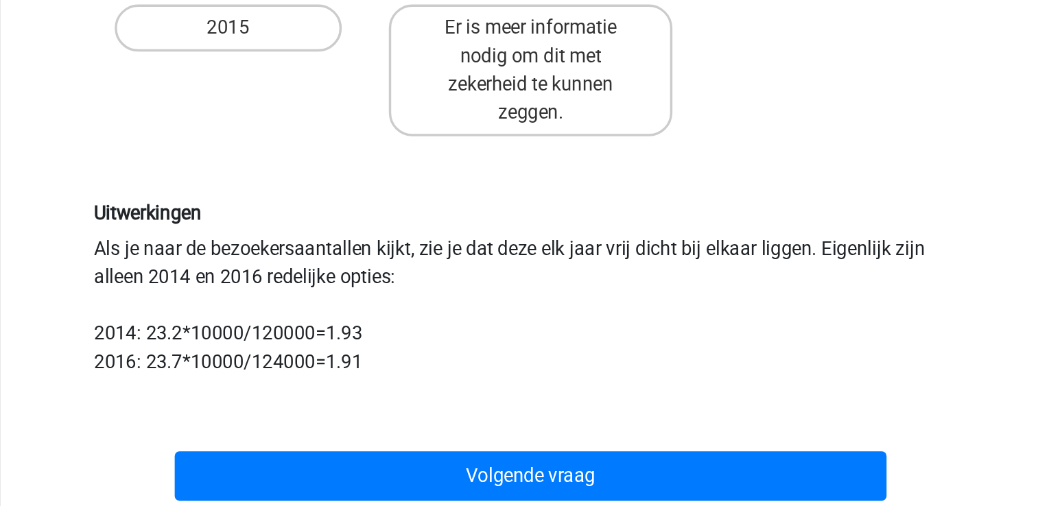
scroll to position [220, 0]
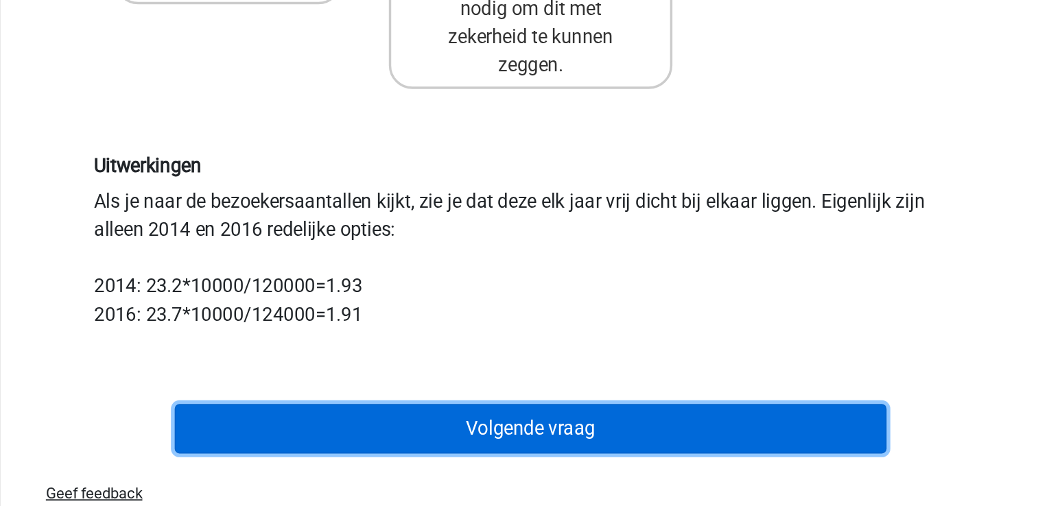
click at [694, 455] on button "Volgende vraag" at bounding box center [519, 461] width 415 height 29
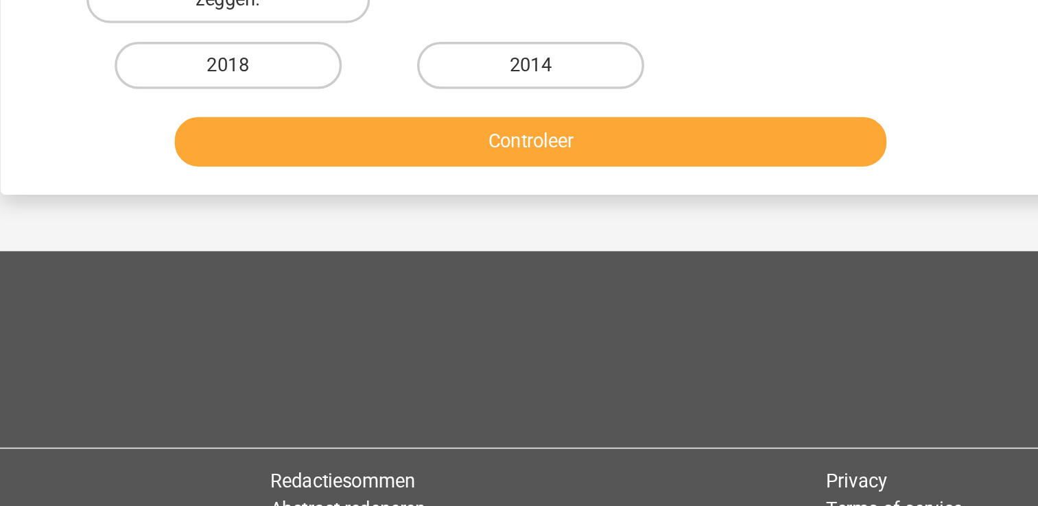
scroll to position [63, 0]
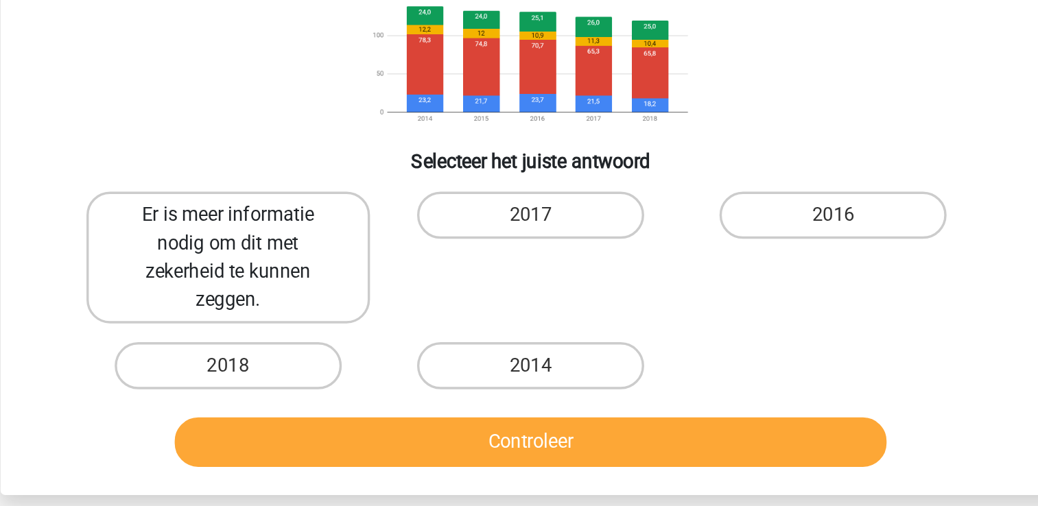
click at [399, 347] on label "Er is meer informatie nodig om dit met zekerheid te kunnen zeggen." at bounding box center [342, 342] width 165 height 77
click at [351, 327] on input "Er is meer informatie nodig om dit met zekerheid te kunnen zeggen." at bounding box center [346, 322] width 9 height 9
radio input "true"
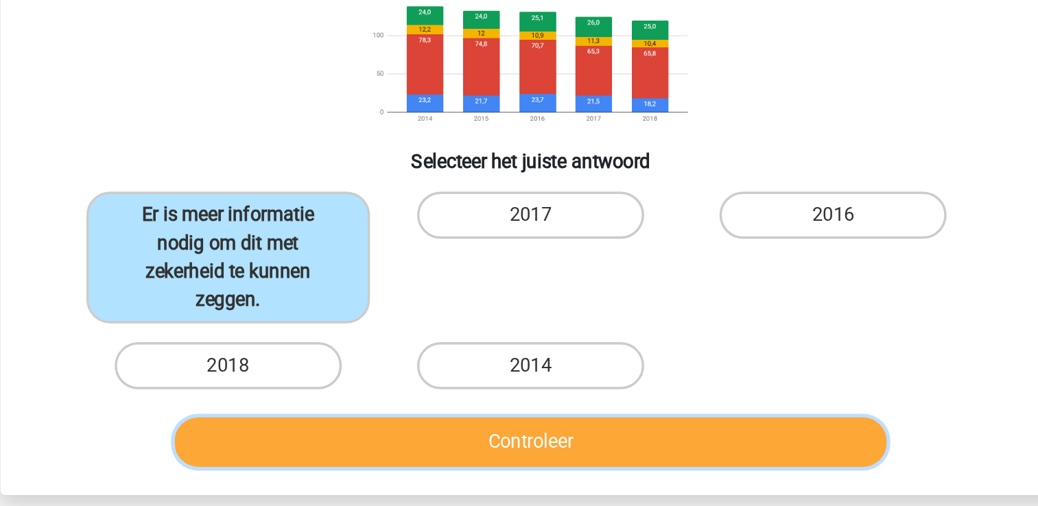
click at [426, 454] on button "Controleer" at bounding box center [519, 450] width 415 height 29
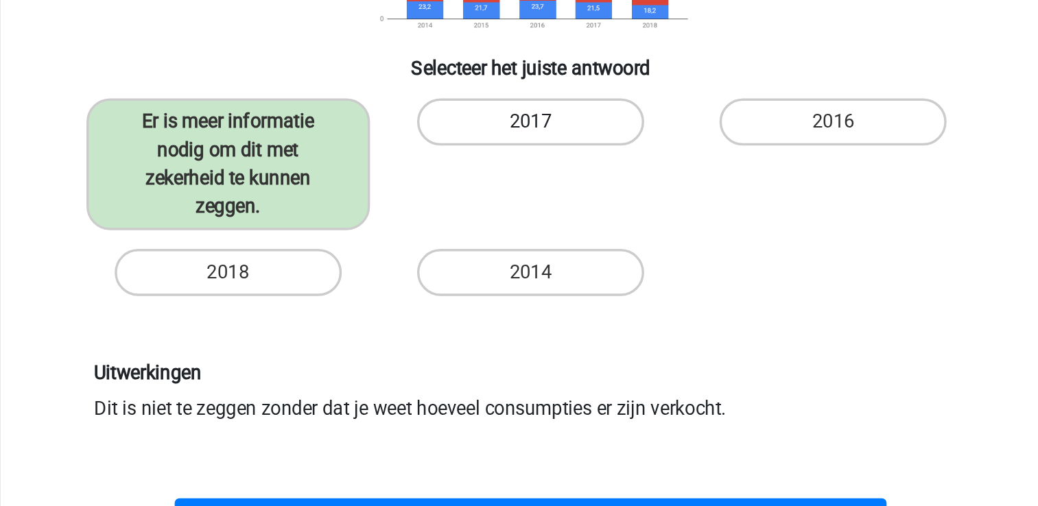
scroll to position [181, 0]
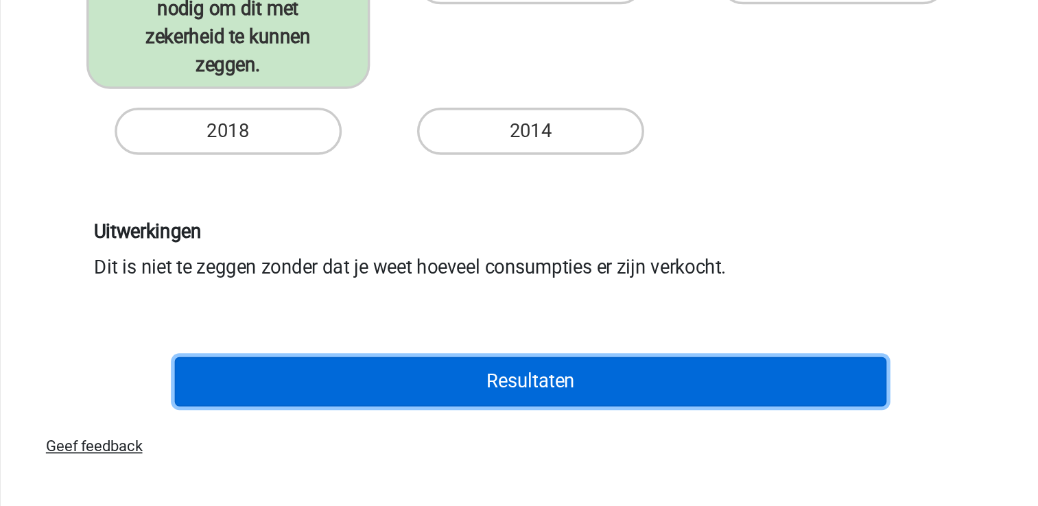
click at [501, 430] on button "Resultaten" at bounding box center [519, 433] width 415 height 29
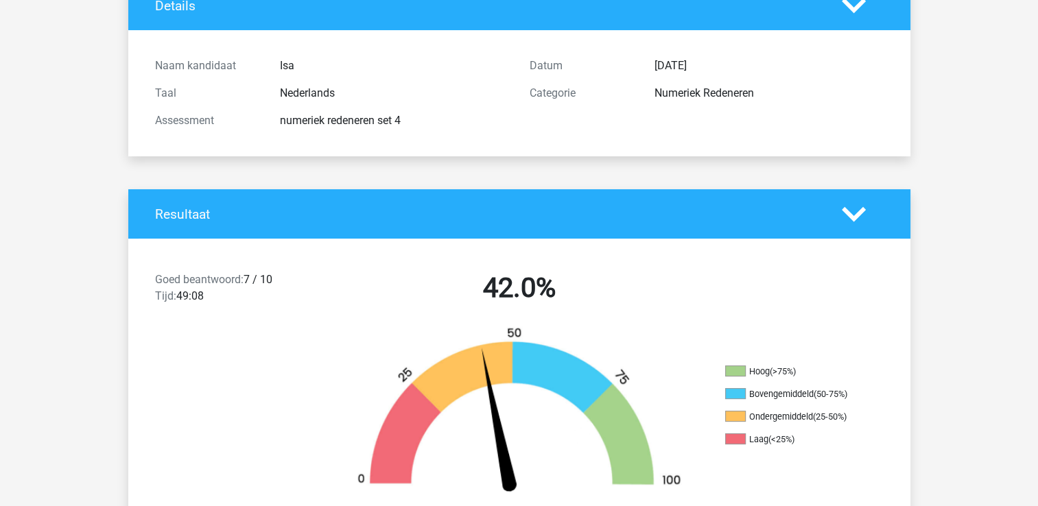
scroll to position [137, 0]
